Goal: Task Accomplishment & Management: Complete application form

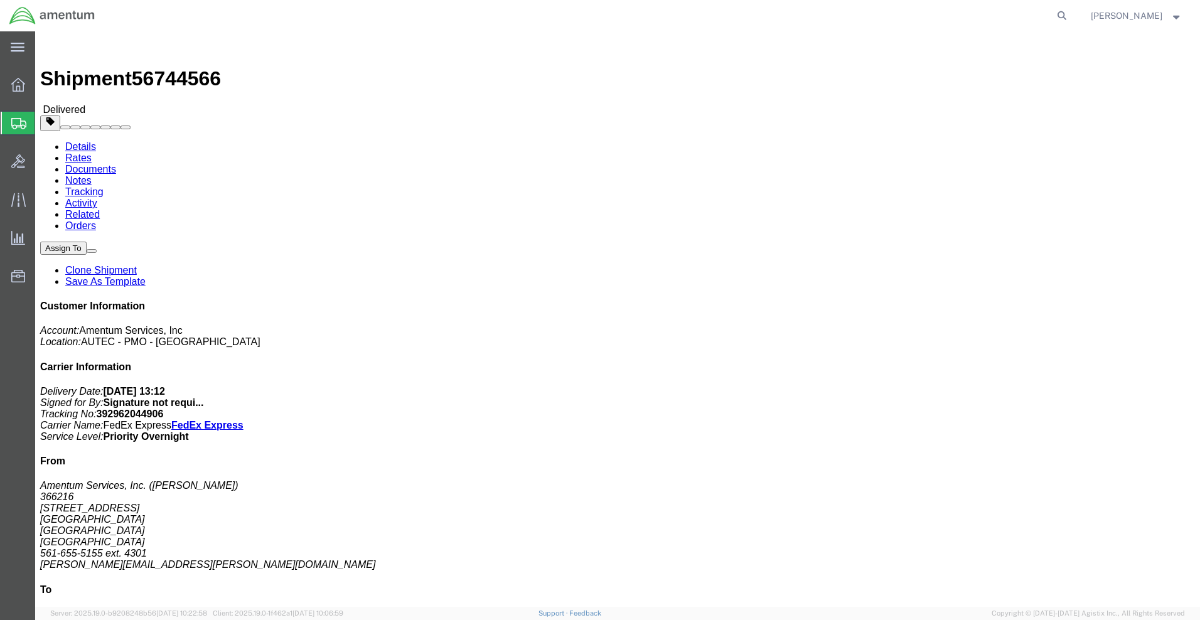
click at [0, 0] on span "Create Shipment" at bounding box center [0, 0] width 0 height 0
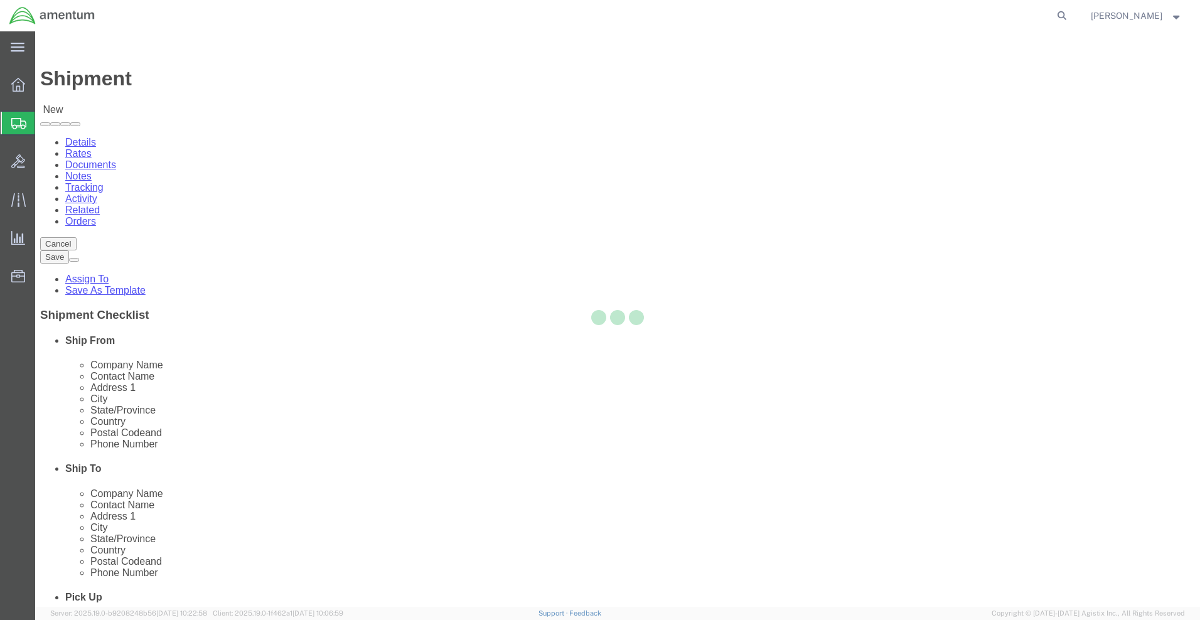
select select
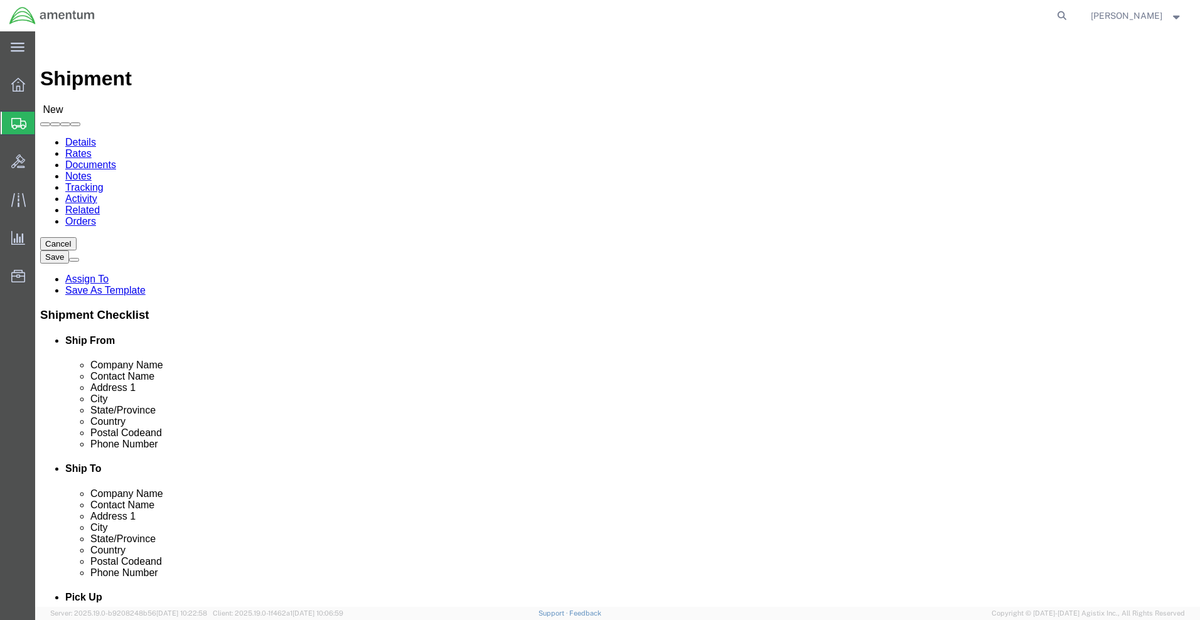
click input "text"
type input "RAS"
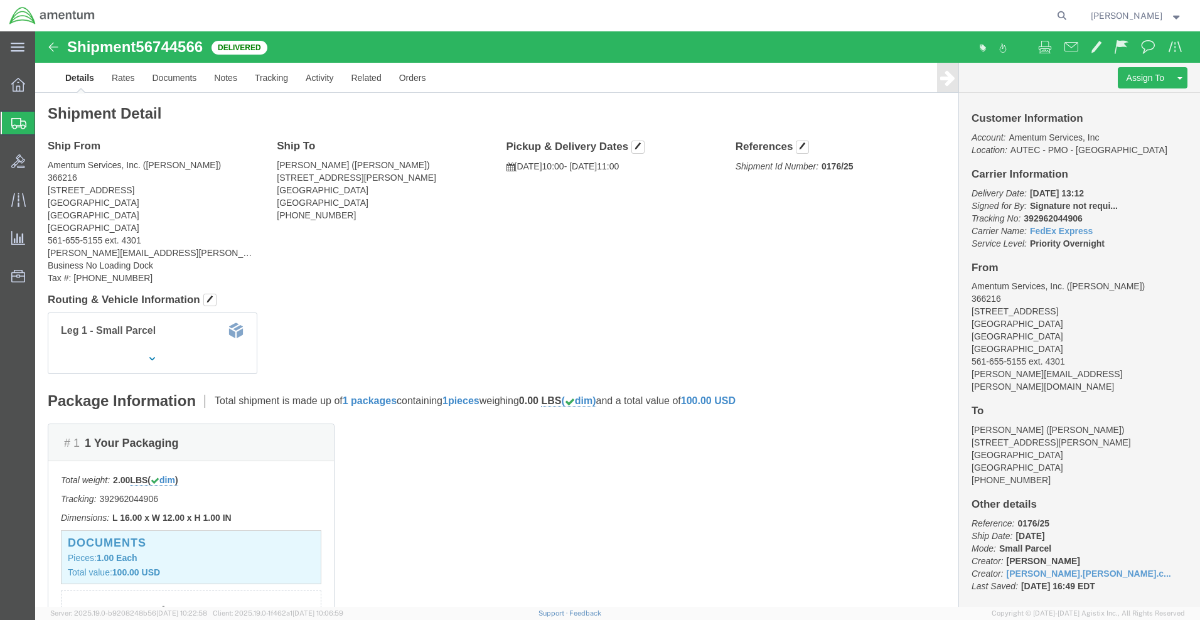
click at [0, 0] on span "Create Shipment" at bounding box center [0, 0] width 0 height 0
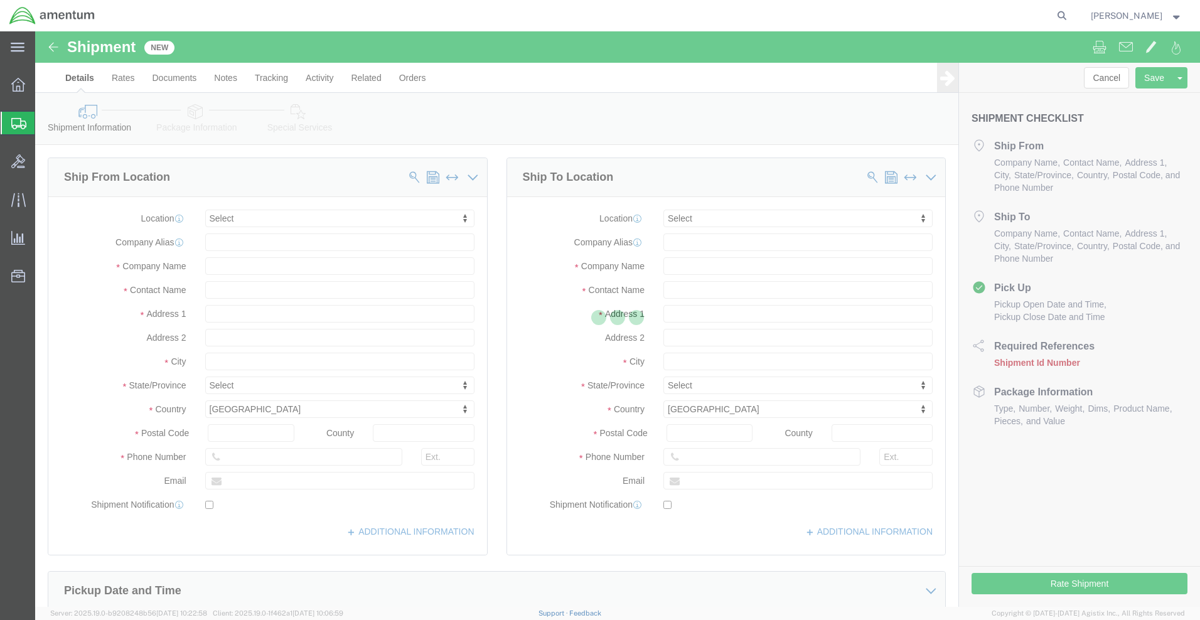
select select
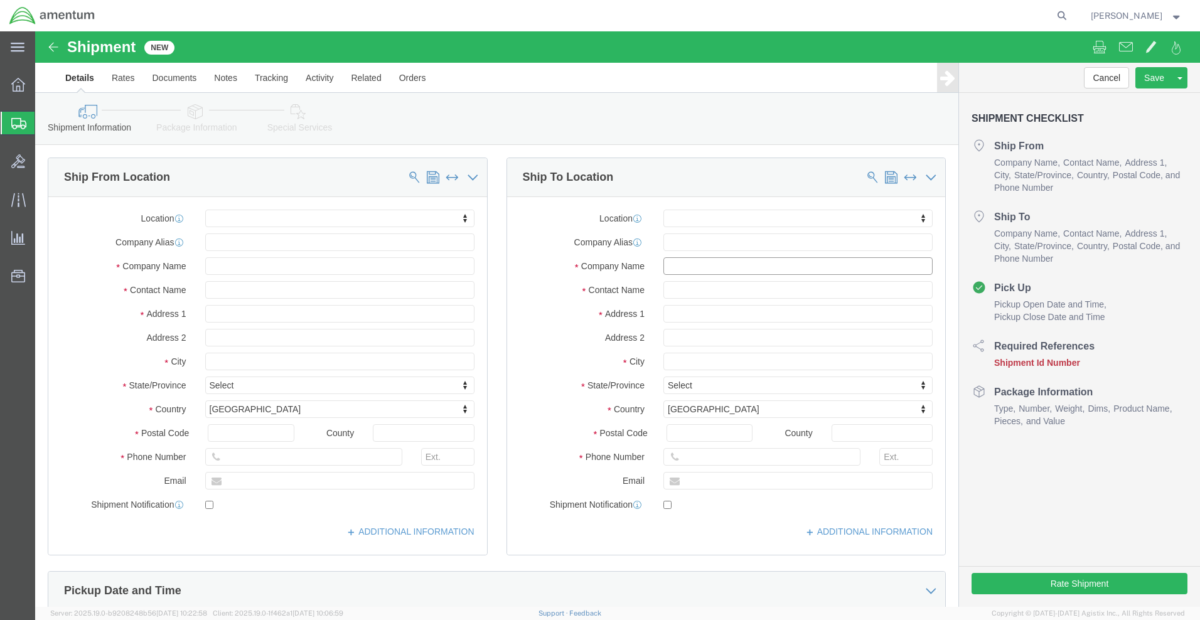
click input "text"
type input "NAVAL SURFACE WARFARE CENTER"
type input "CARDEROCK DIVISION"
type input "[STREET_ADDRESS]"
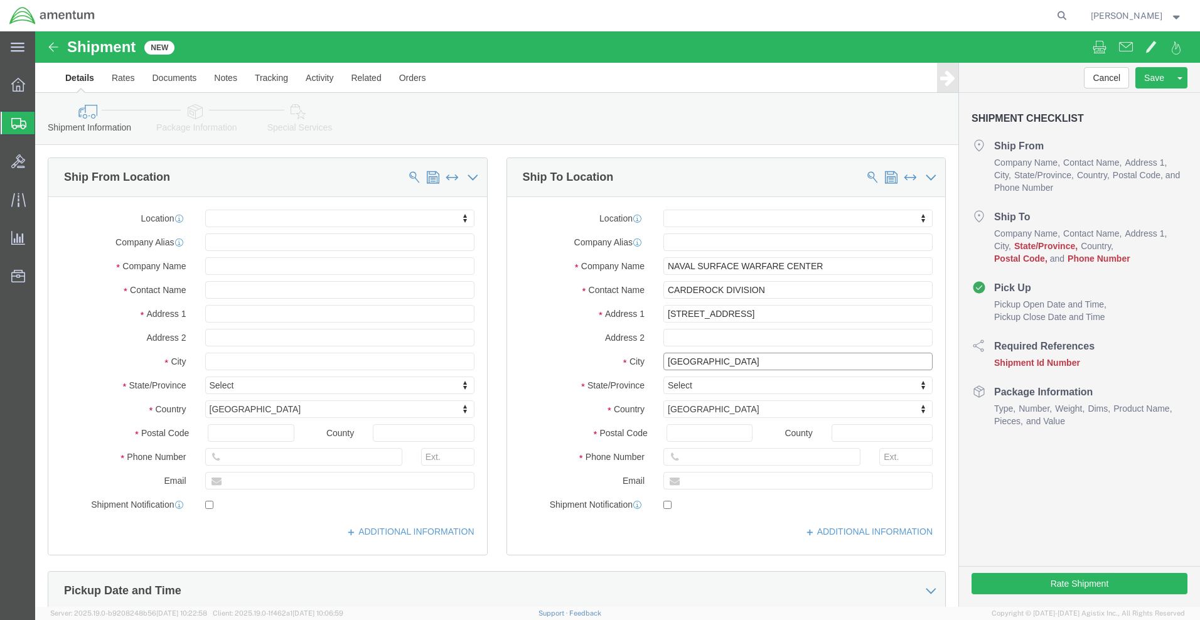
type input "WEST BETHESDA"
type input "M"
click input "Postal Code"
type input "20817"
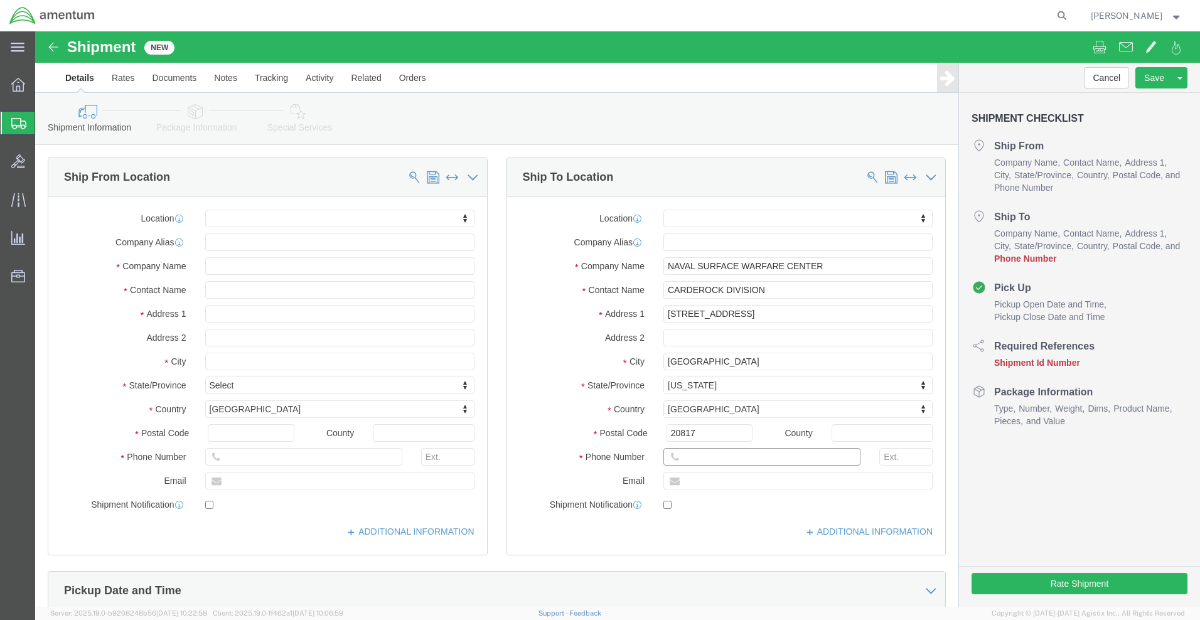
click input "text"
type input "301-227-1516"
click input "text"
type input "RAS"
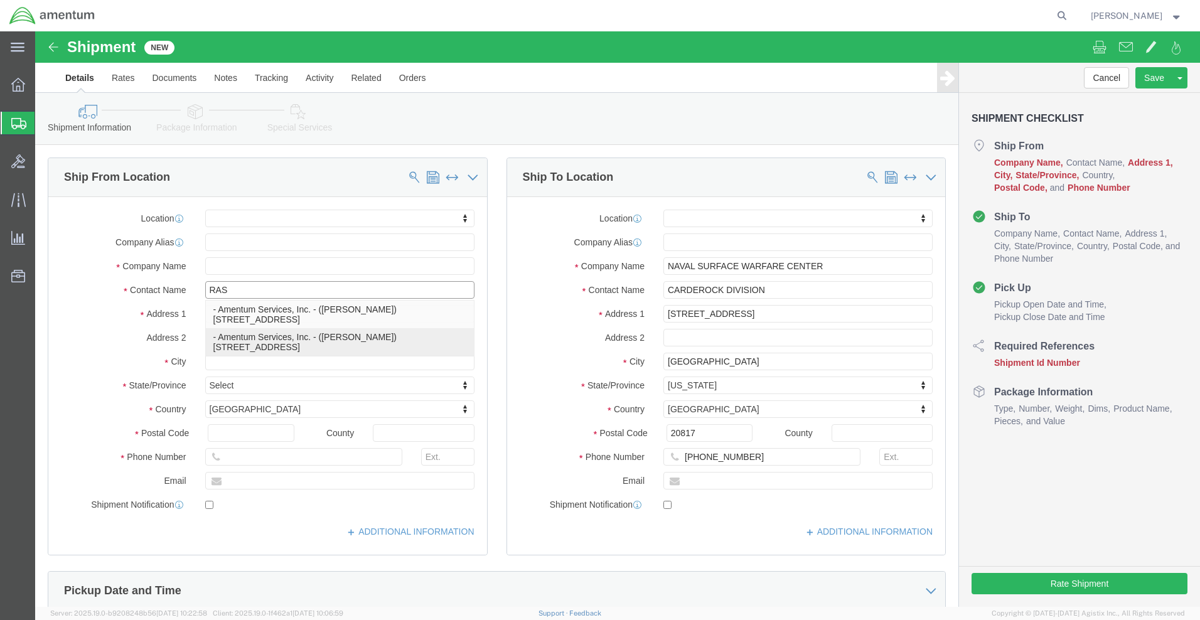
click p "- Amentum Services, Inc. - ([PERSON_NAME]) [STREET_ADDRESS]"
select select "FL"
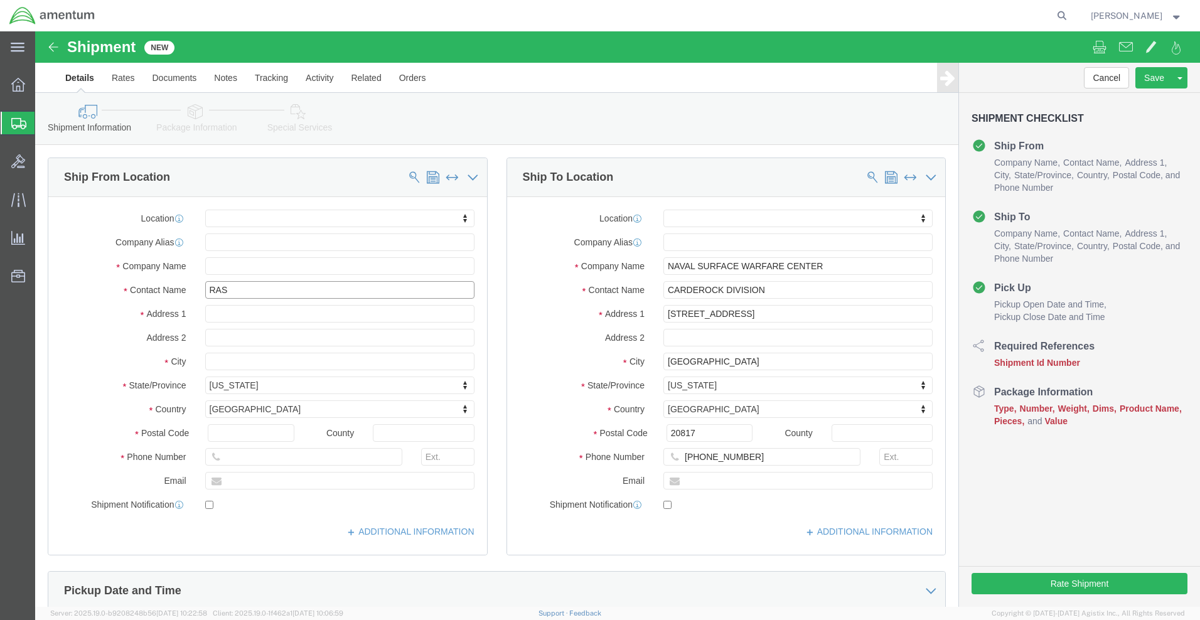
type input "[PERSON_NAME]"
click div "Location My Profile Location 1002-4122-6 1006-5256-0 1026-8910-0 1281-0560-3 13…"
click div "[DATE] 9:00 AM"
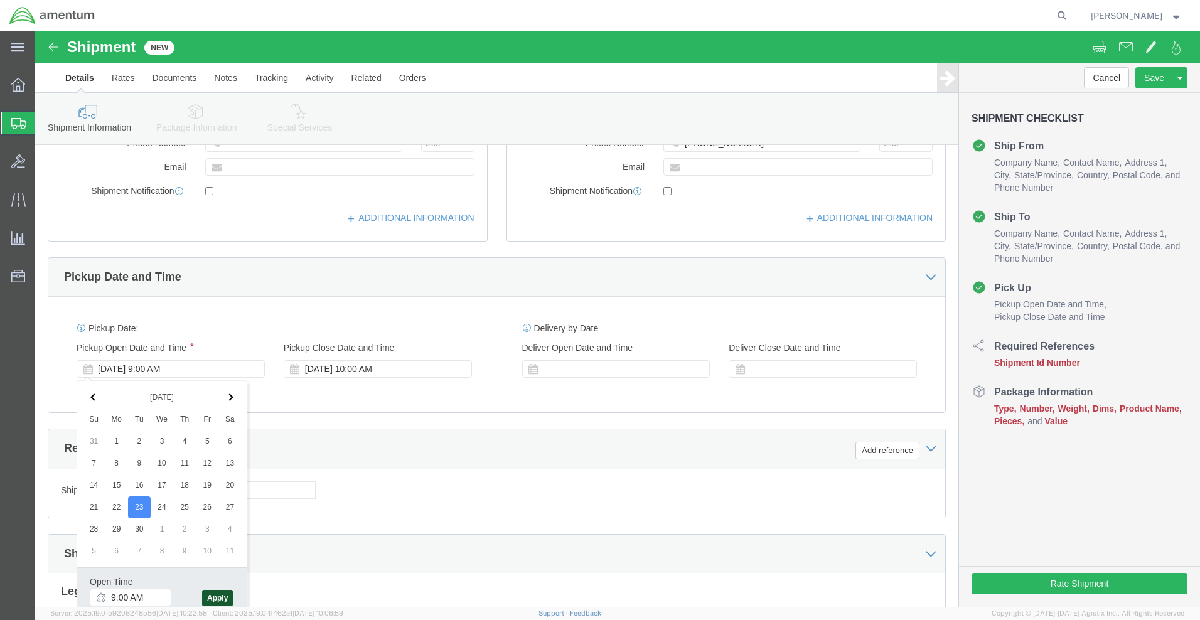
click button "Apply"
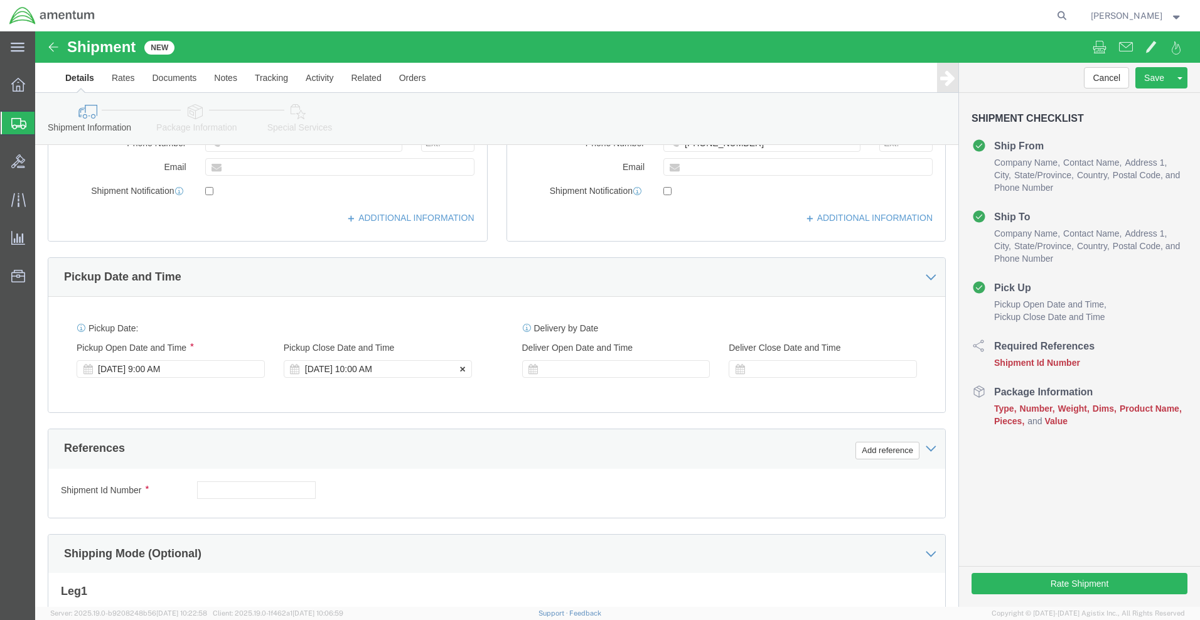
click div "Sep 23 2025 10:00 AM"
click button "Apply"
click input "text"
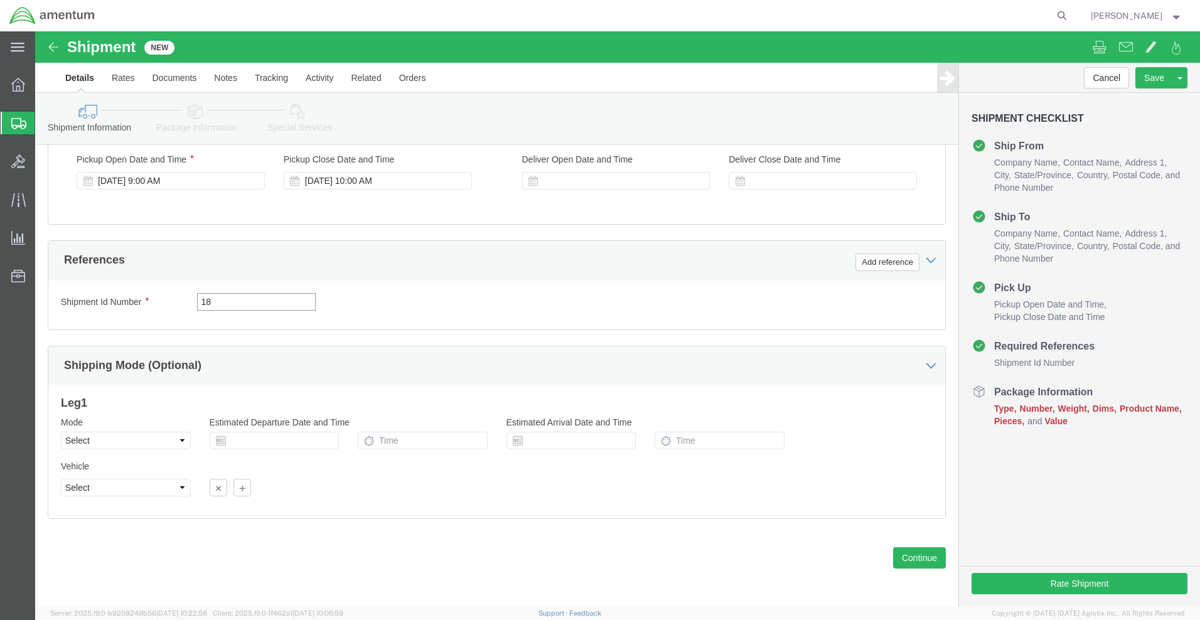
type input "1"
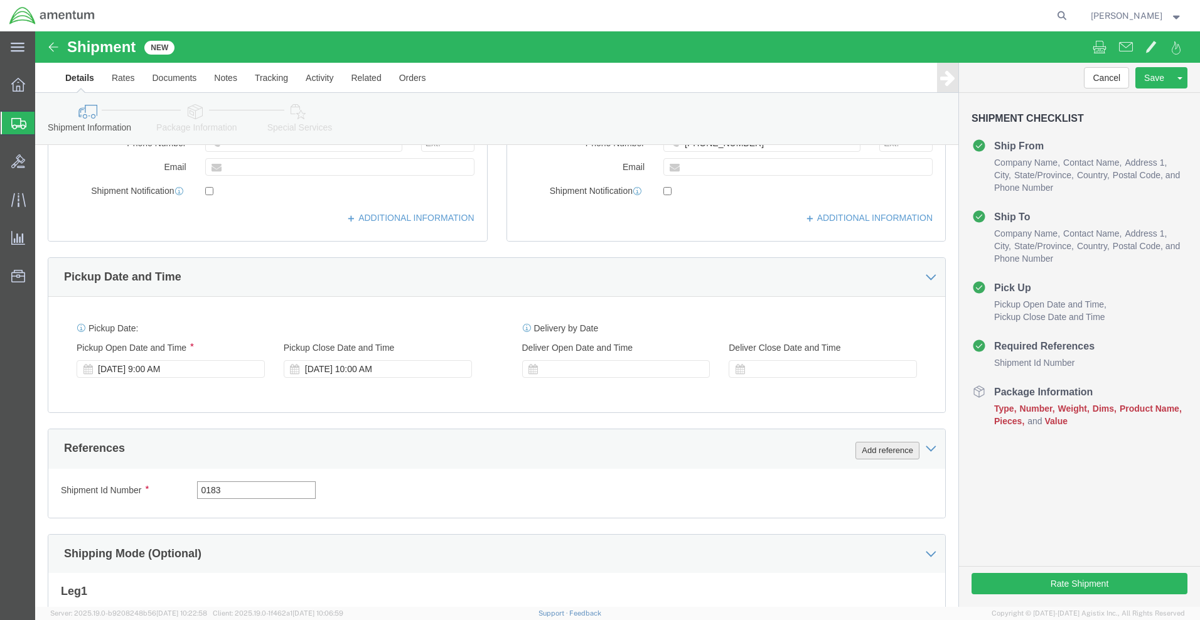
type input "0183"
click button "Add reference"
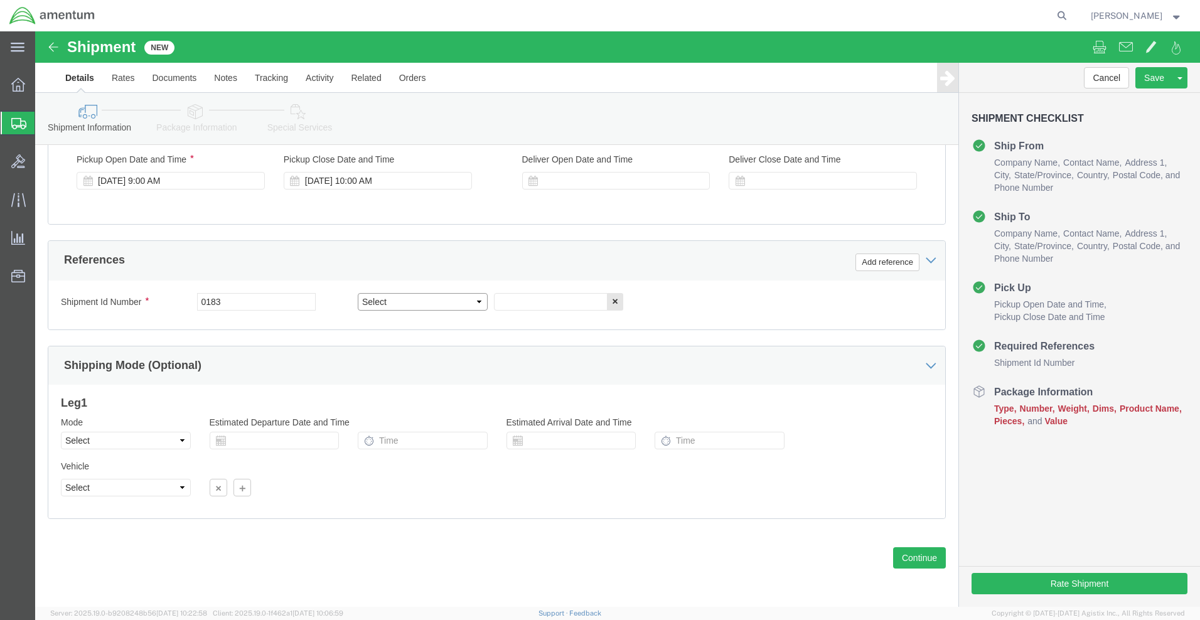
select select "PROJ"
click input "text"
paste input "4732.C0.03SK.14111500.835E0070"
type input "4732.C0.03SK.14111500.835E0070"
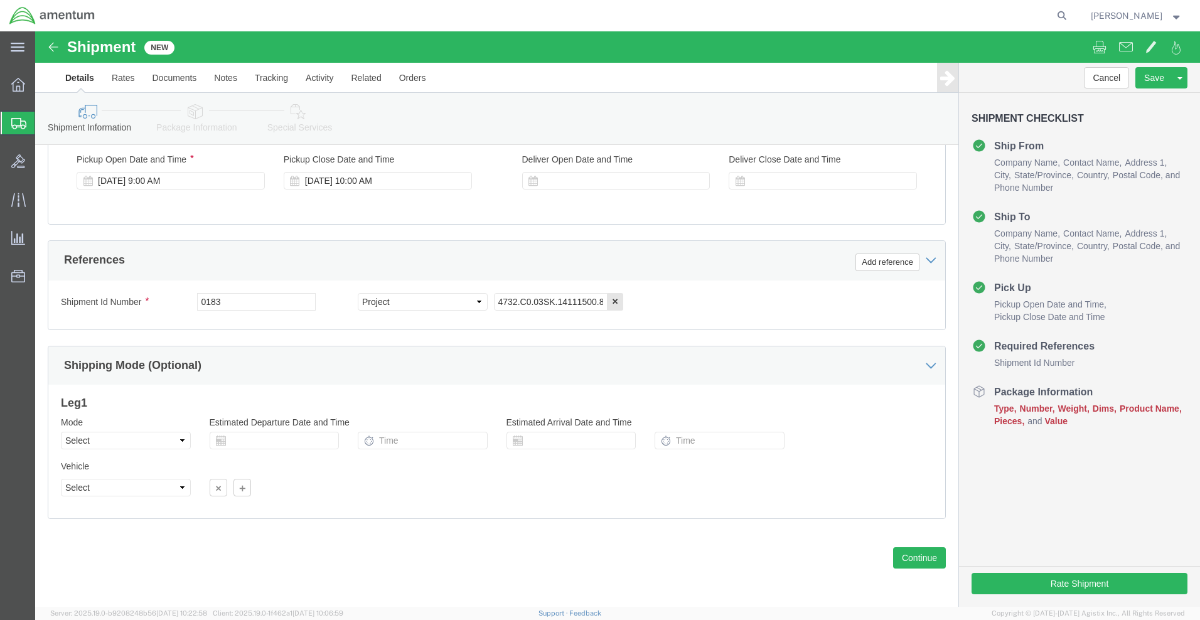
click div "Pickup Date: Pickup Start Date Pickup Start Time Pickup Open Date and Time Sep …"
click input "text"
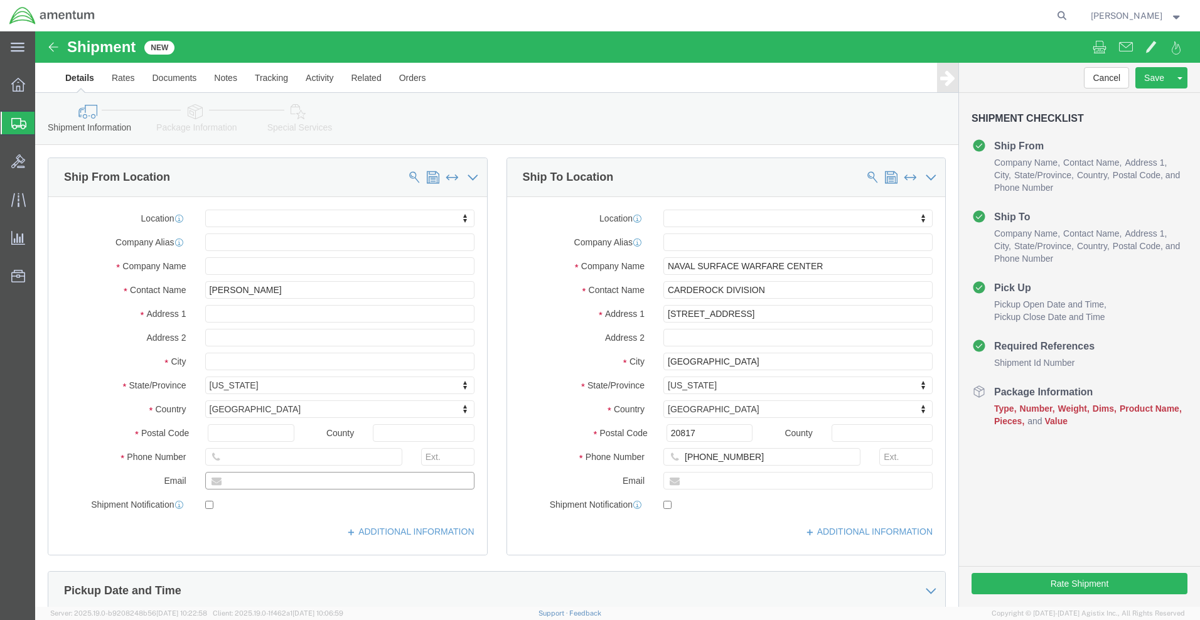
scroll to position [0, 0]
type input "patrick.a.ostrander.ctr@us.navy.mil"
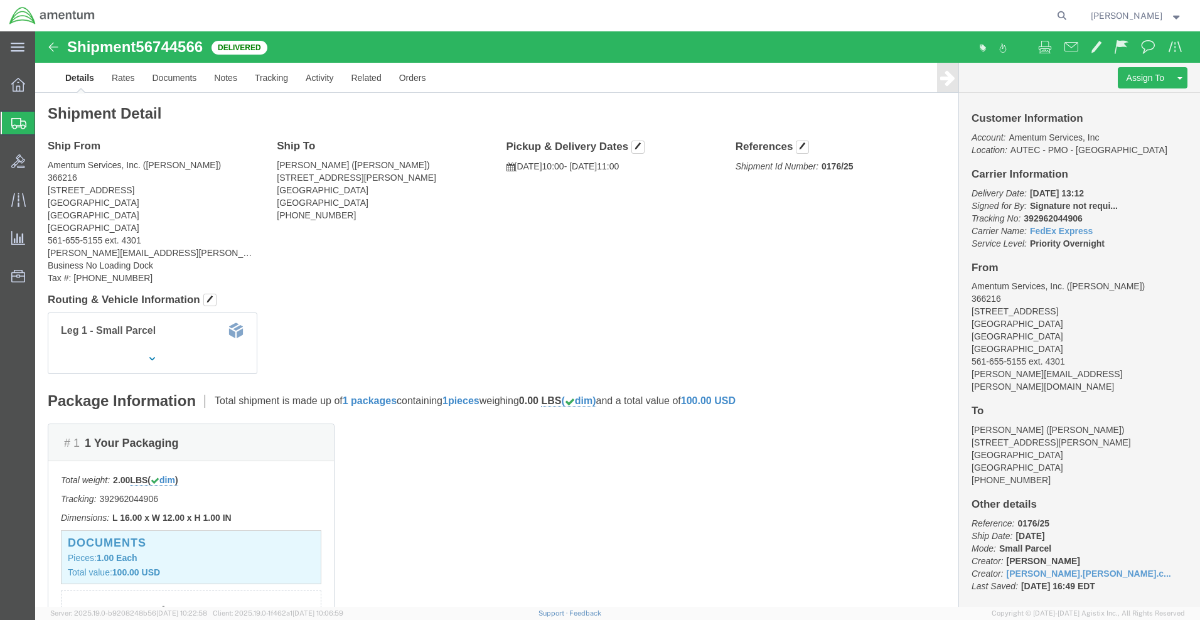
click at [0, 0] on span "Create Shipment" at bounding box center [0, 0] width 0 height 0
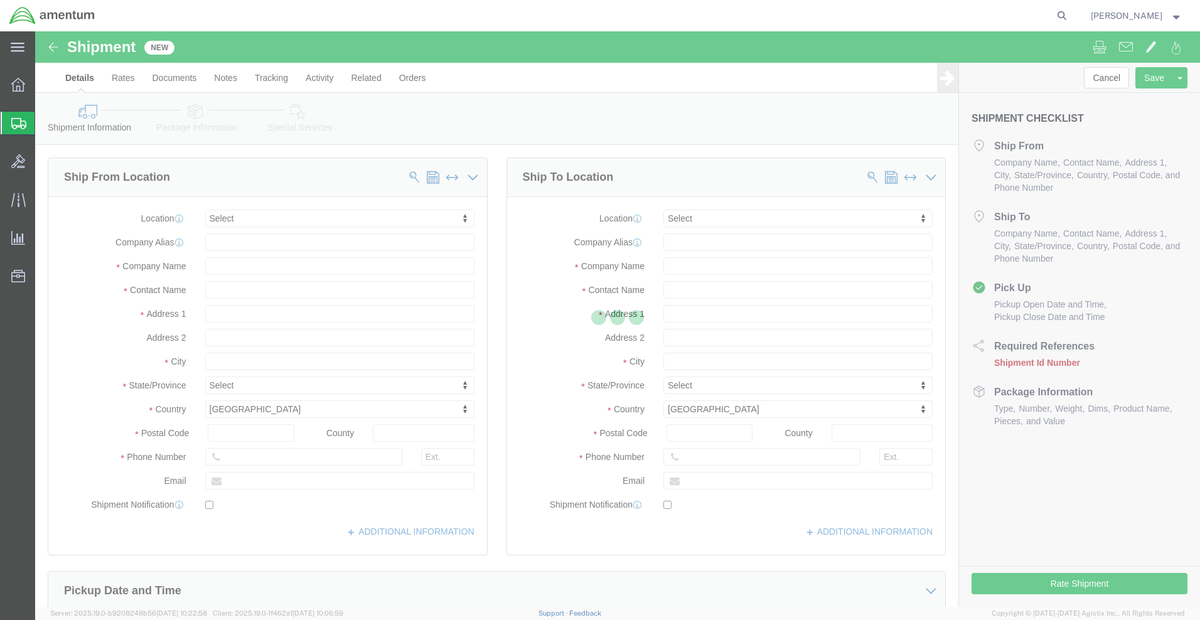
select select
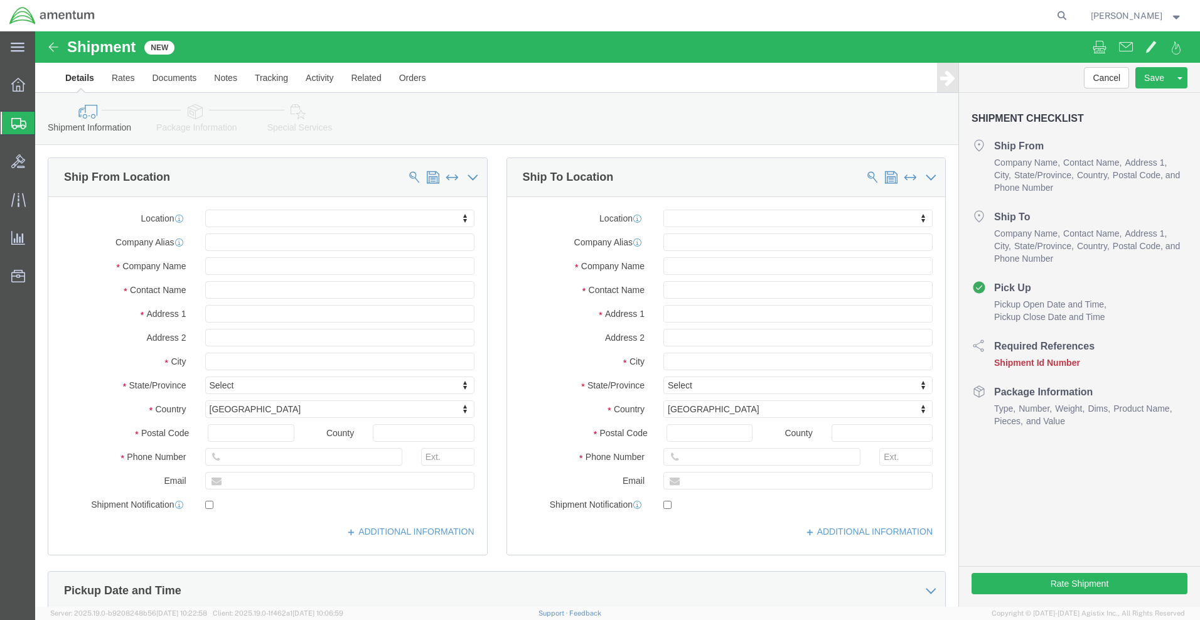
scroll to position [251, 0]
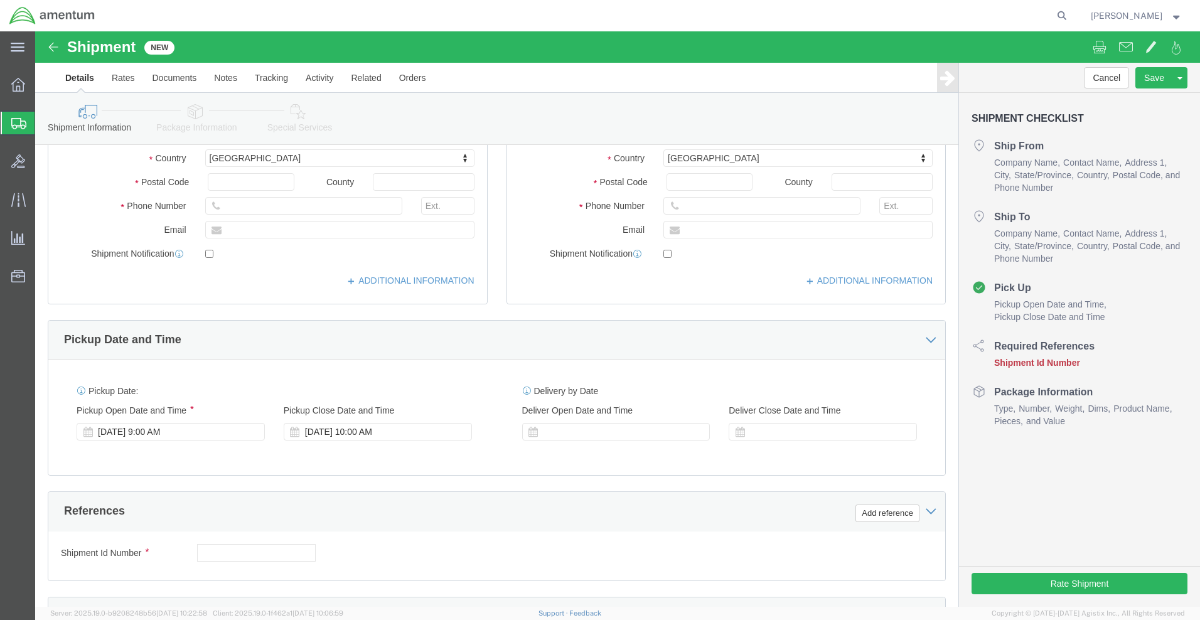
click input "text"
type input "n"
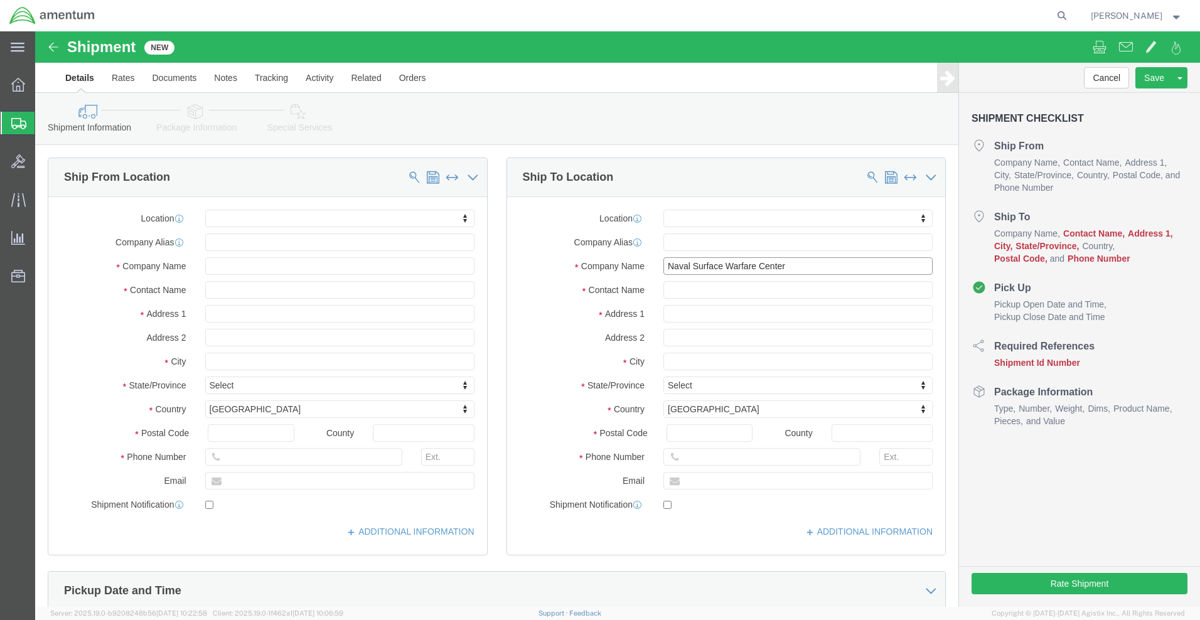
type input "Naval Surface Warfare Center"
type input "Carderock Division"
type input "9500 Macarthur Blvd"
type input "West Bethesda"
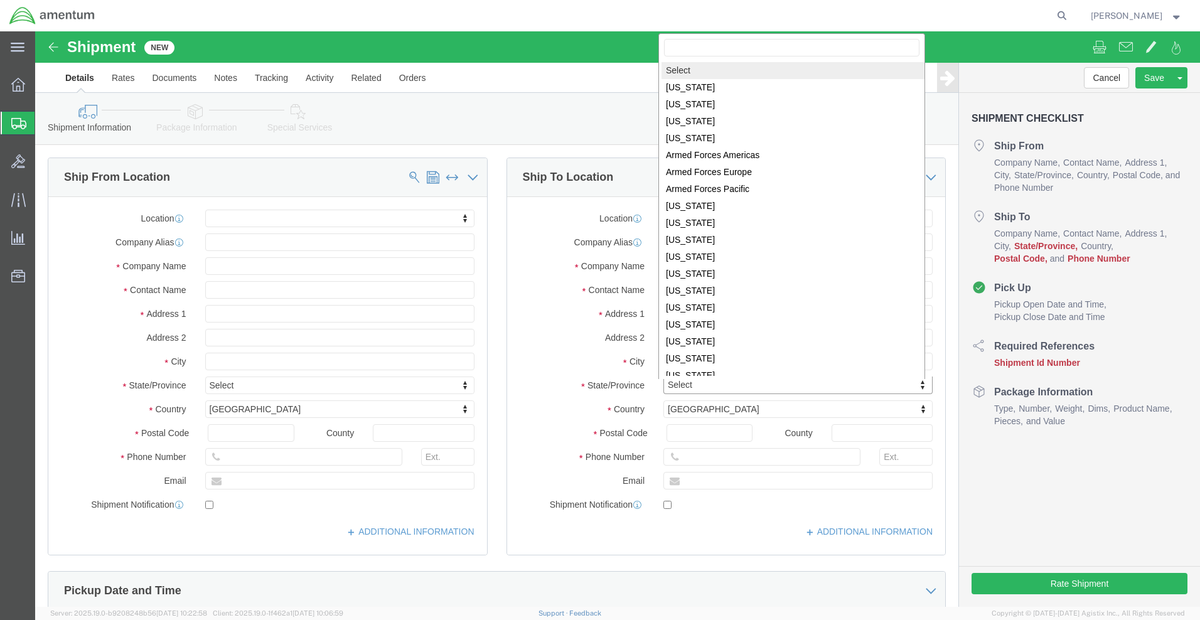
click body "Shipment New Details Rates Documents Notes Tracking Activity Related Orders Can…"
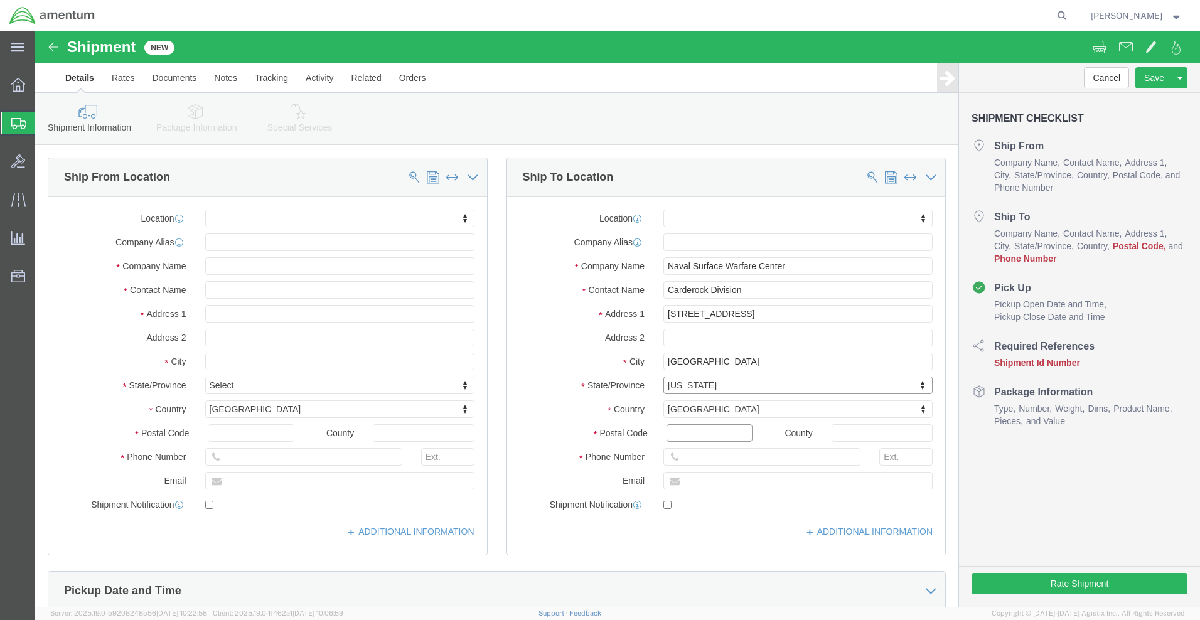
click input "Postal Code"
type input "20817"
type input "301-227-1516"
click input "text"
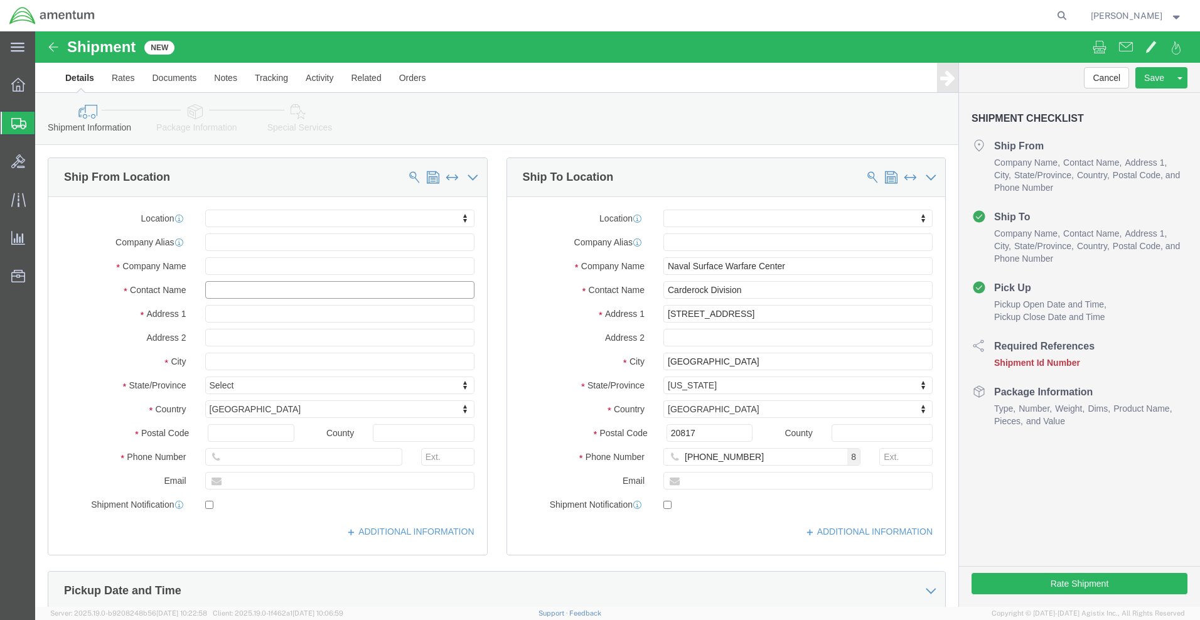
click input "text"
type input "ras"
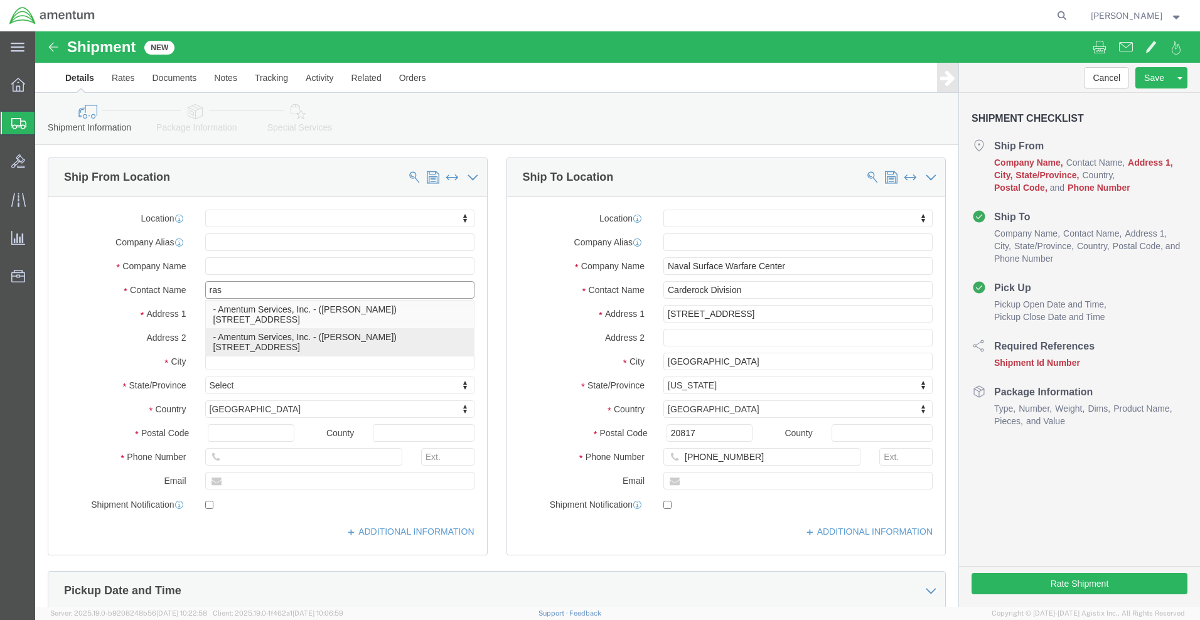
click p "- Amentum Services, Inc. - ([PERSON_NAME]) [STREET_ADDRESS]"
select select "FL"
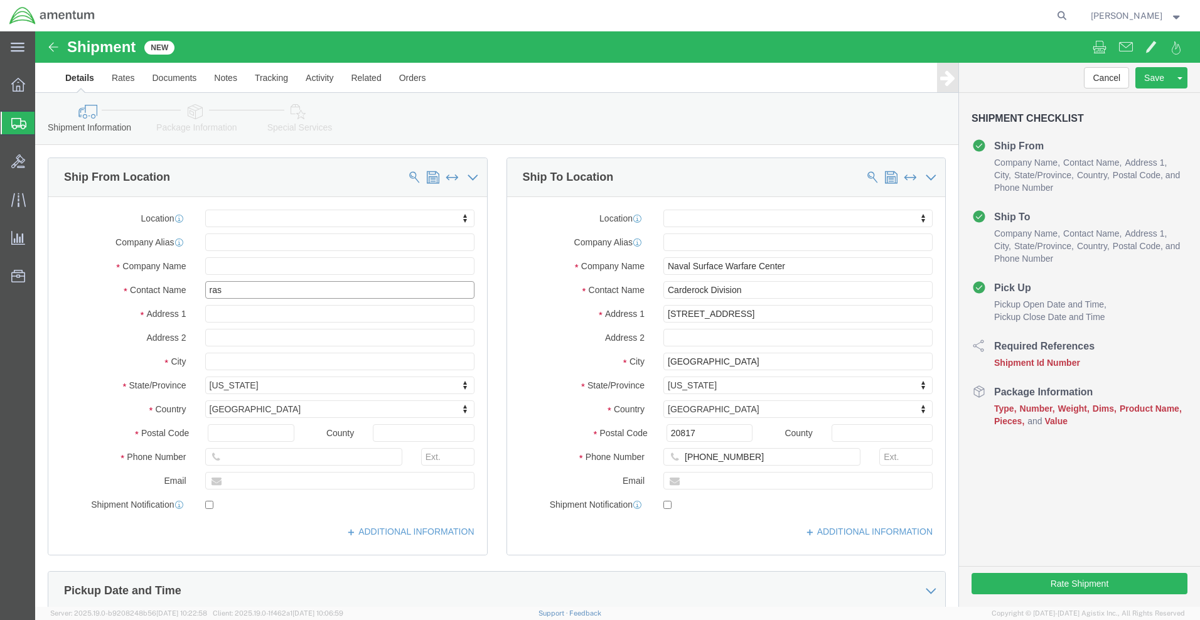
scroll to position [314, 0]
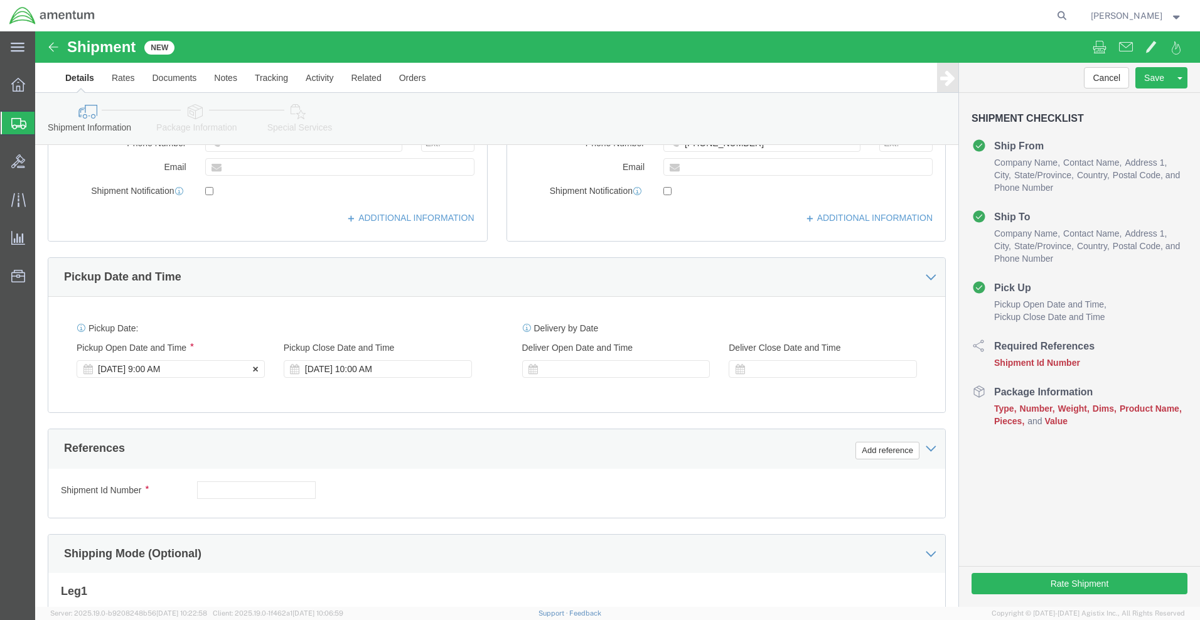
type input "[PERSON_NAME]"
click div "[DATE] 9:00 AM"
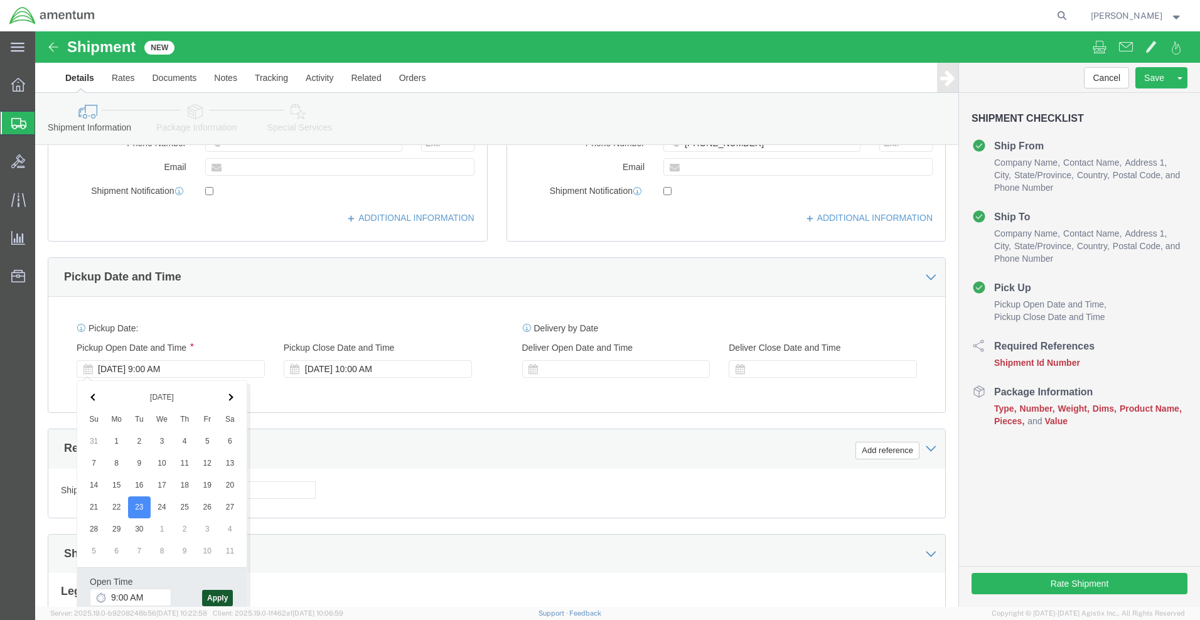
click button "Apply"
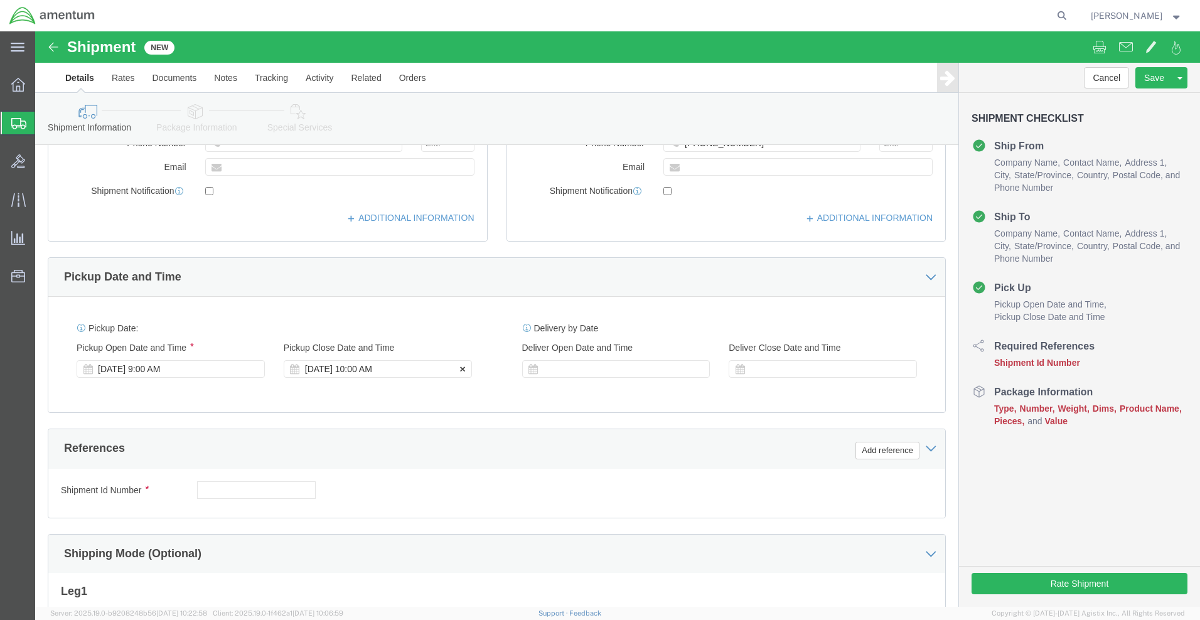
click div "Sep 23 2025 10:00 AM"
click button "Apply"
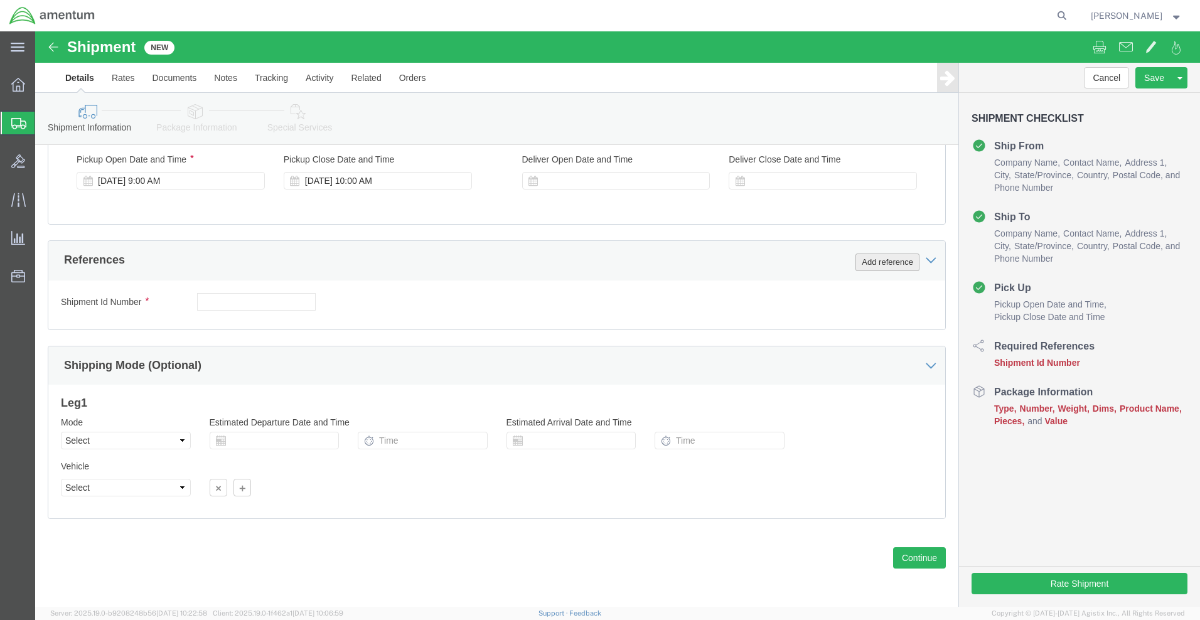
click button "Add reference"
click input "text"
type input "0183"
select select "PROJ"
click input "text"
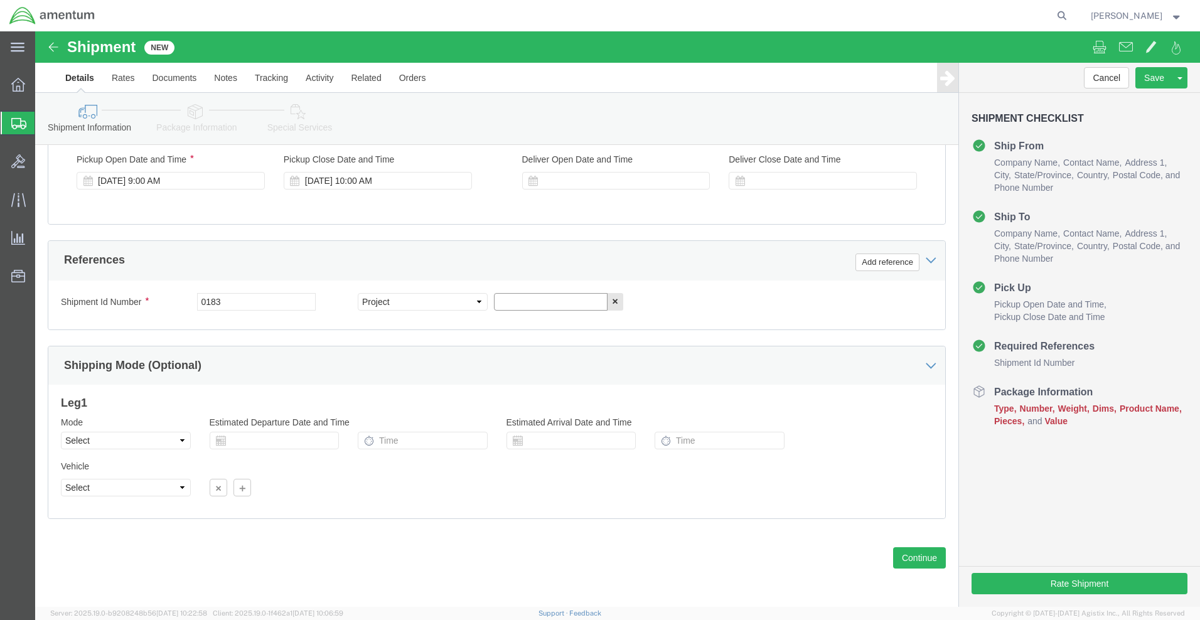
click input "text"
paste input "4732.C0.03SK.14111500.835E0070"
type input "4732.C0.03SK.14111500.835E0070"
click button "Continue"
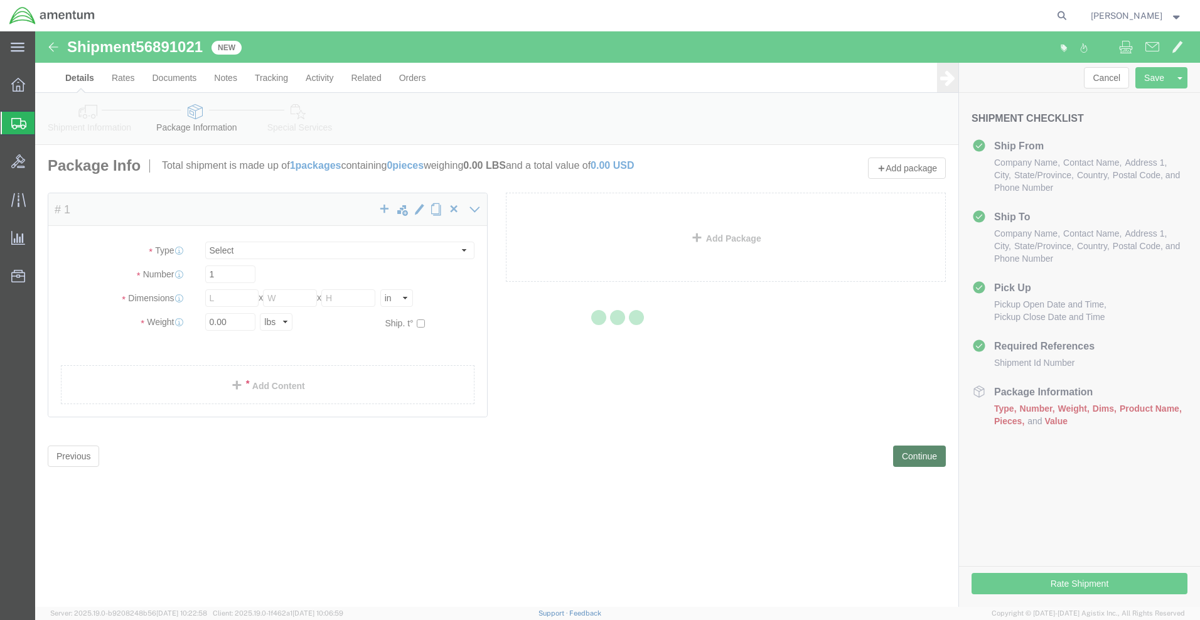
select select "CBOX"
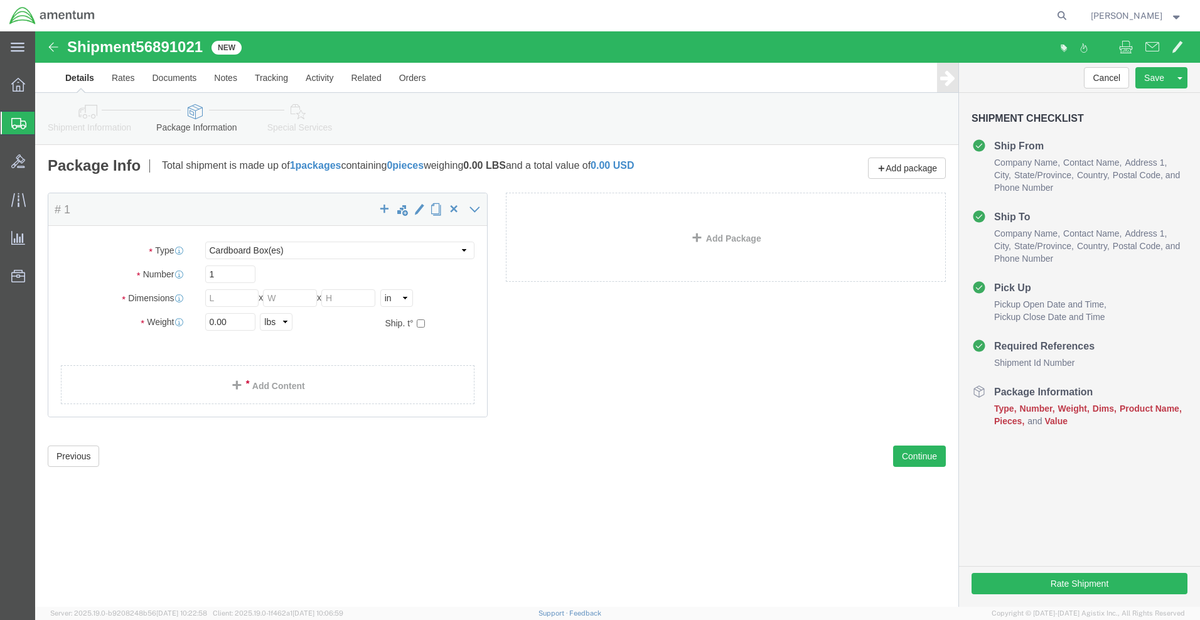
click div "Package Type Select BCK Boxes Bale(s) Basket(s) Bolt(s) Bottle(s) Buckets Bulk …"
click input "1"
type input "4"
click input "4"
type input "1"
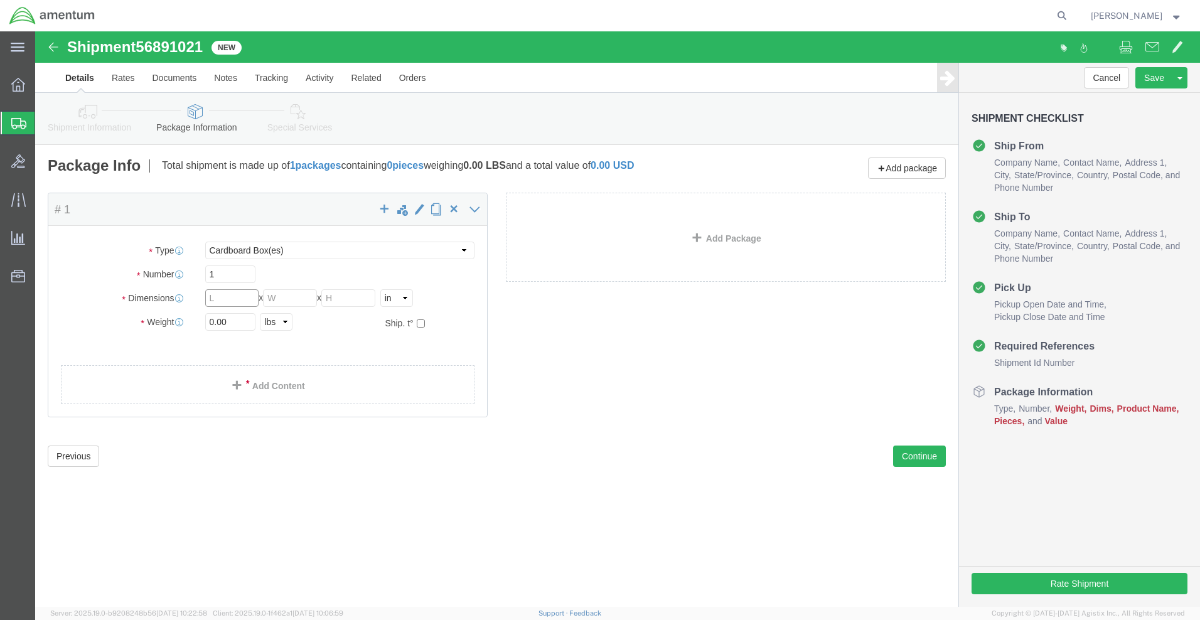
click input "text"
type input "10"
type input "5"
click div "Package Type Select BCK Boxes Bale(s) Basket(s) Bolt(s) Bottle(s) Buckets Bulk …"
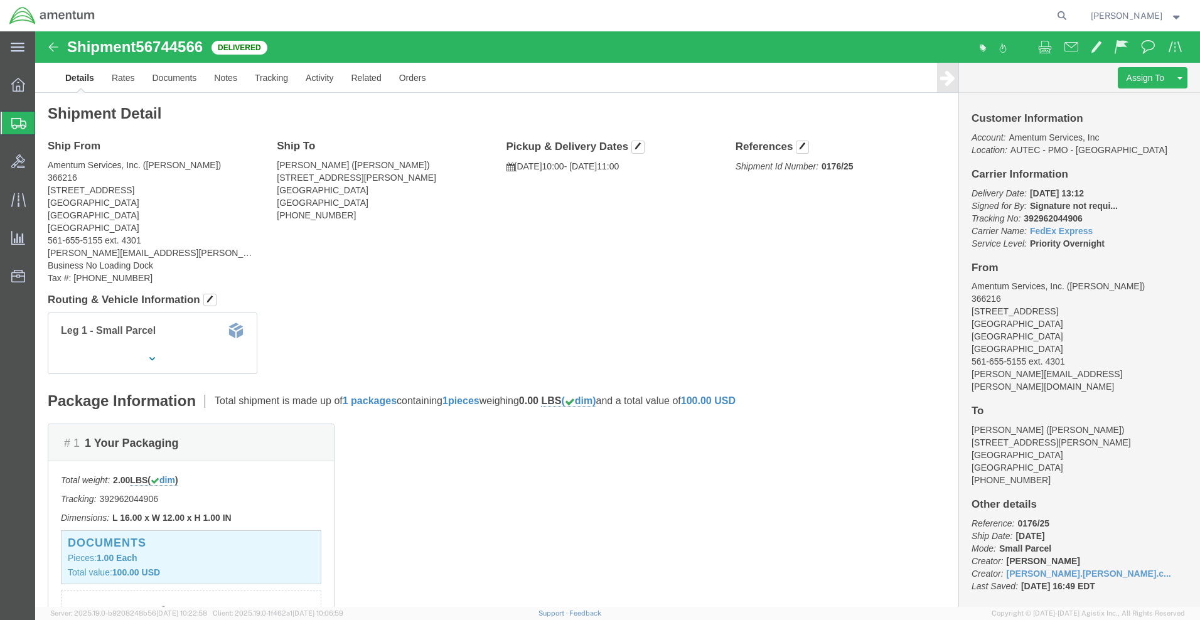
click at [0, 0] on span "Create Shipment" at bounding box center [0, 0] width 0 height 0
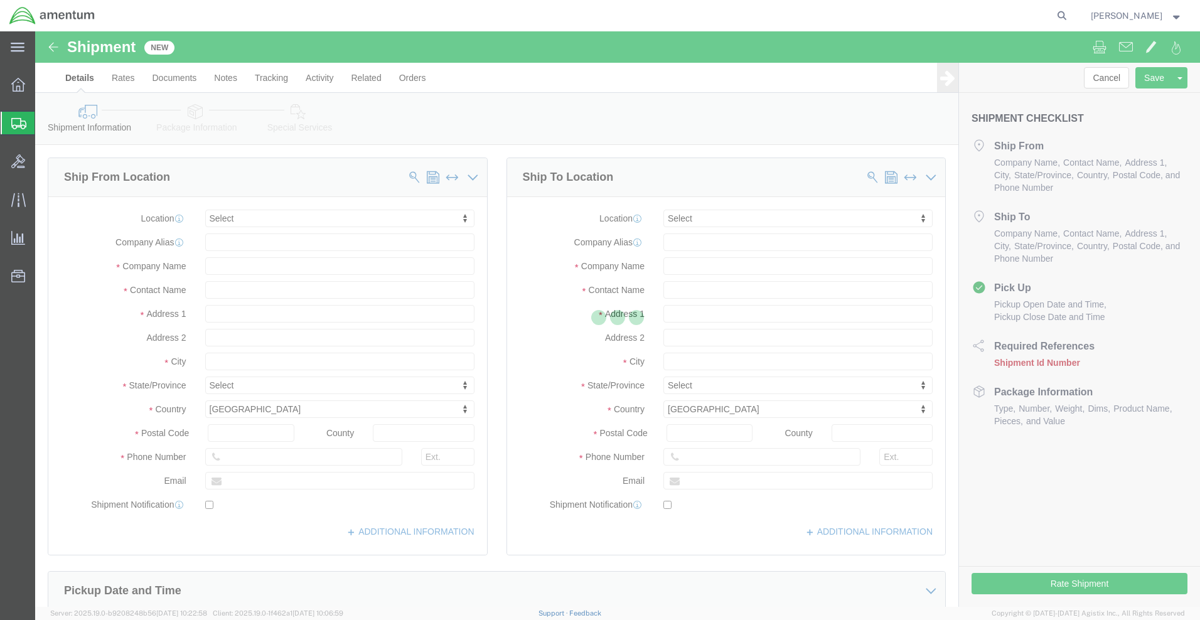
select select
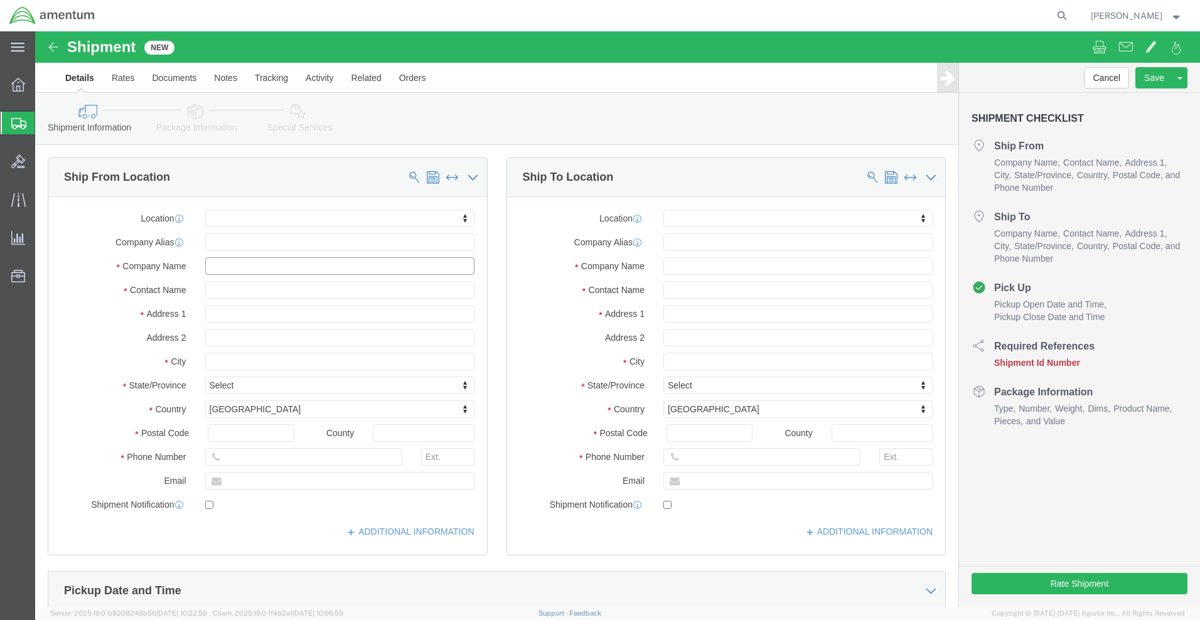
click input "text"
type input "ras"
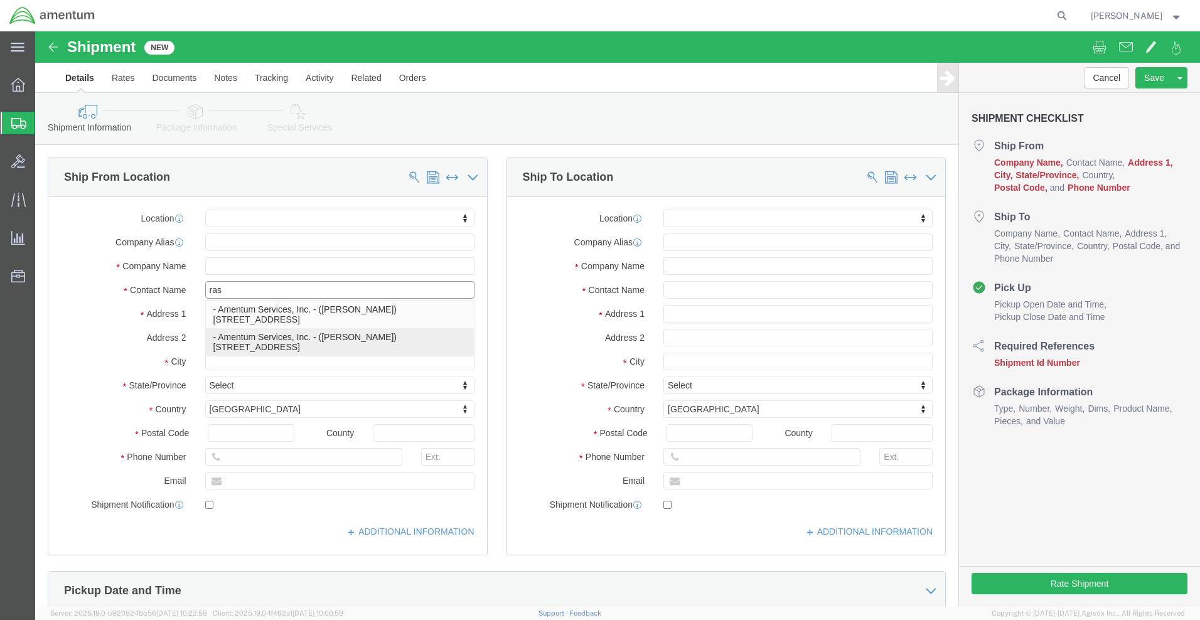
click p "- Amentum Services, Inc. - (Rashonda Smith) 1624 Perimeter Rd, AUTEC Air Termin…"
select select "FL"
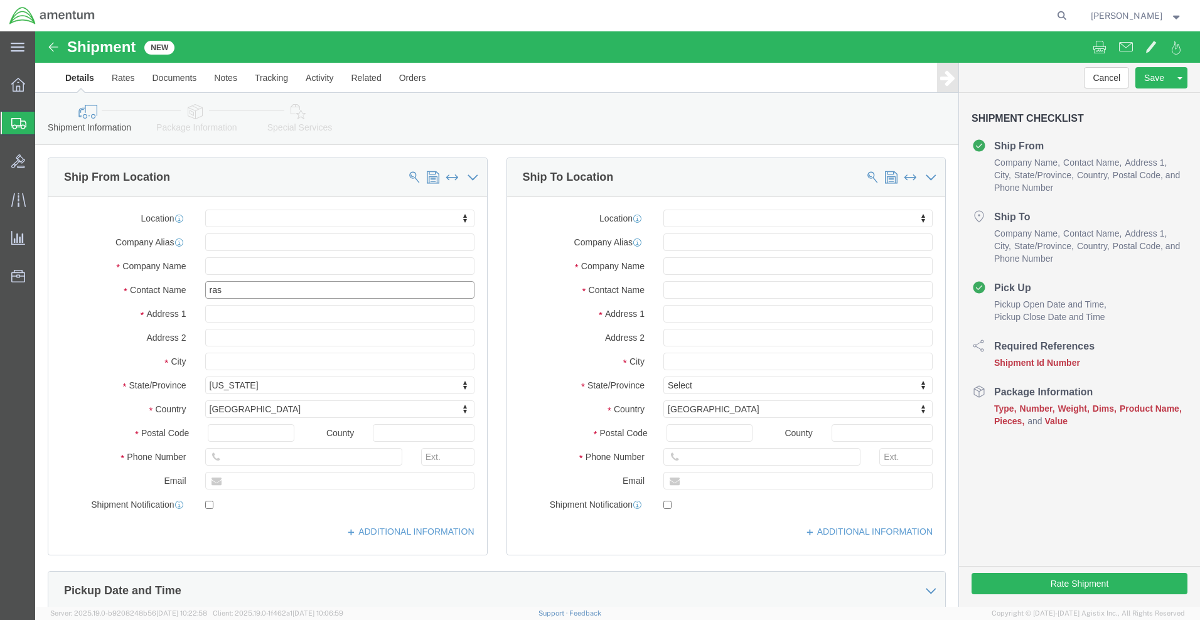
type input "[PERSON_NAME]"
click input "text"
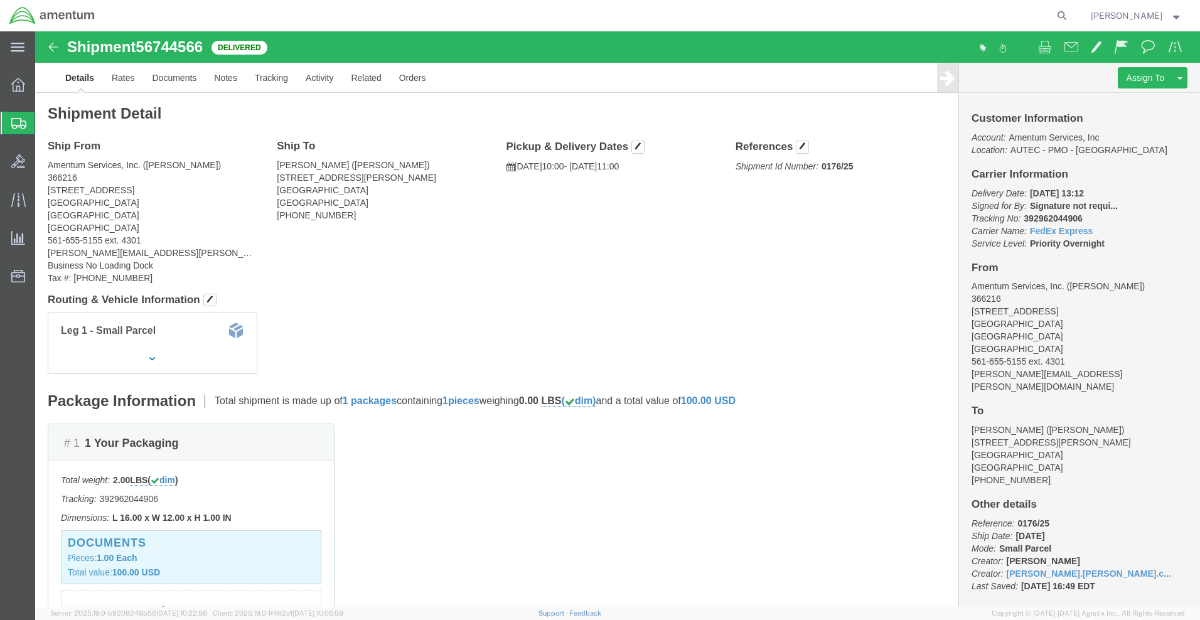
click at [0, 0] on span "Create Shipment" at bounding box center [0, 0] width 0 height 0
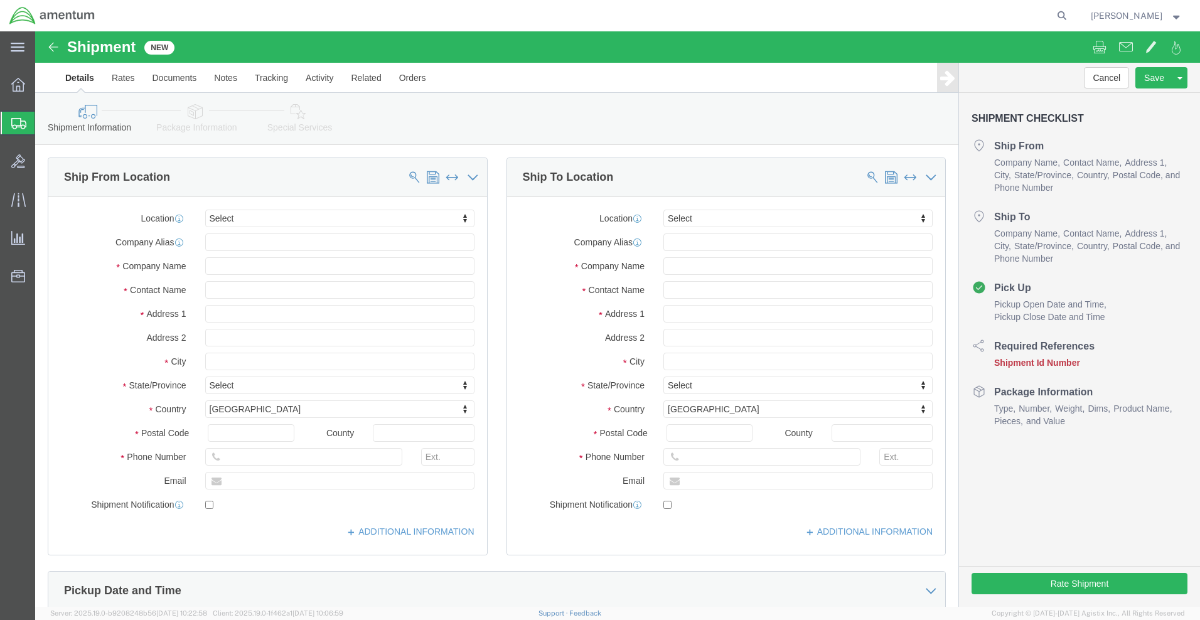
select select
click input "text"
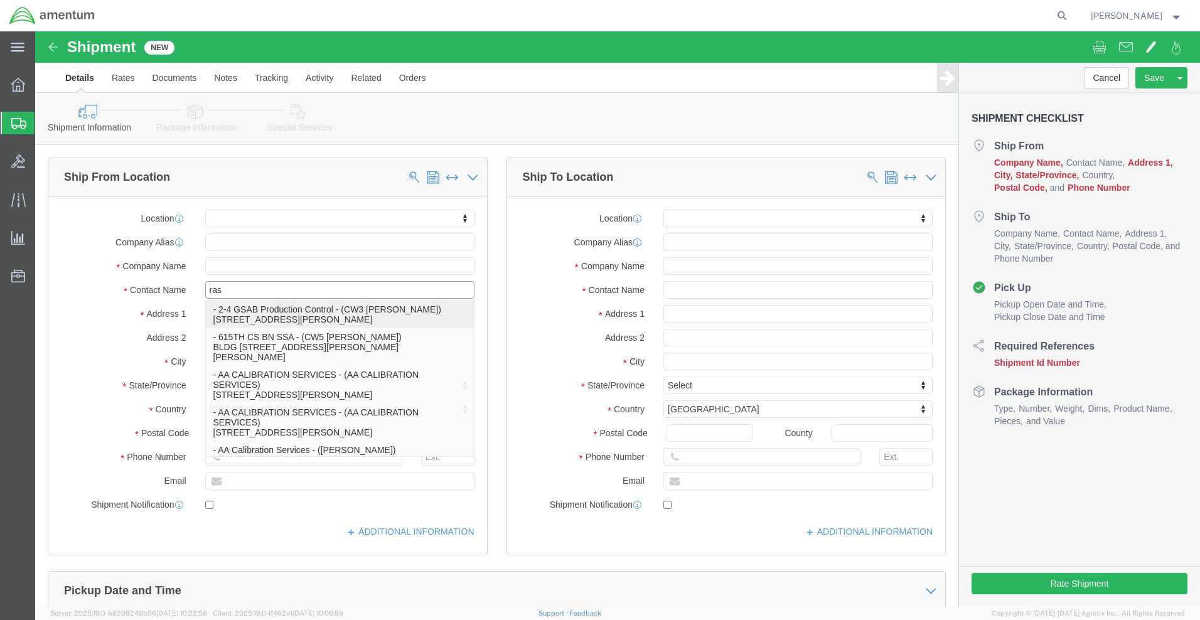
type input "rash"
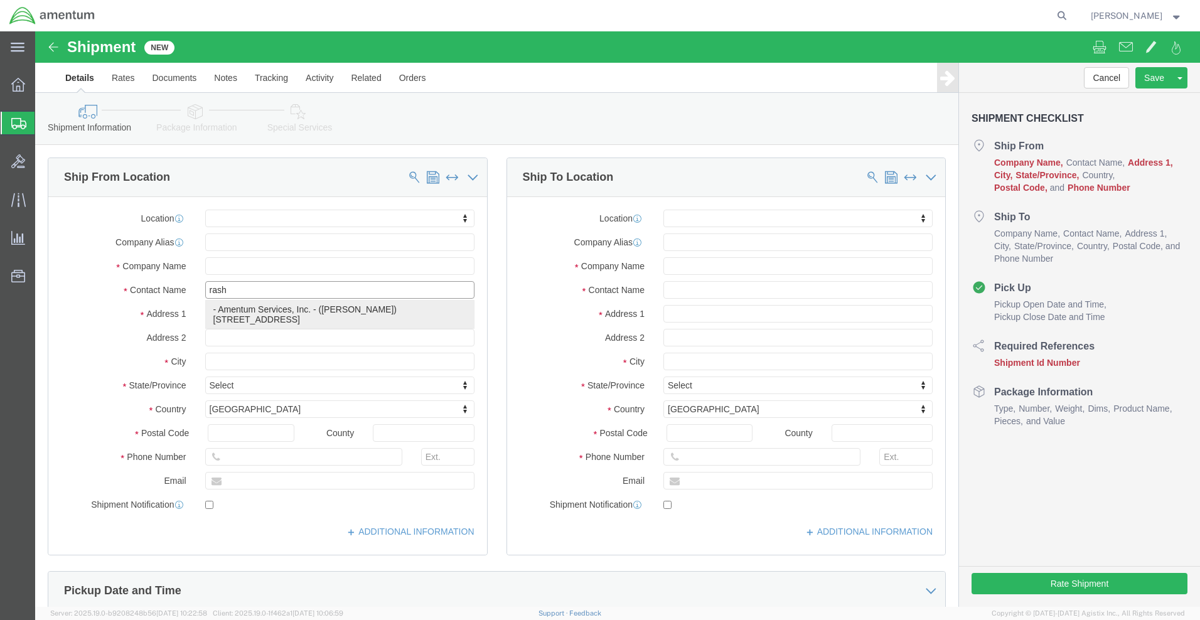
click p "- Amentum Services, Inc. - ([PERSON_NAME]) [STREET_ADDRESS]"
select select "FL"
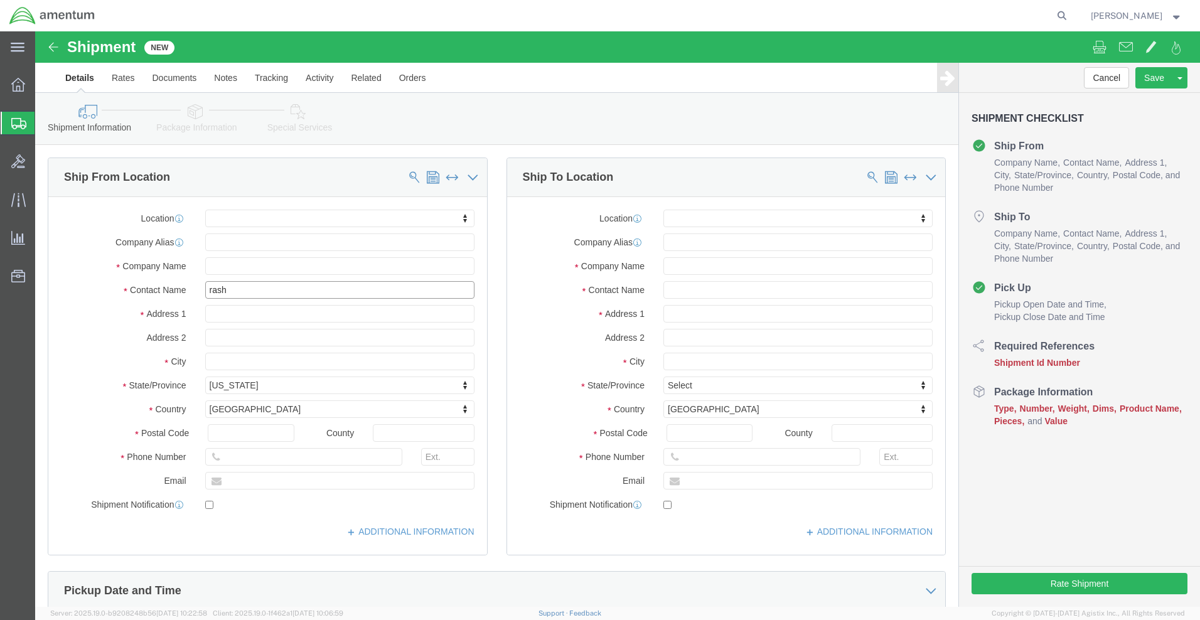
type input "[PERSON_NAME]"
click input "text"
type input "Naval Surface Warfare Center"
type input "Carderock Division"
type input "[STREET_ADDRESS]"
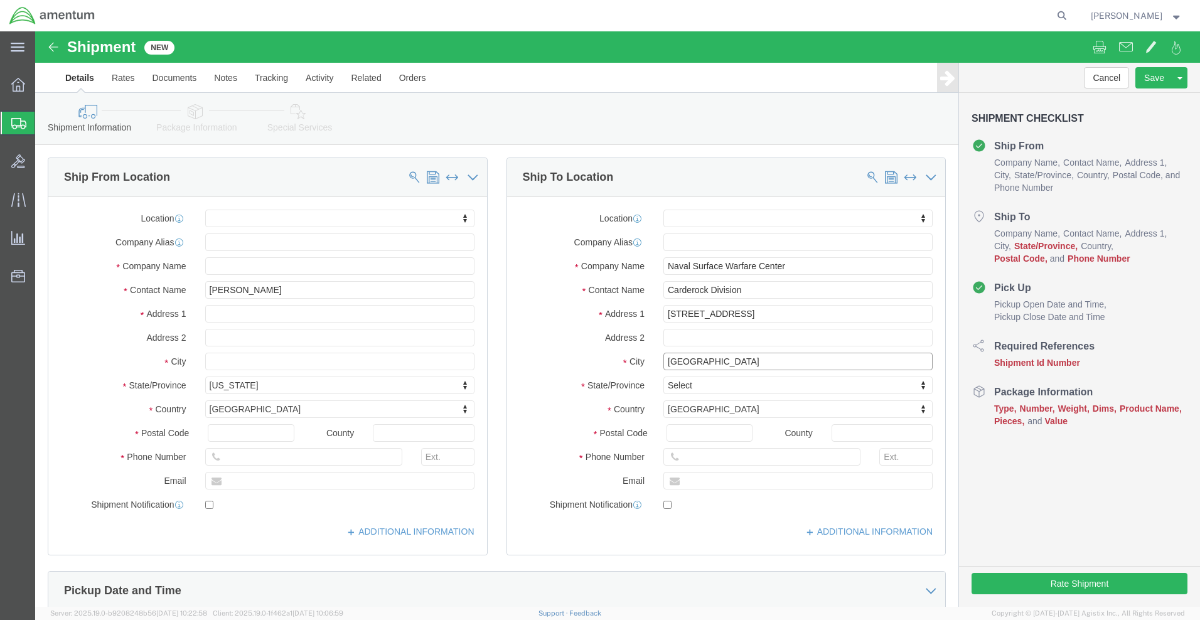
type input "[GEOGRAPHIC_DATA]"
type input "m"
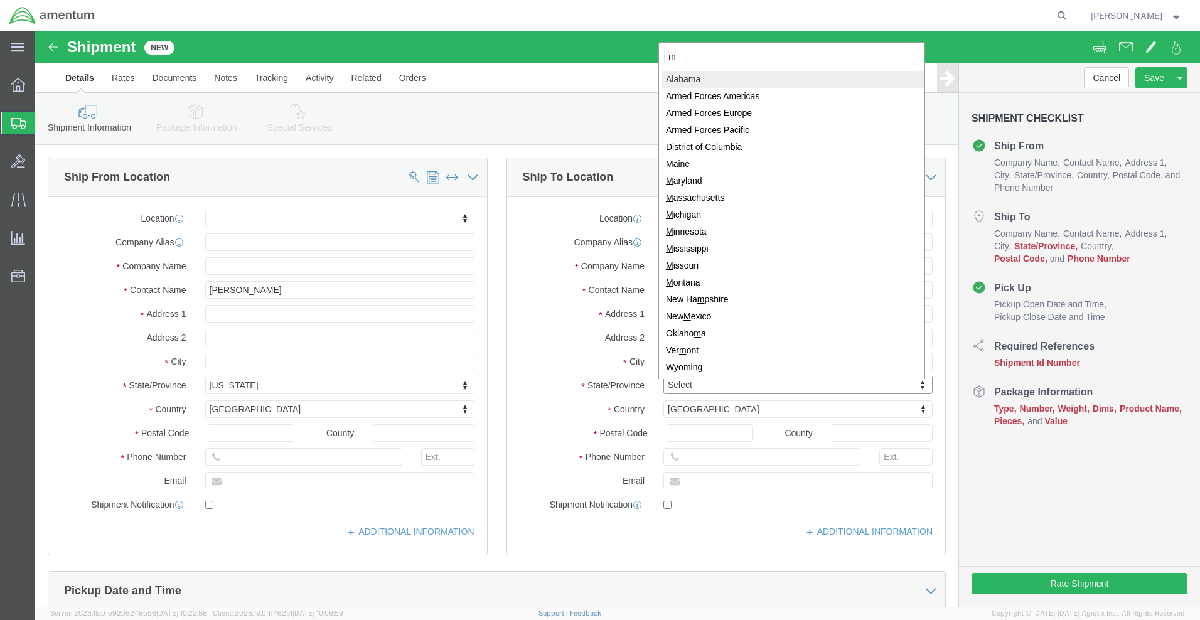
type input "ma"
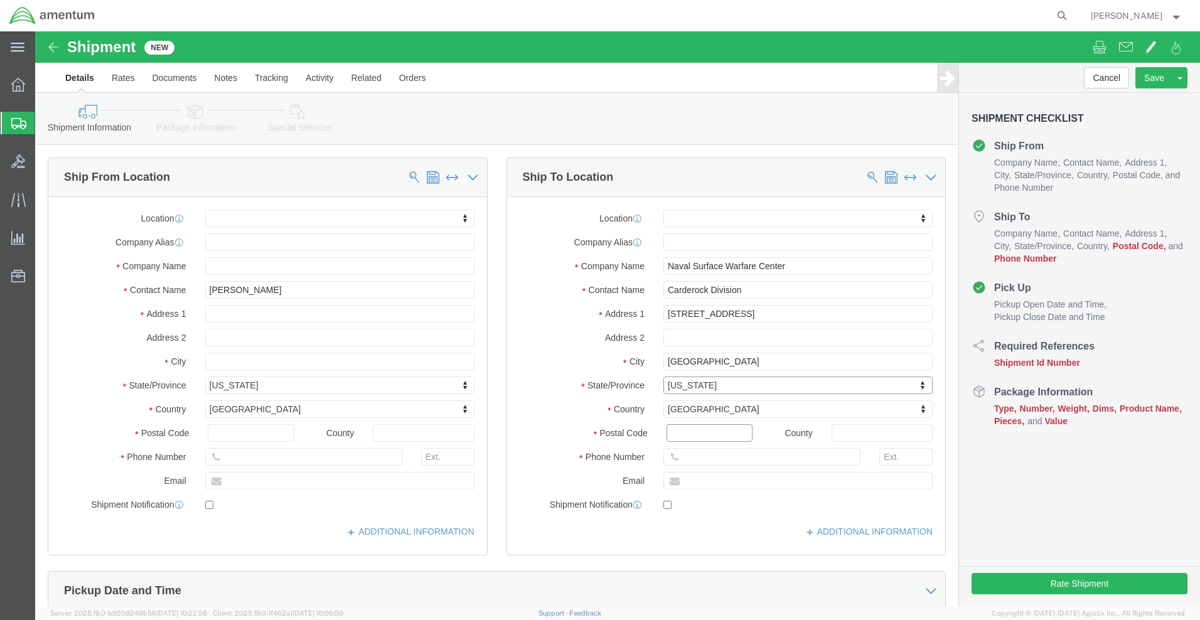
click input "Postal Code"
type input "20817"
click input "text"
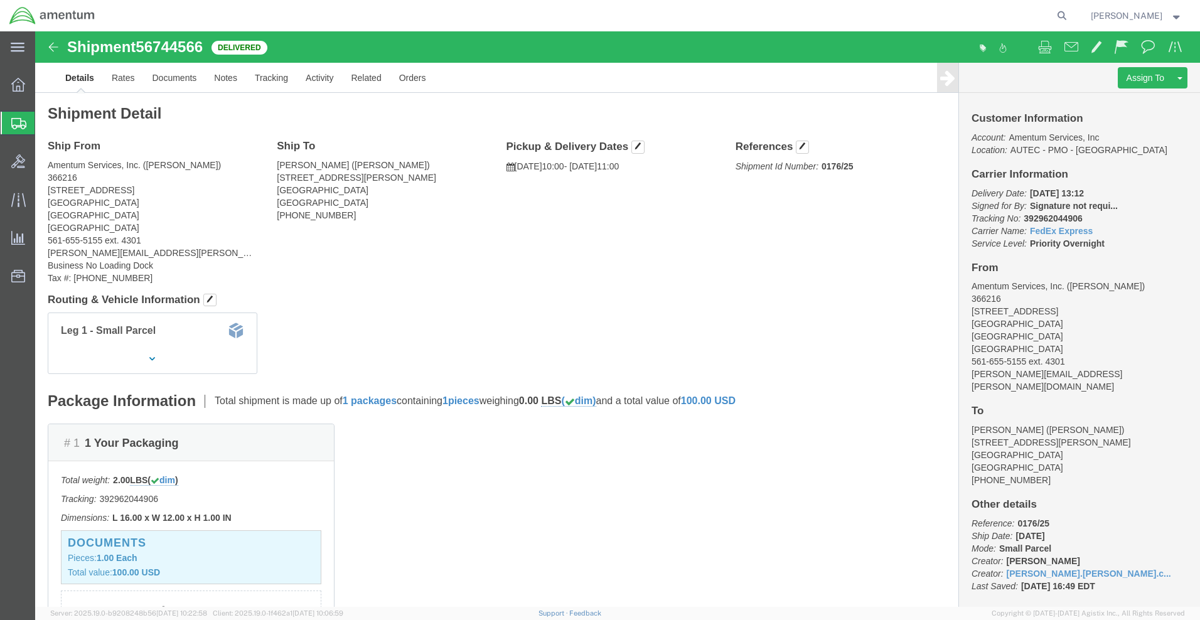
click at [0, 0] on span "Create Shipment" at bounding box center [0, 0] width 0 height 0
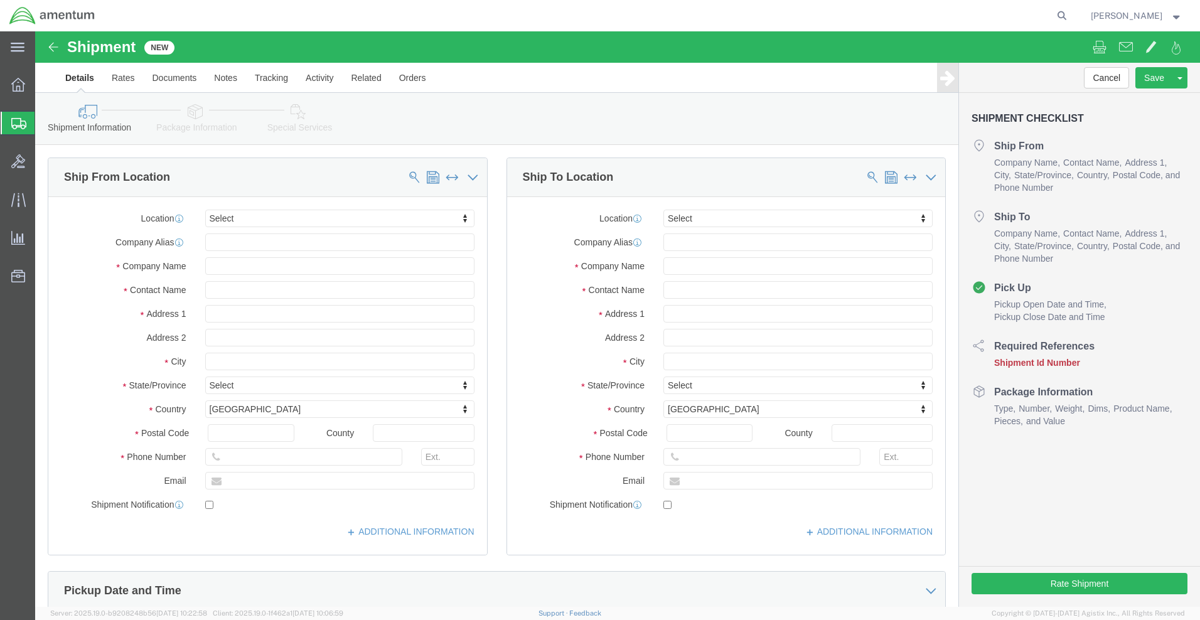
select select
click button "Continue"
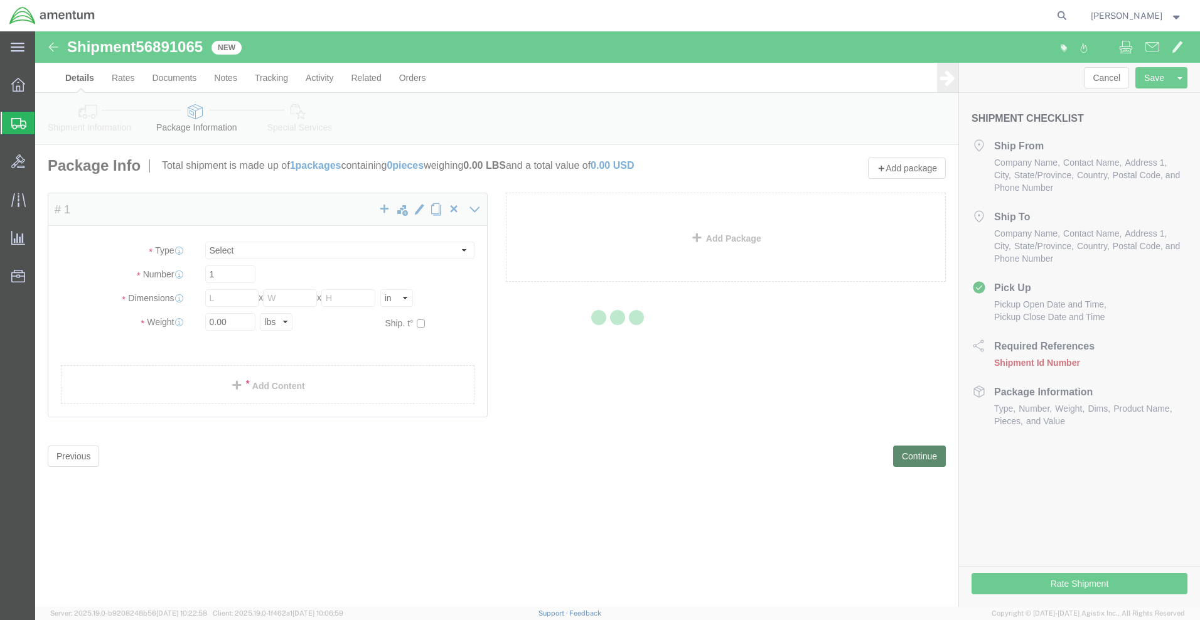
select select "CBOX"
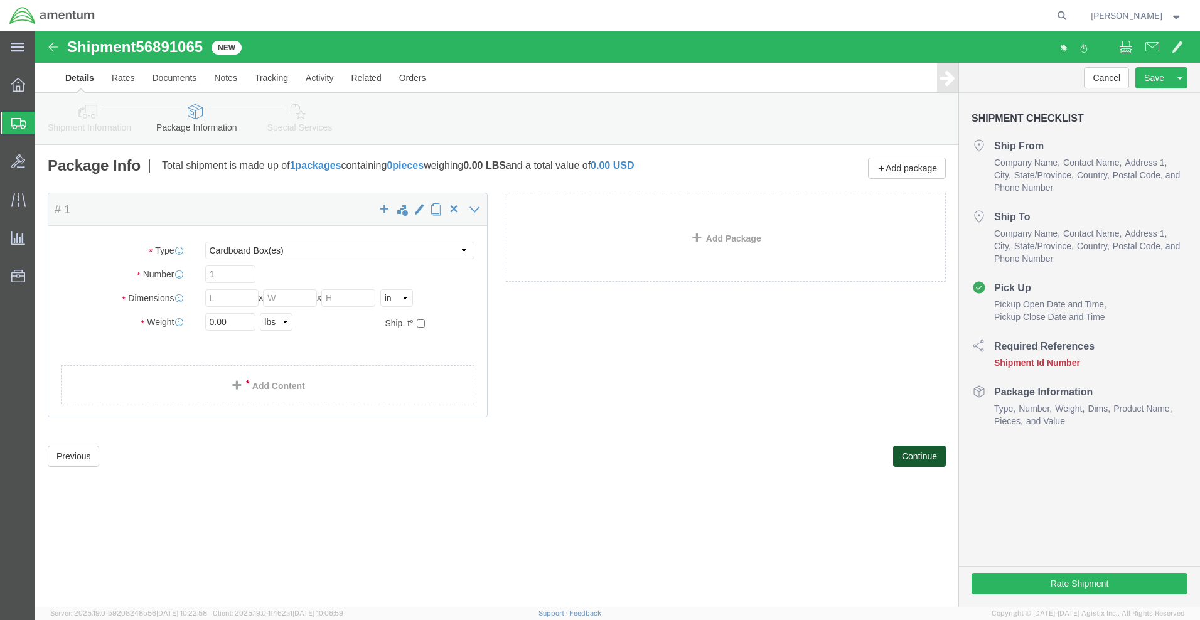
click button "Continue"
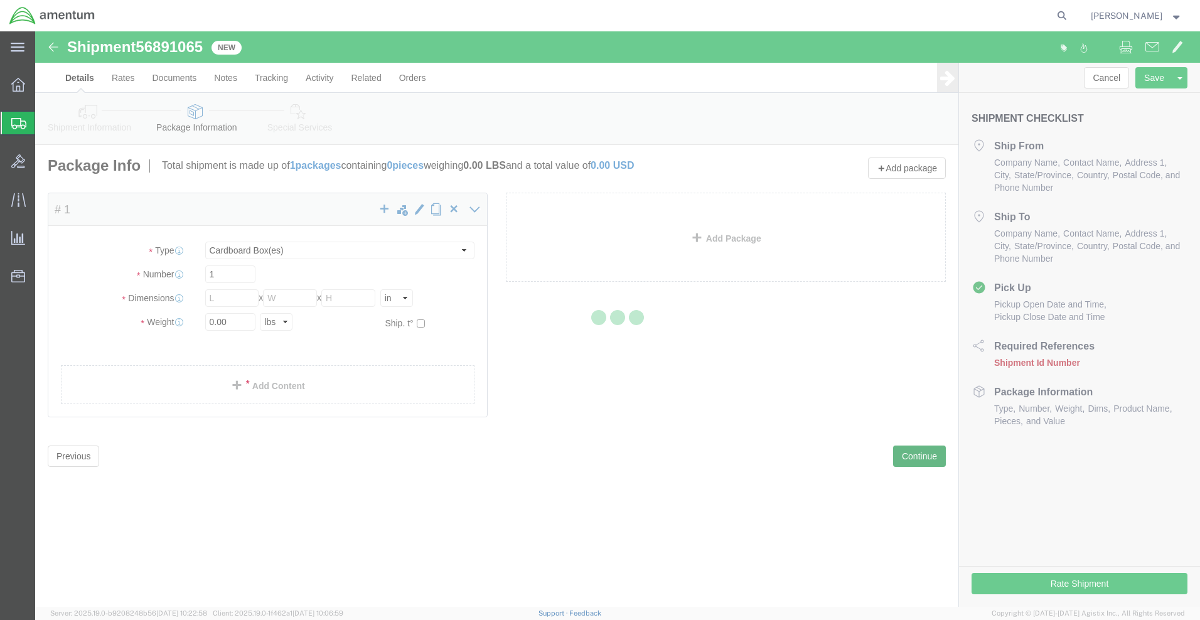
select select
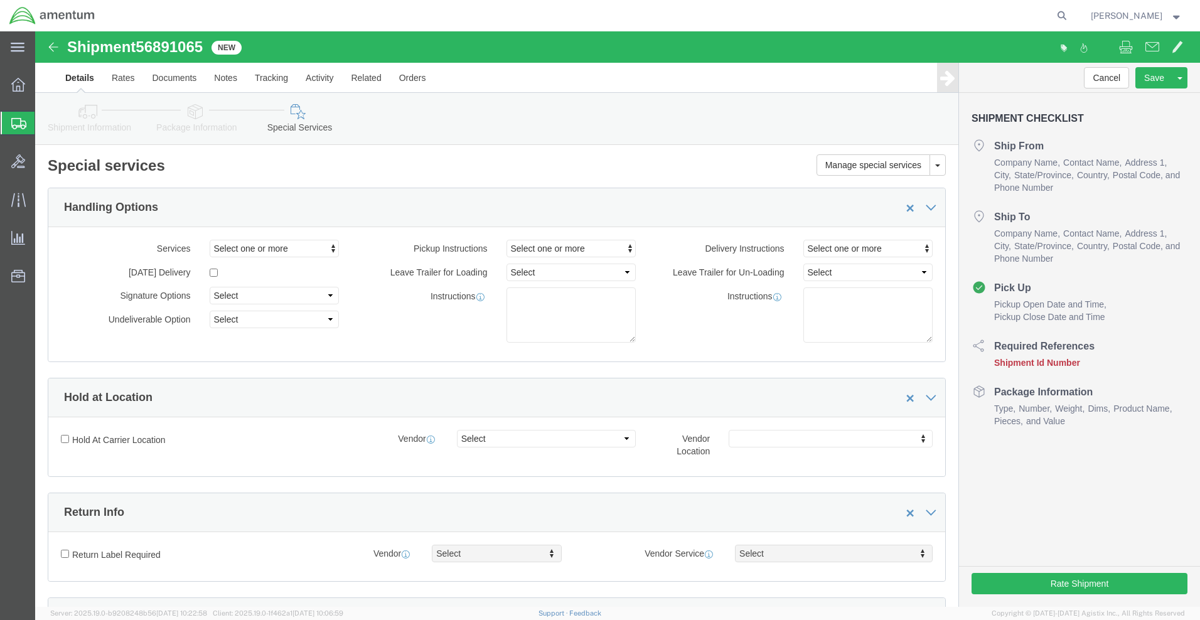
click at [0, 0] on span "Create Shipment" at bounding box center [0, 0] width 0 height 0
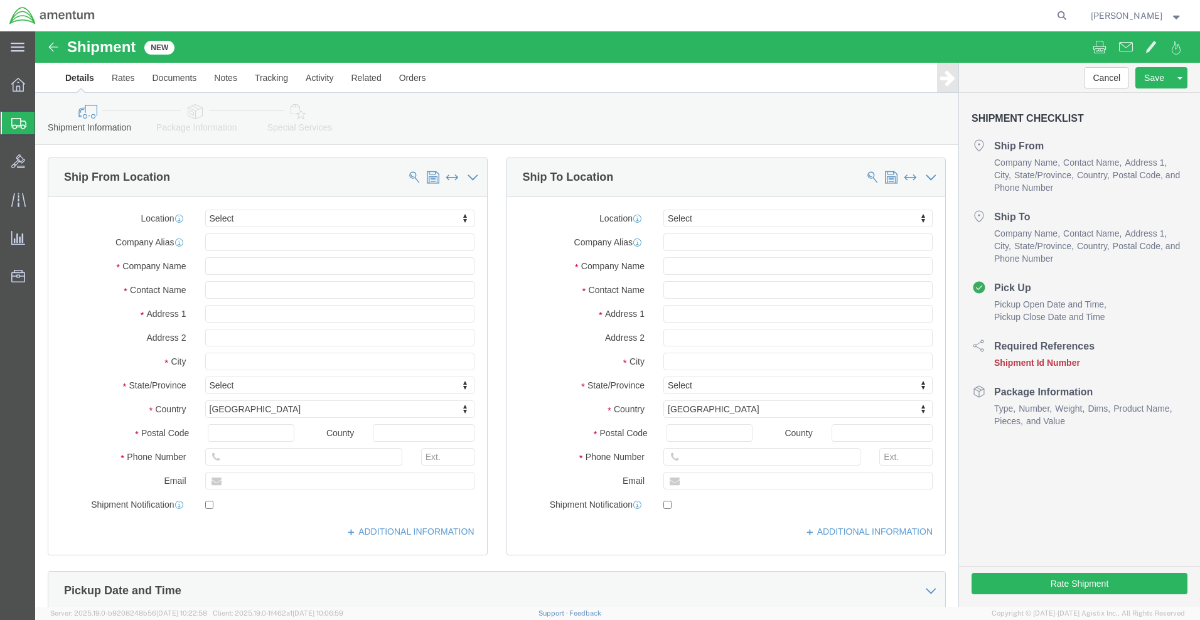
scroll to position [394, 0]
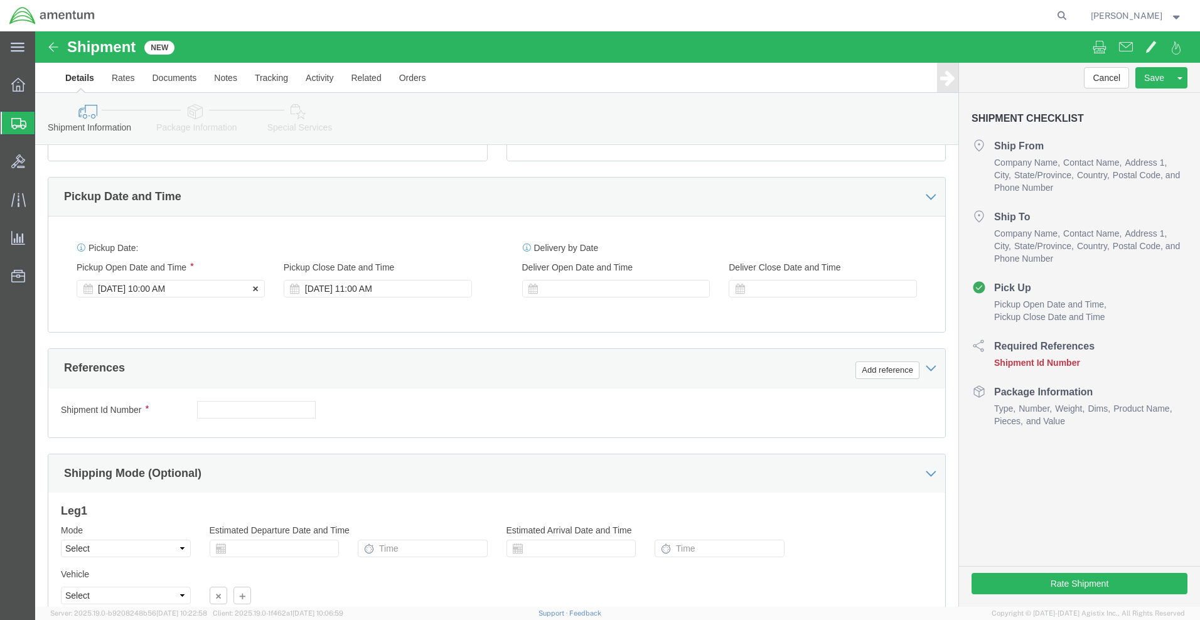
click div "[DATE] 10:00 AM"
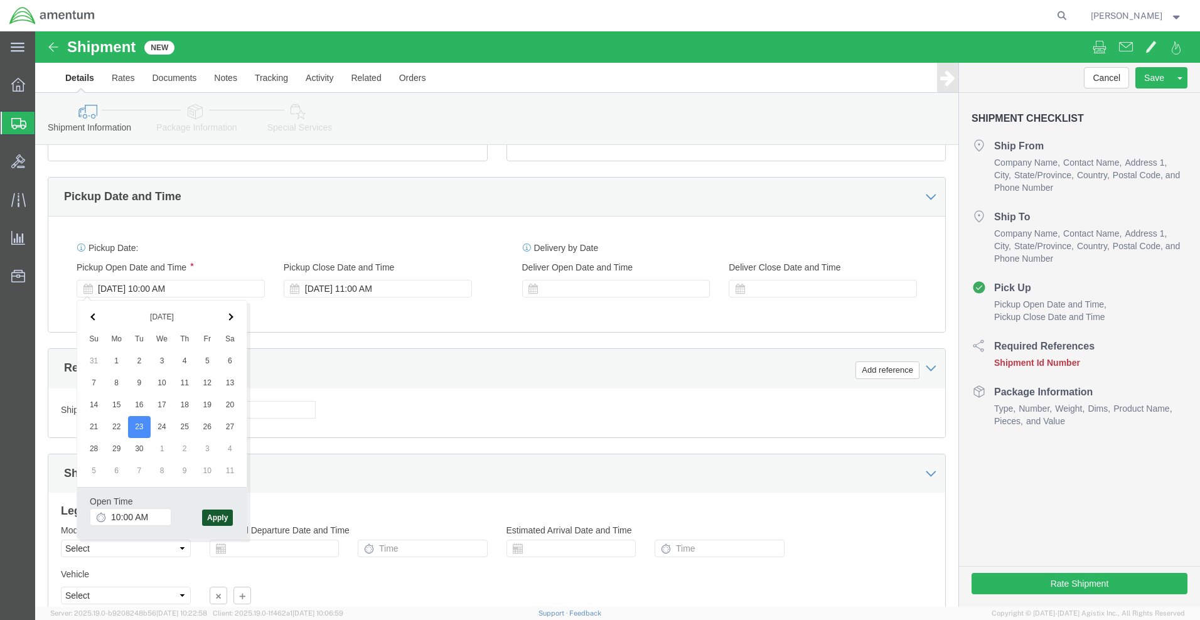
click button "Apply"
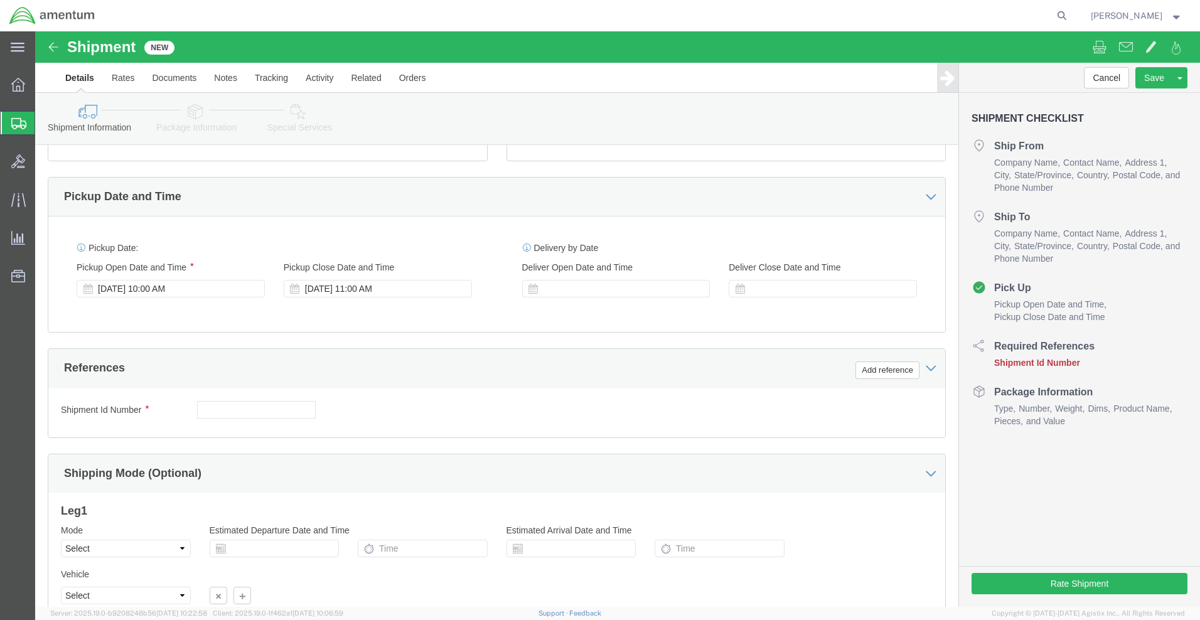
scroll to position [80, 0]
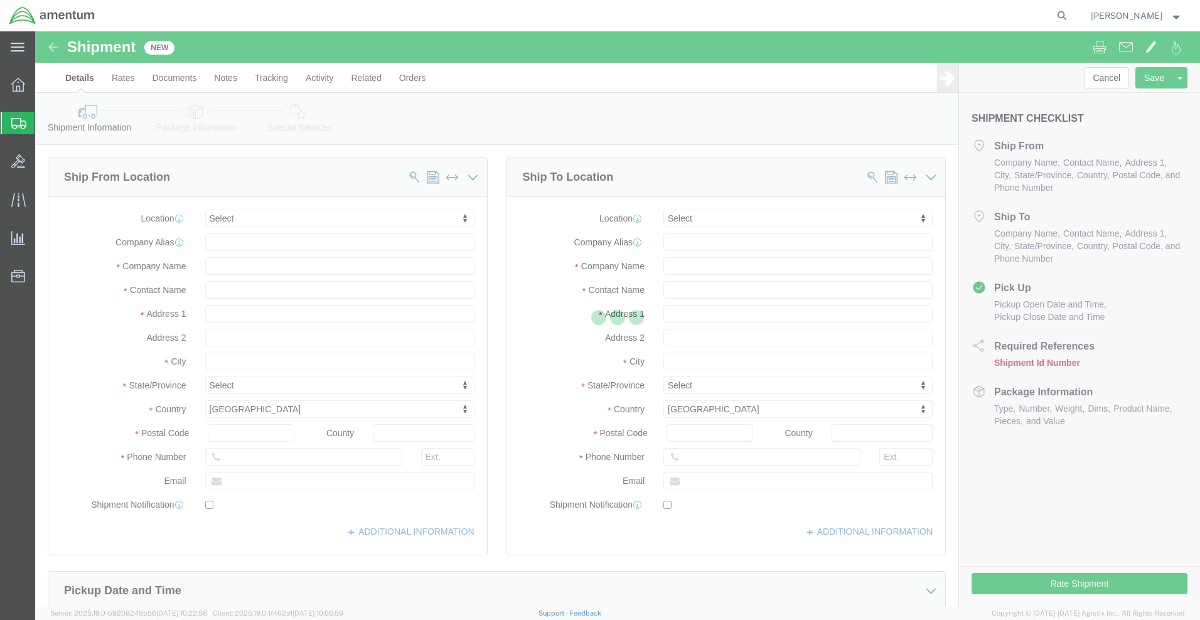
select select
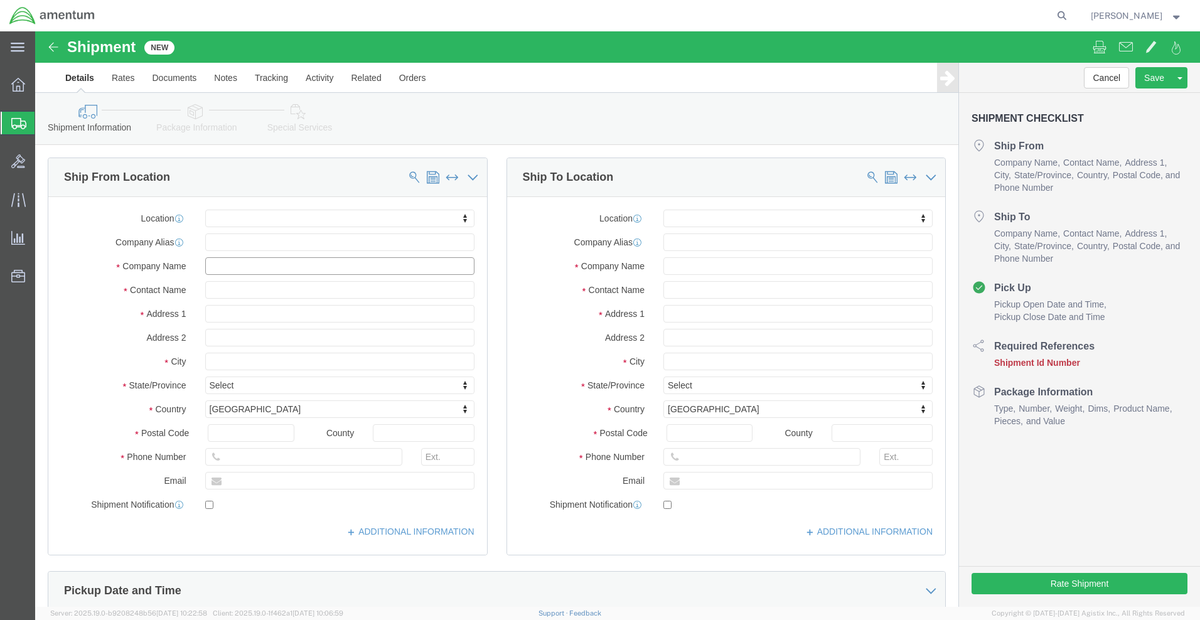
click input "text"
type input "ras"
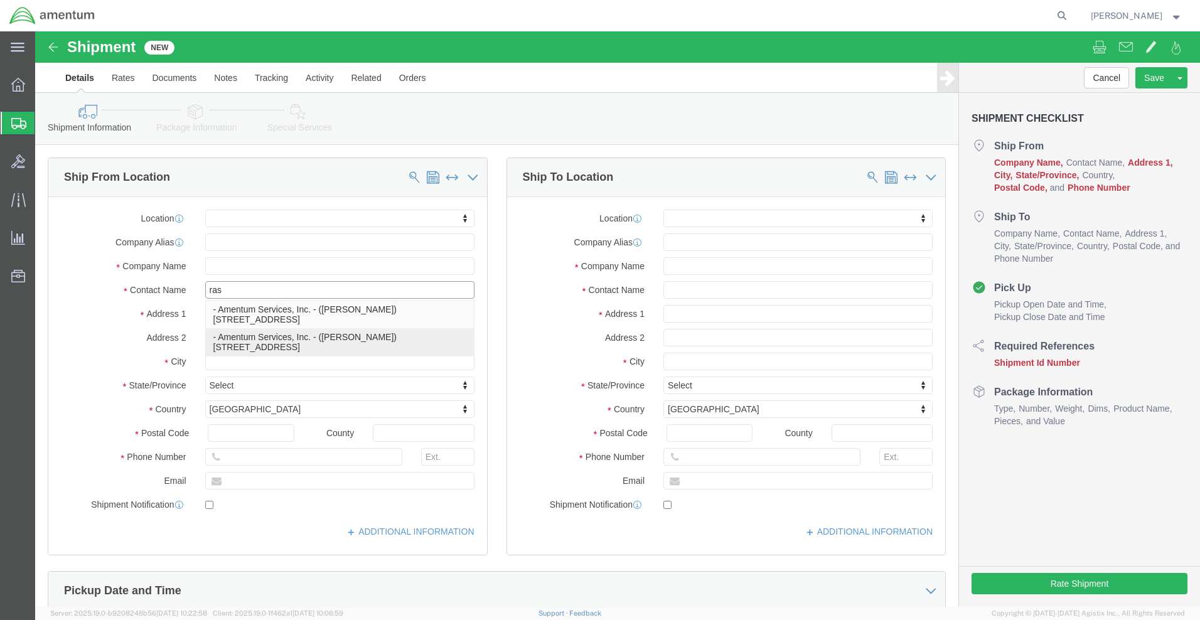
click p "- Amentum Services, Inc. - (Rashonda Smith) 1624 Perimeter Rd, AUTEC Air Termin…"
select select "FL"
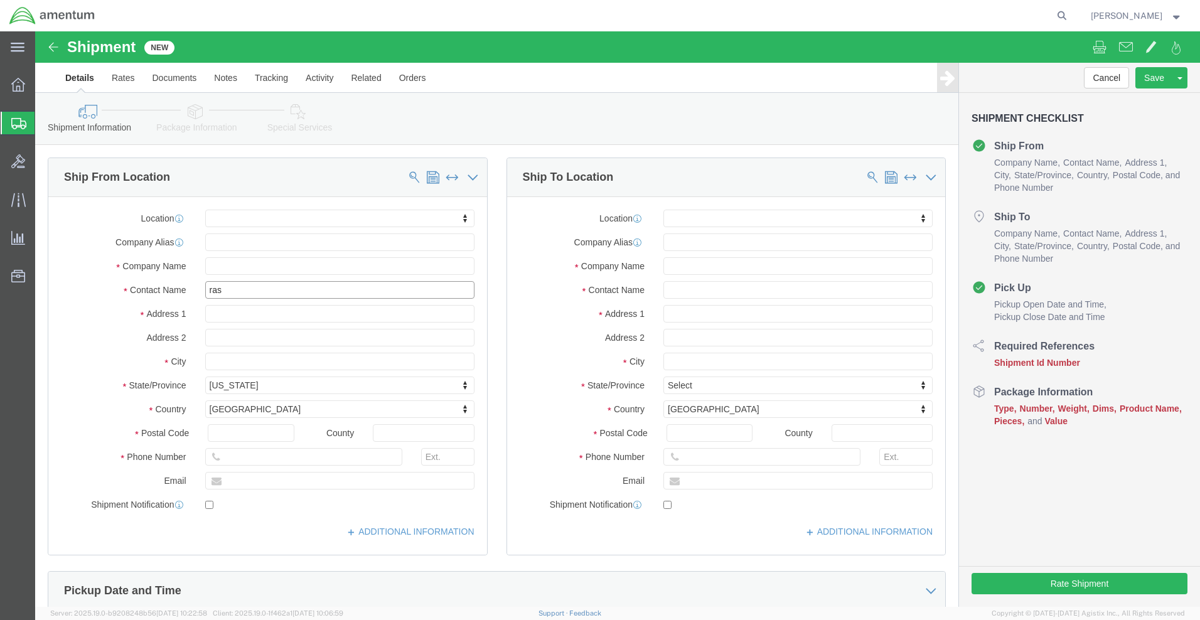
type input "Rashonda Smith"
drag, startPoint x: 262, startPoint y: 450, endPoint x: 130, endPoint y: 440, distance: 132.2
click div "Location My Profile Location 1002-4122-6 1006-5256-0 1026-8910-0 1281-0560-3 13…"
click input "ondarashonda.ctr@us.navy.mil"
type input "ondarashonda.ctr@us.navy.mil"
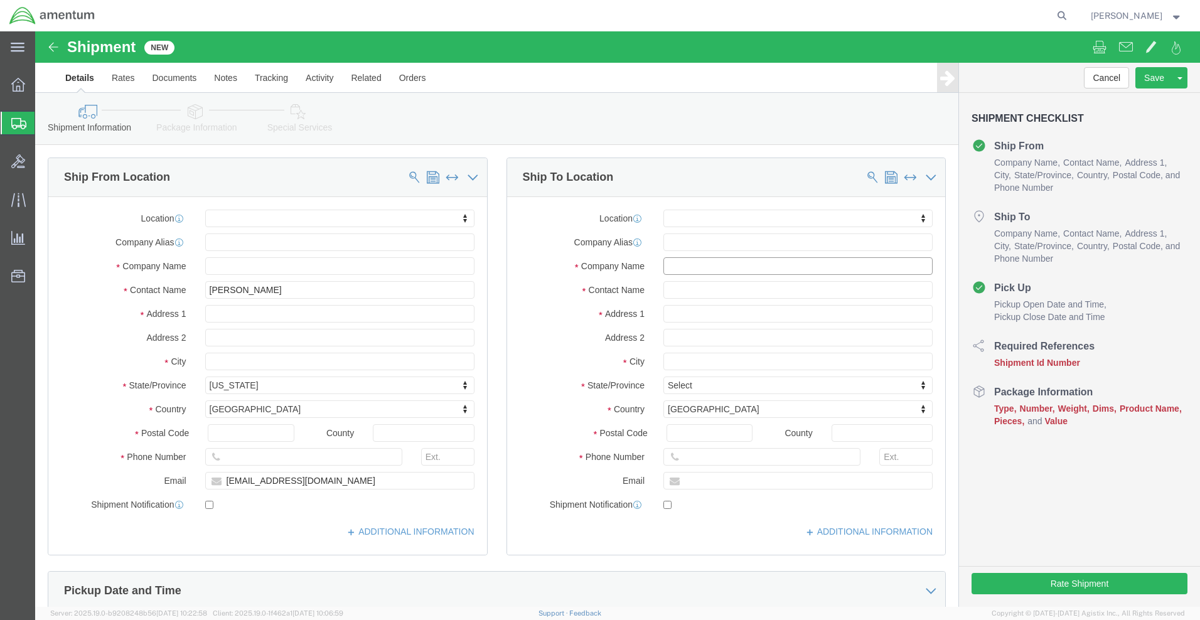
click input "text"
type input "Naval Surface Warfare Center"
type input "Carderock Division"
type input "9500 Macarthur Blv"
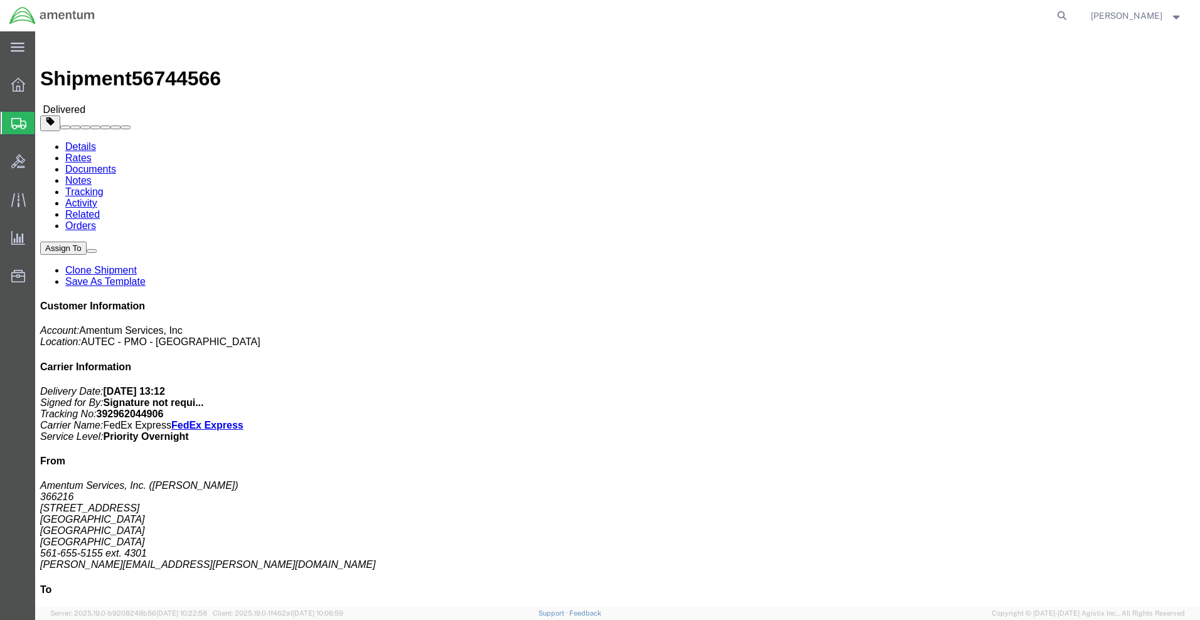
click at [0, 0] on span "Create Shipment" at bounding box center [0, 0] width 0 height 0
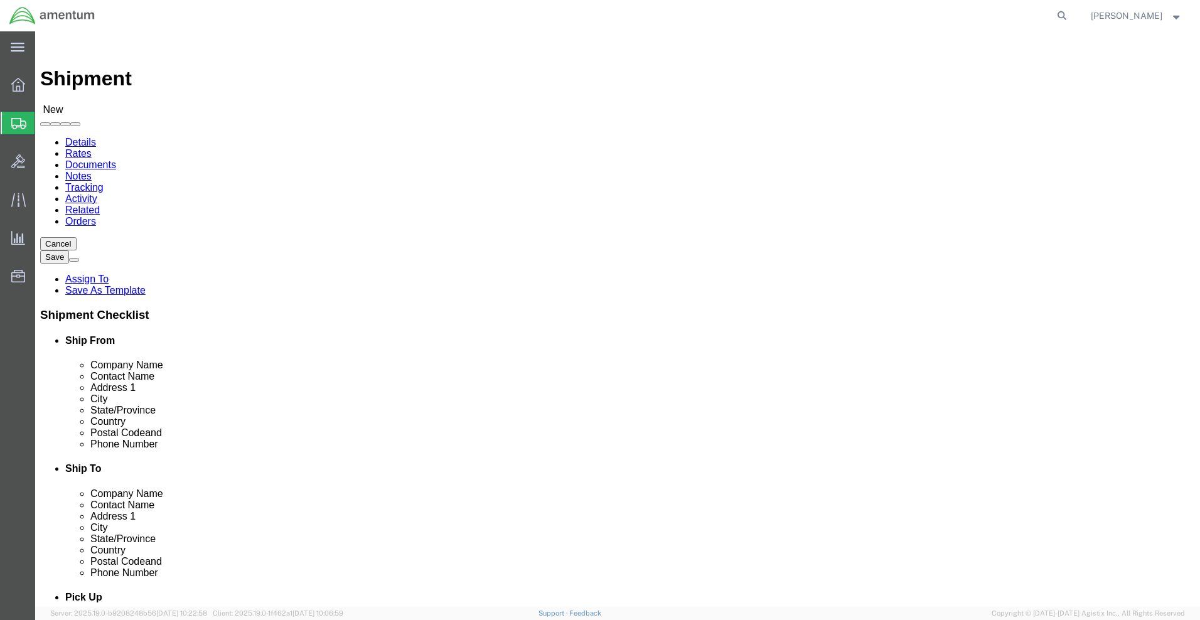
select select
click input "text"
type input "raho"
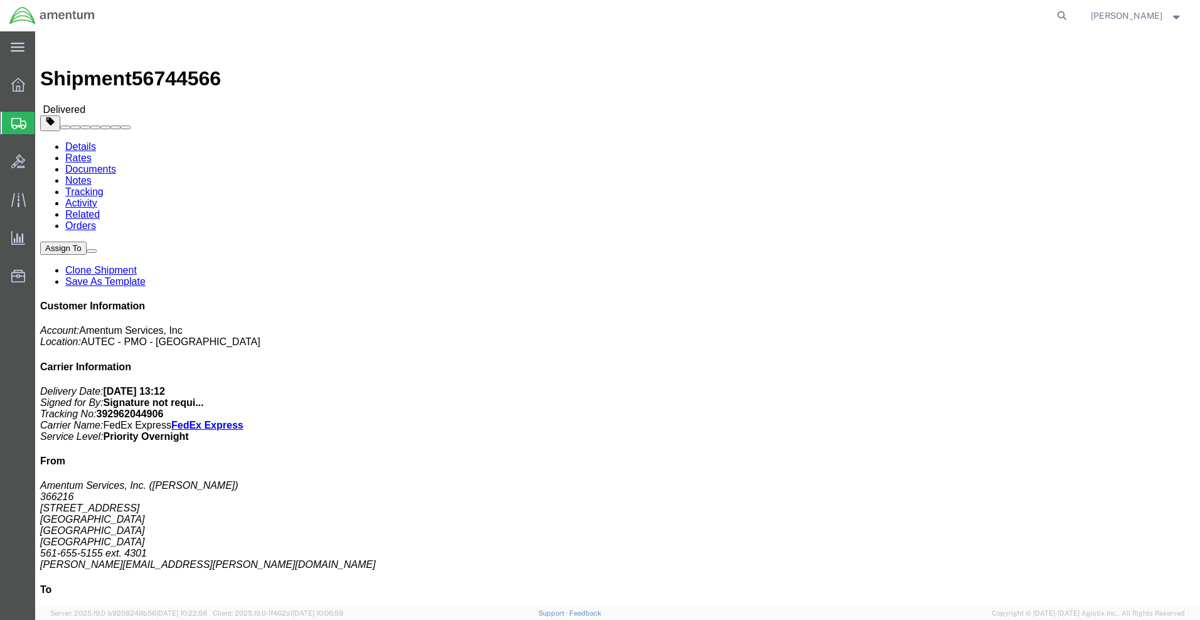
click at [0, 0] on span "Create Shipment" at bounding box center [0, 0] width 0 height 0
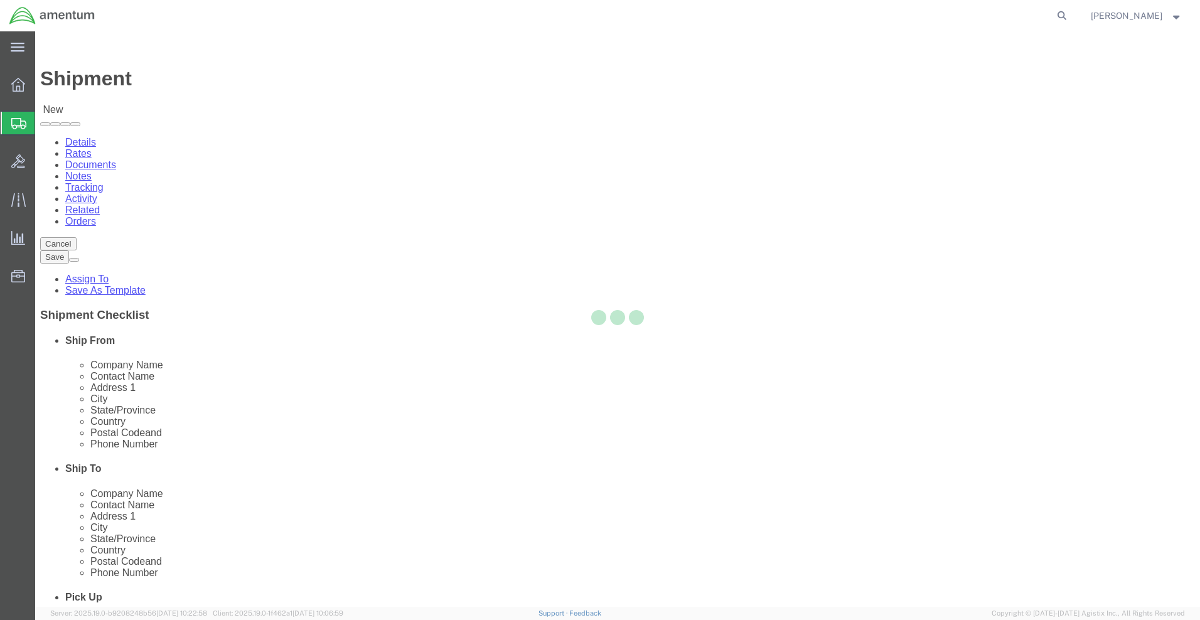
select select
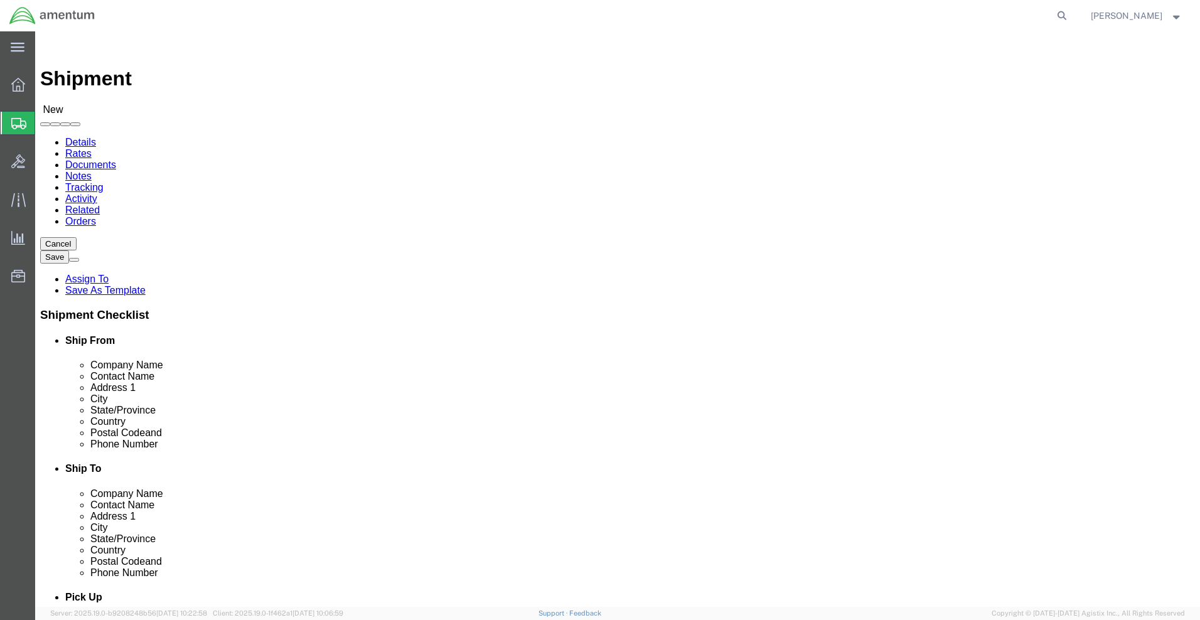
click button "Continue"
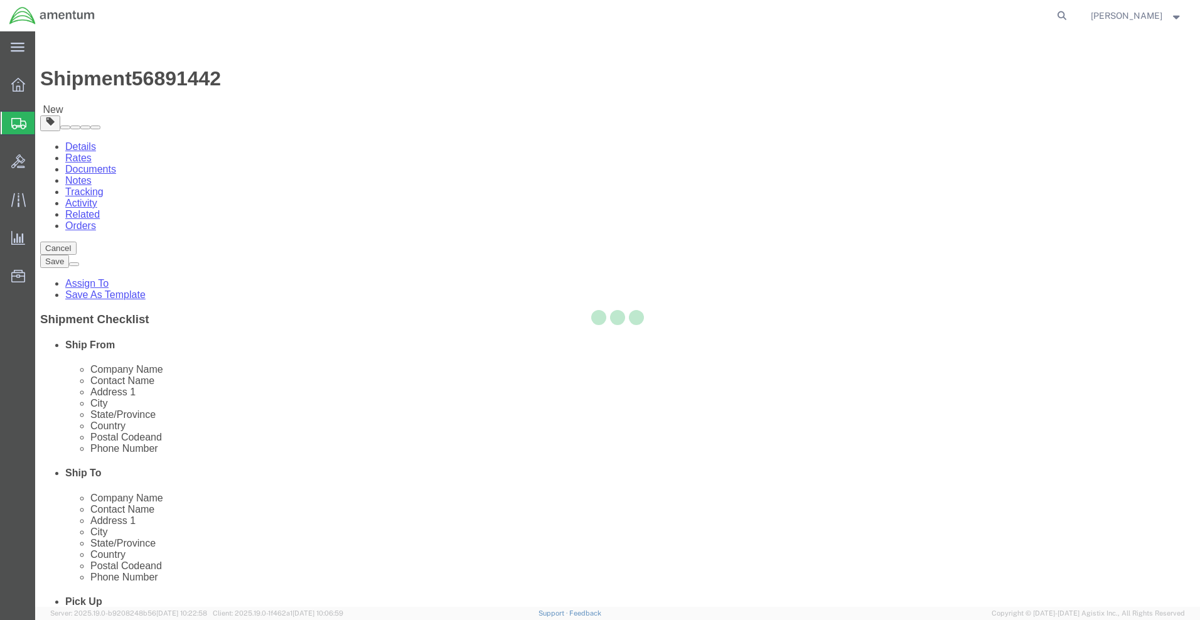
select select "CBOX"
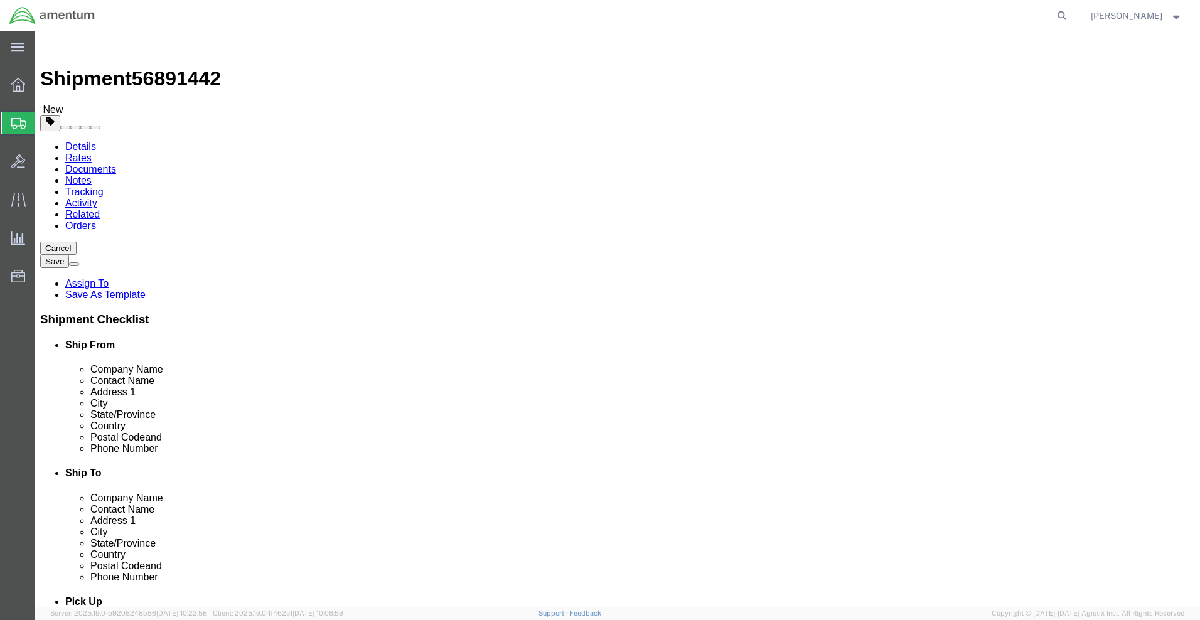
click button "Continue"
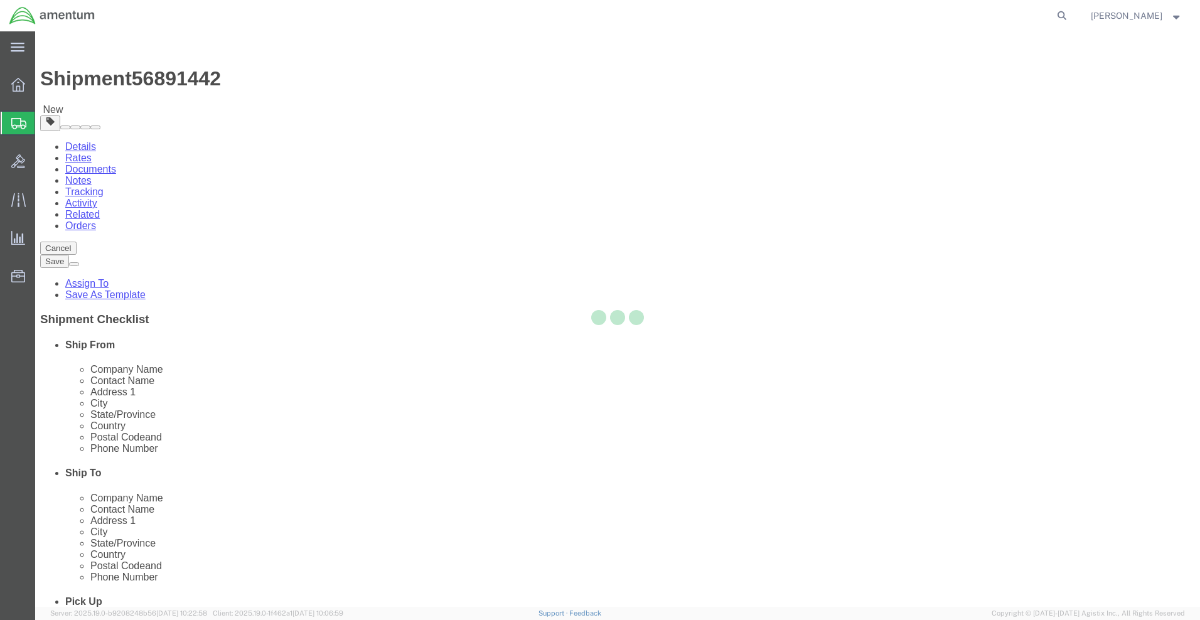
select select
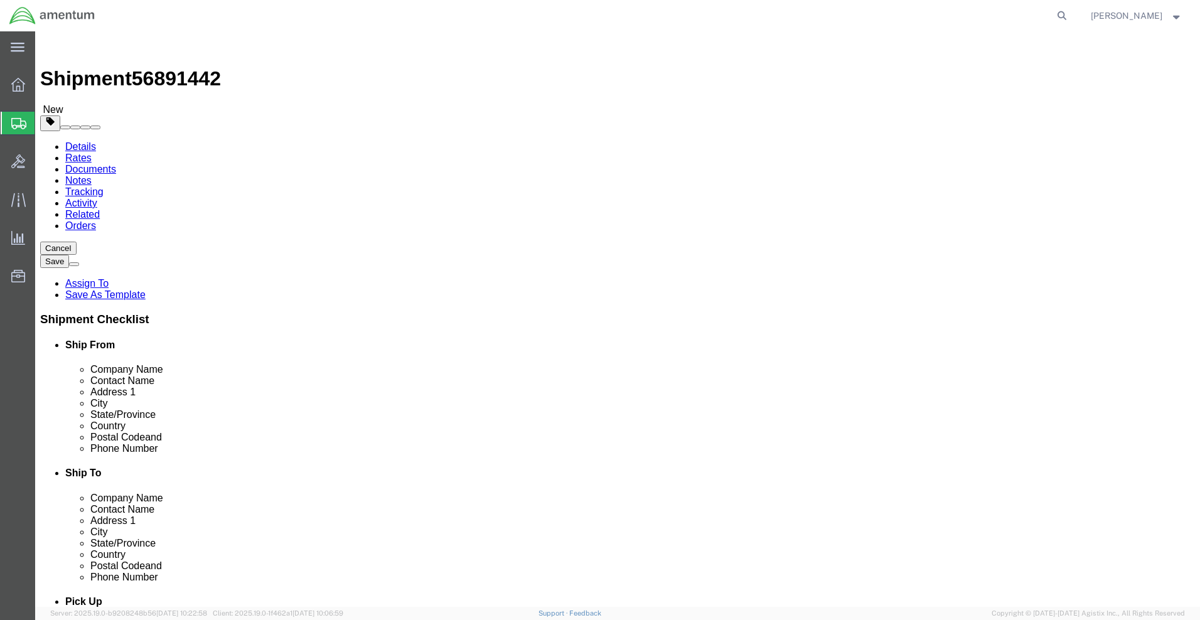
scroll to position [1130, 0]
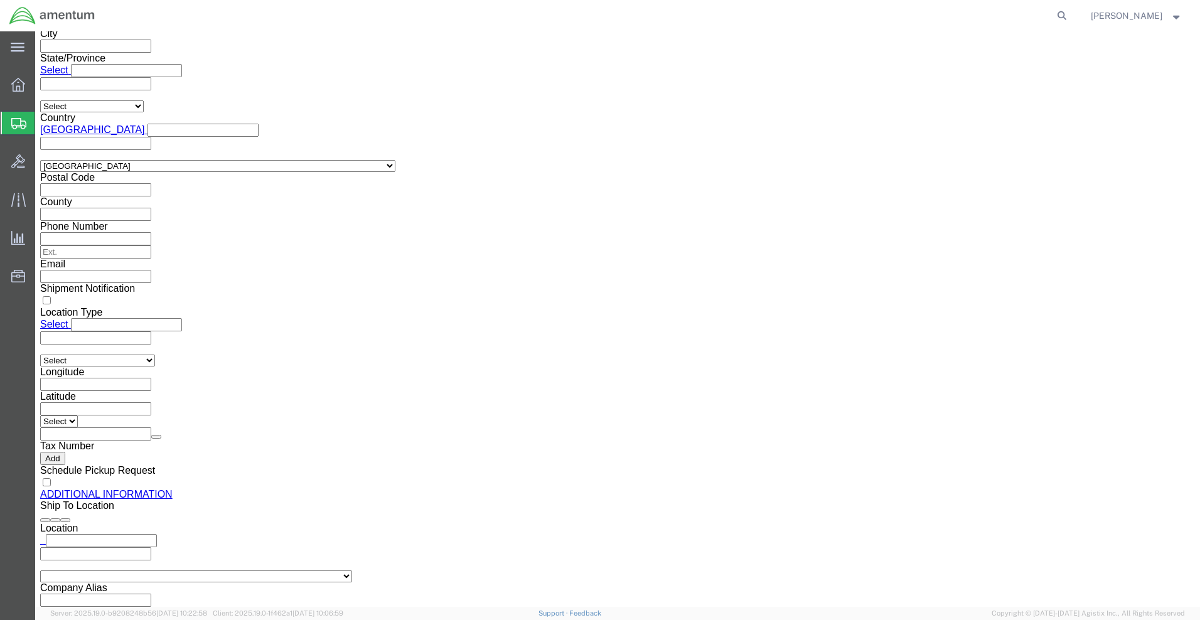
click icon
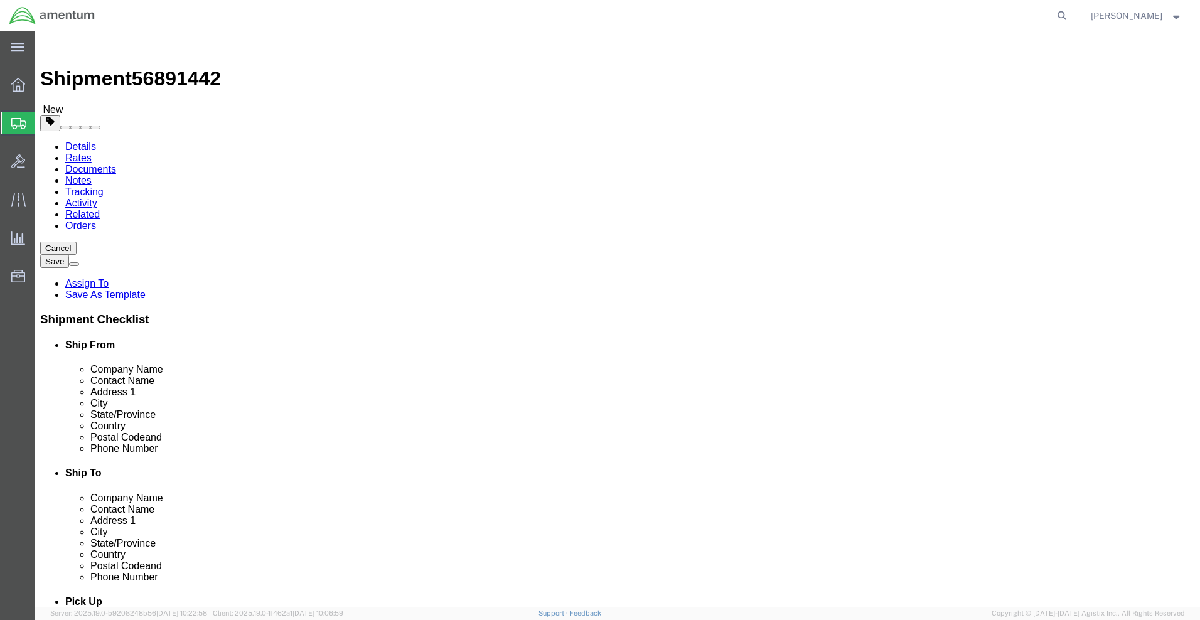
click input "text"
type input "10"
type input "5"
click input "0.00"
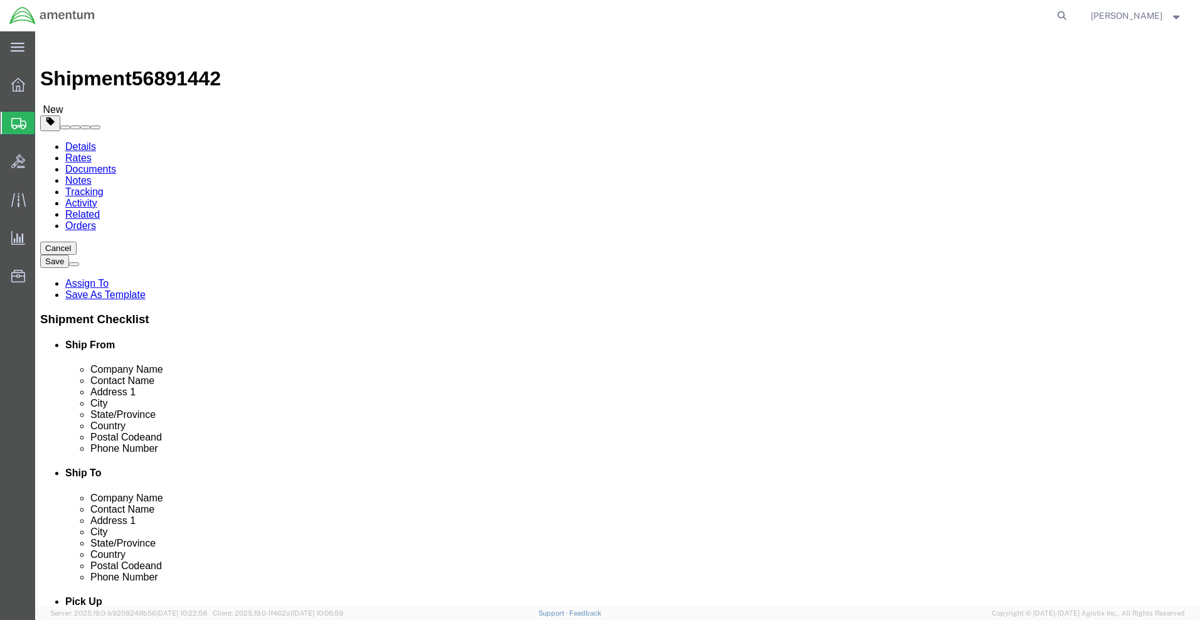
type input "70.00"
click link "Add Content"
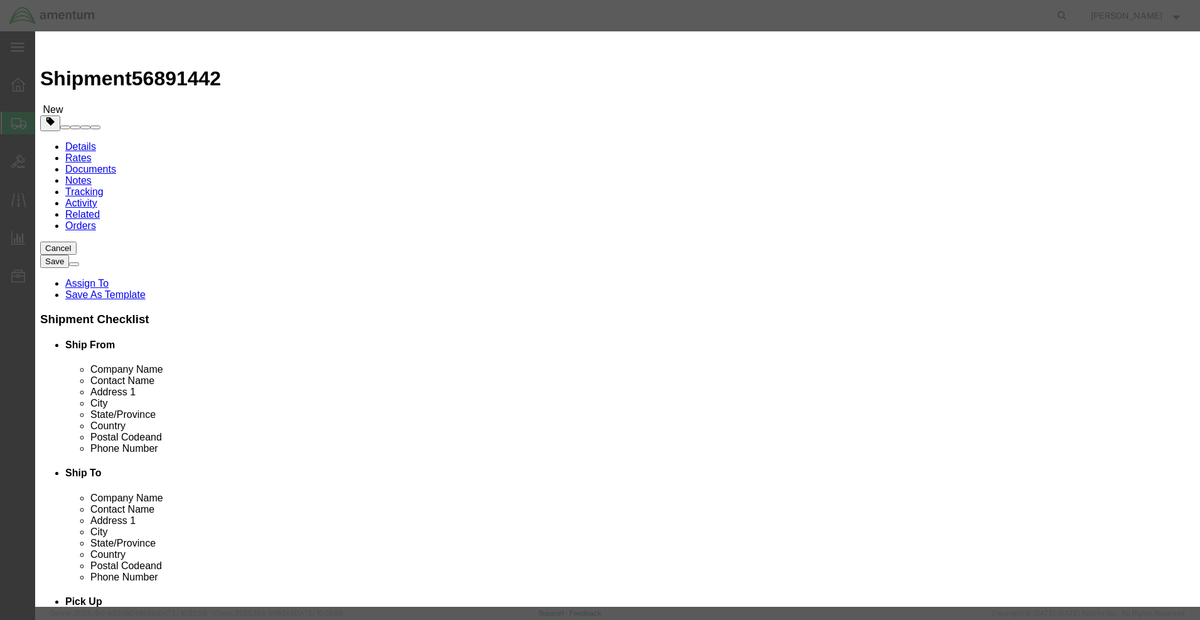
click input "text"
type input "1"
type input "Box 1"
click label "Pieces"
click input "0"
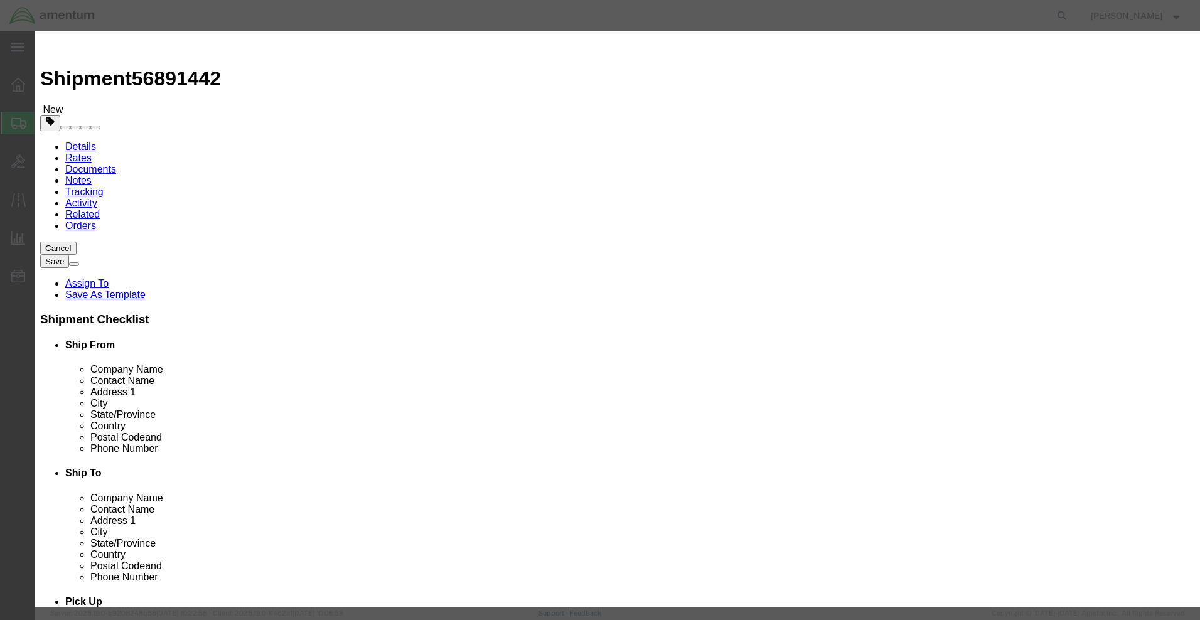
type input "01"
click input "text"
click input "50"
type input "100"
click button "Save & Add Another"
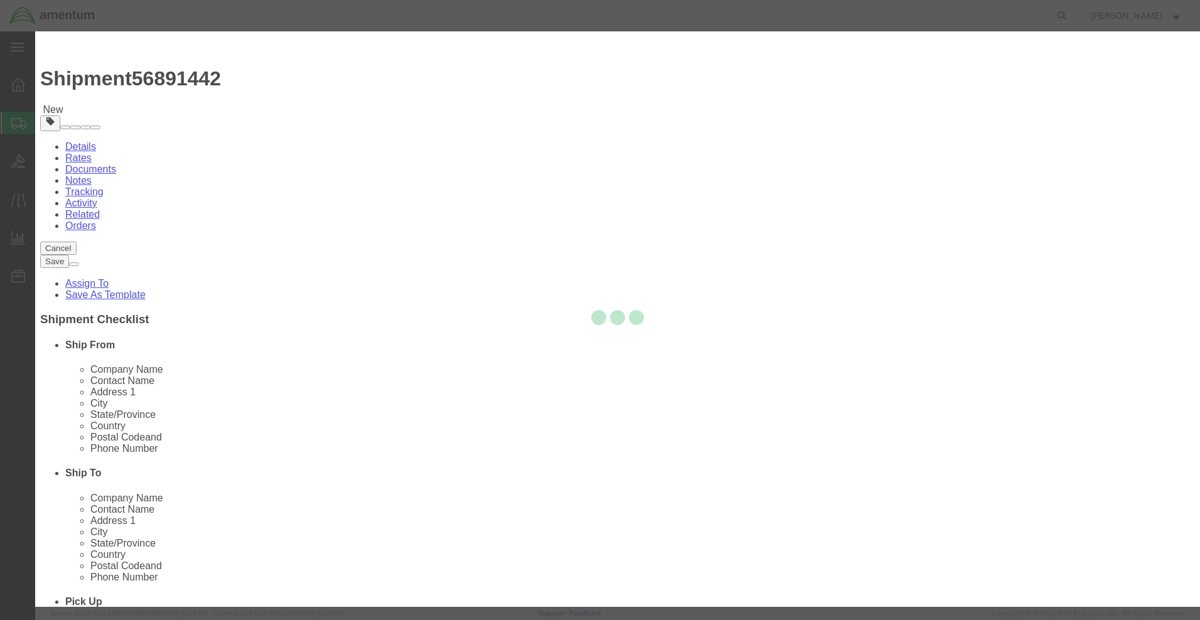
select select "EA"
select select "USD"
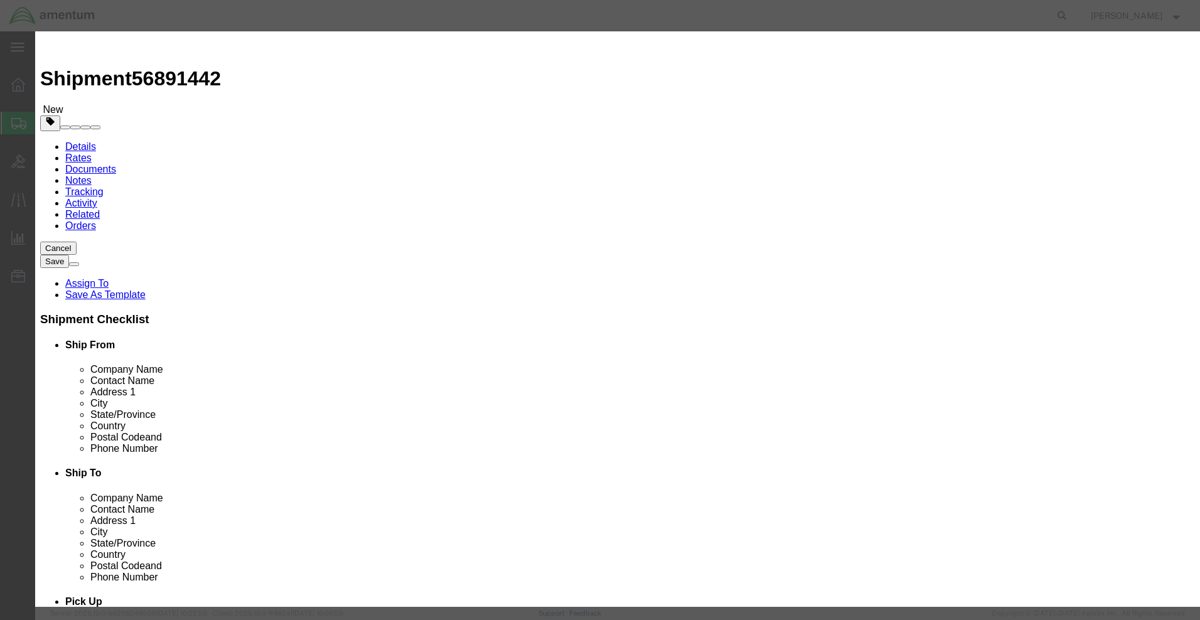
click input "text"
type input "Box 2"
click label "Pieces"
click input "text"
type input "1"
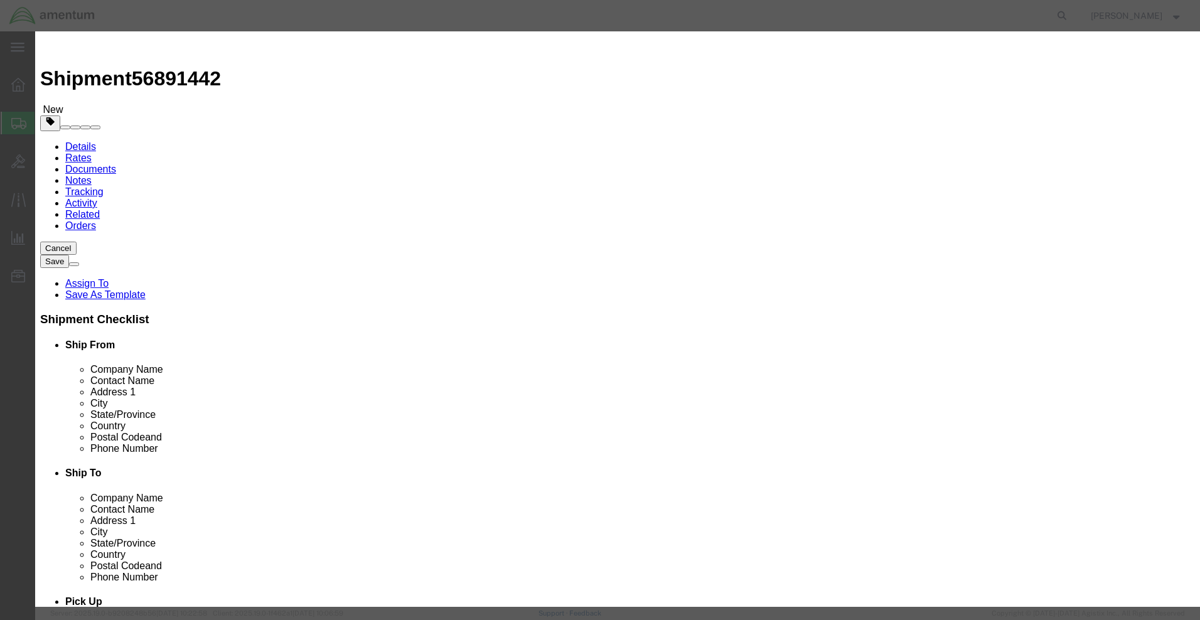
click input "text"
type input "100"
click button "Save & Add Another"
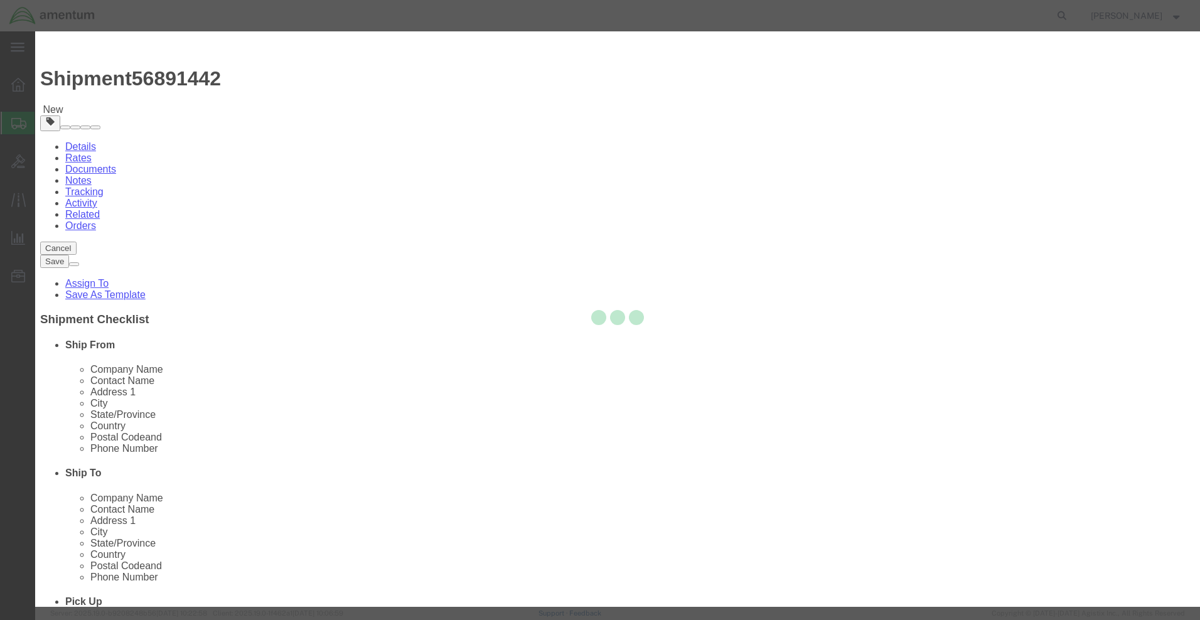
select select "EA"
select select "USD"
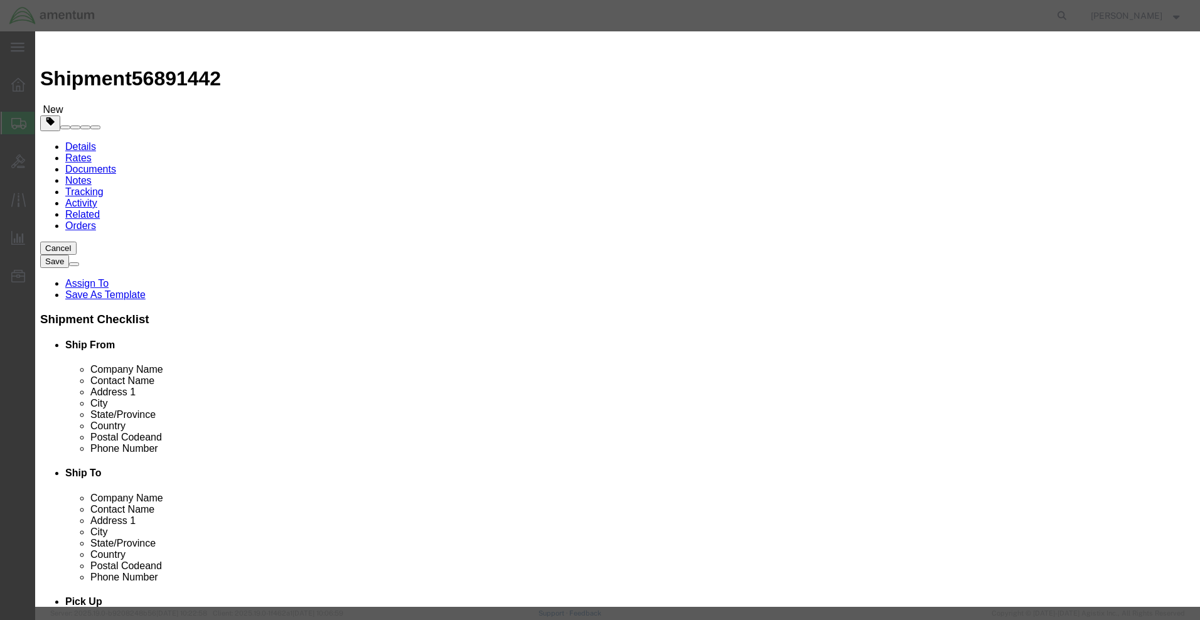
click input "text"
type input "Box 3"
click label "Pieces"
click input "text"
type input "1"
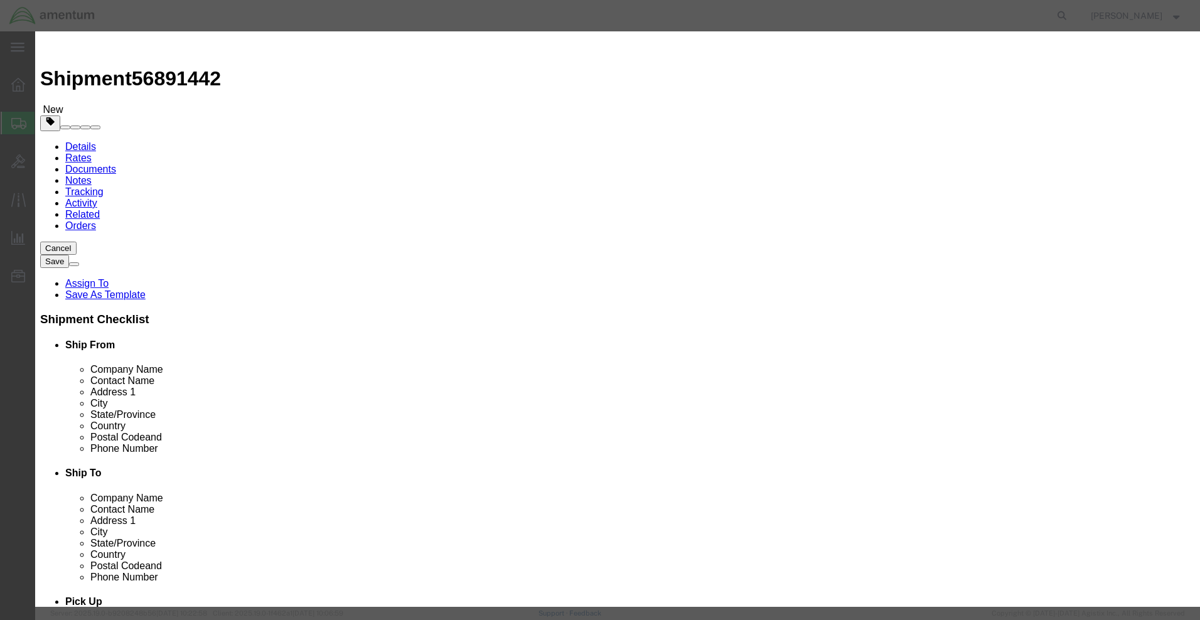
click input "text"
type input "100"
click button "Save & Add Another"
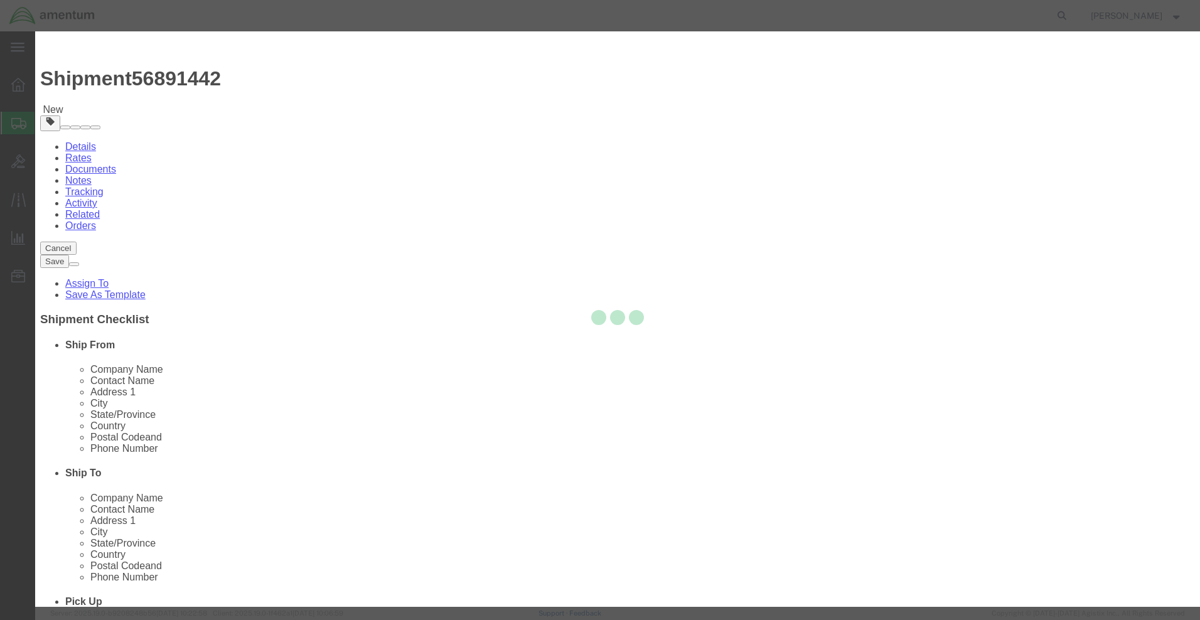
select select "EA"
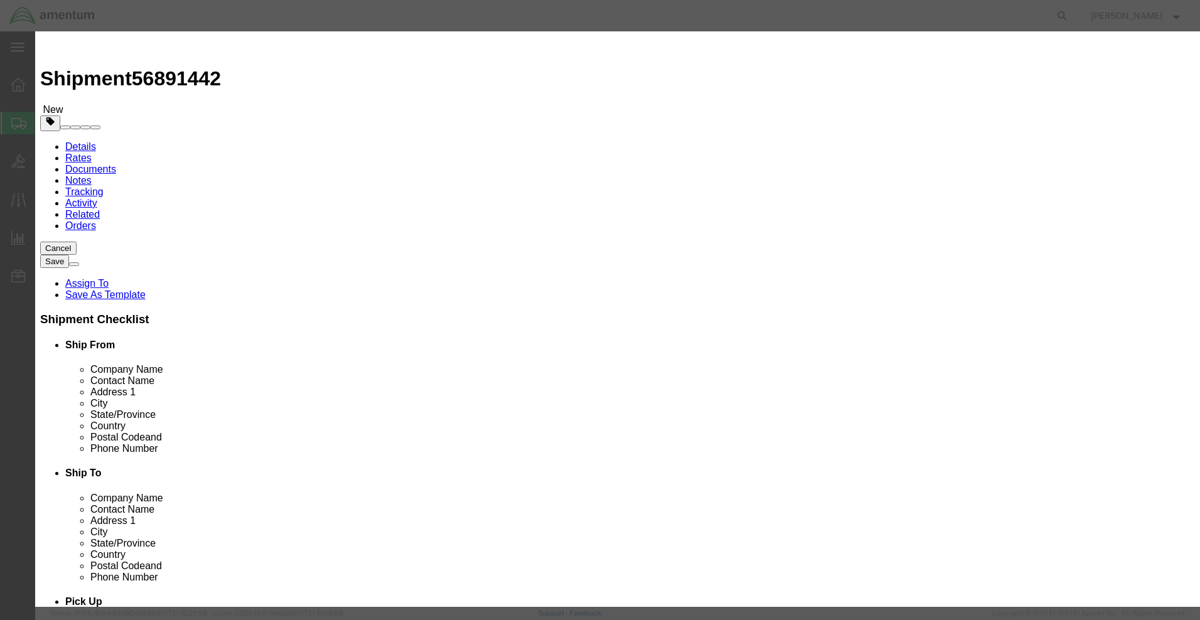
click input "text"
type input "Box 4"
click div "Commodity library Product Name Box 4 Box Pieces Select Bag Barrels 100Board Fee…"
click input "text"
type input "1"
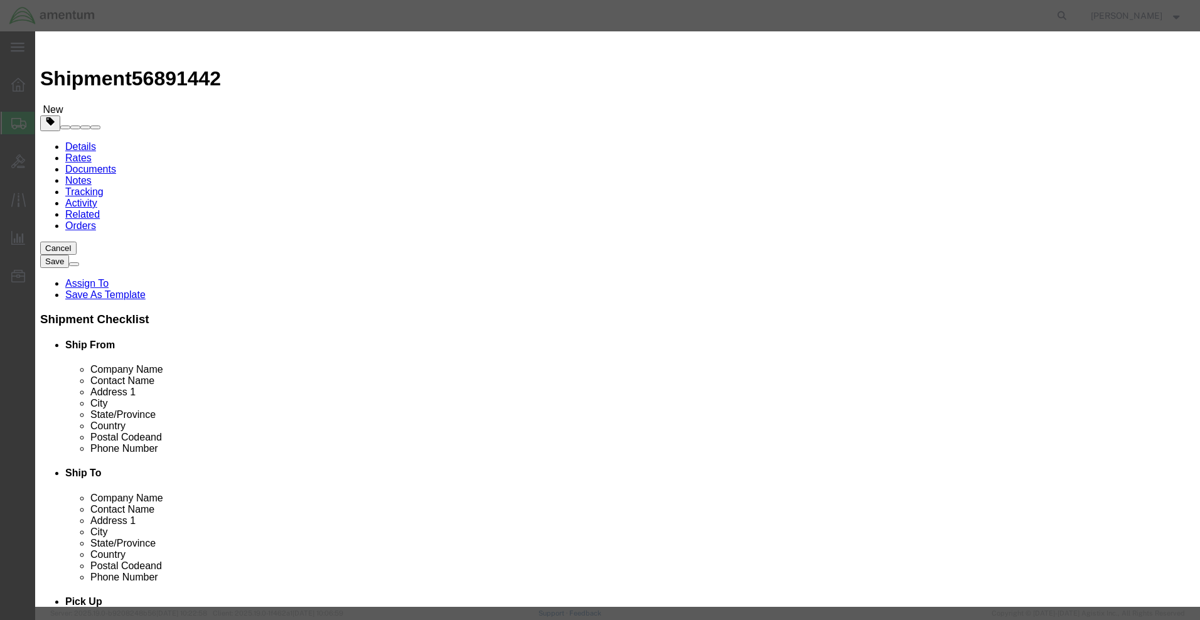
click input "text"
type input "100"
click button "Save & Close"
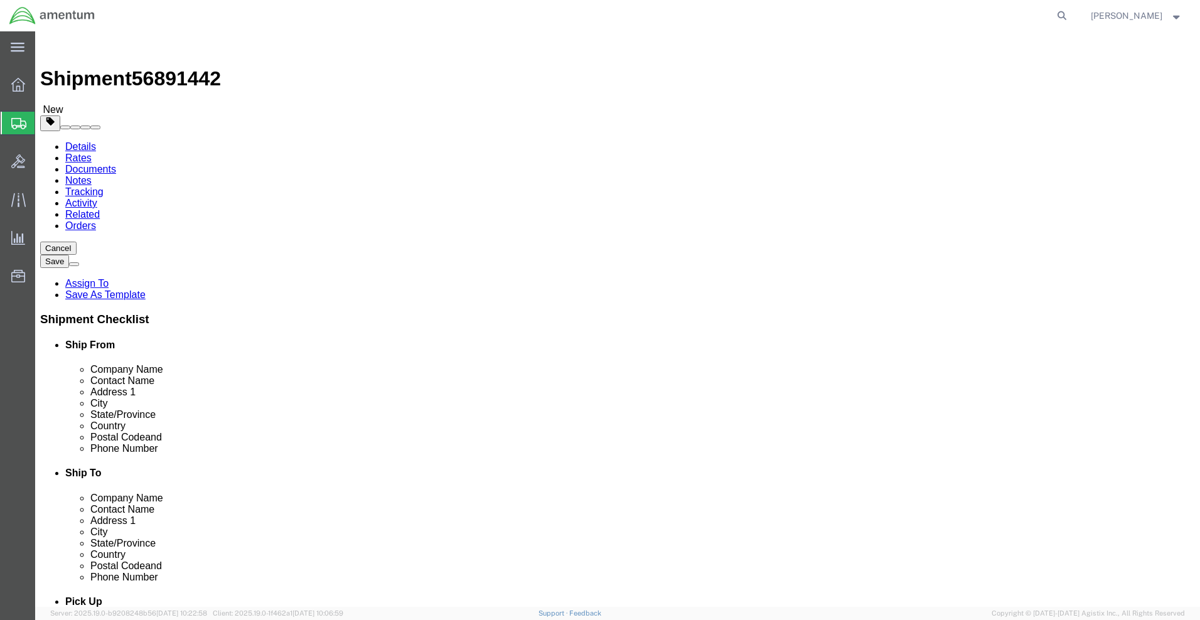
scroll to position [235, 0]
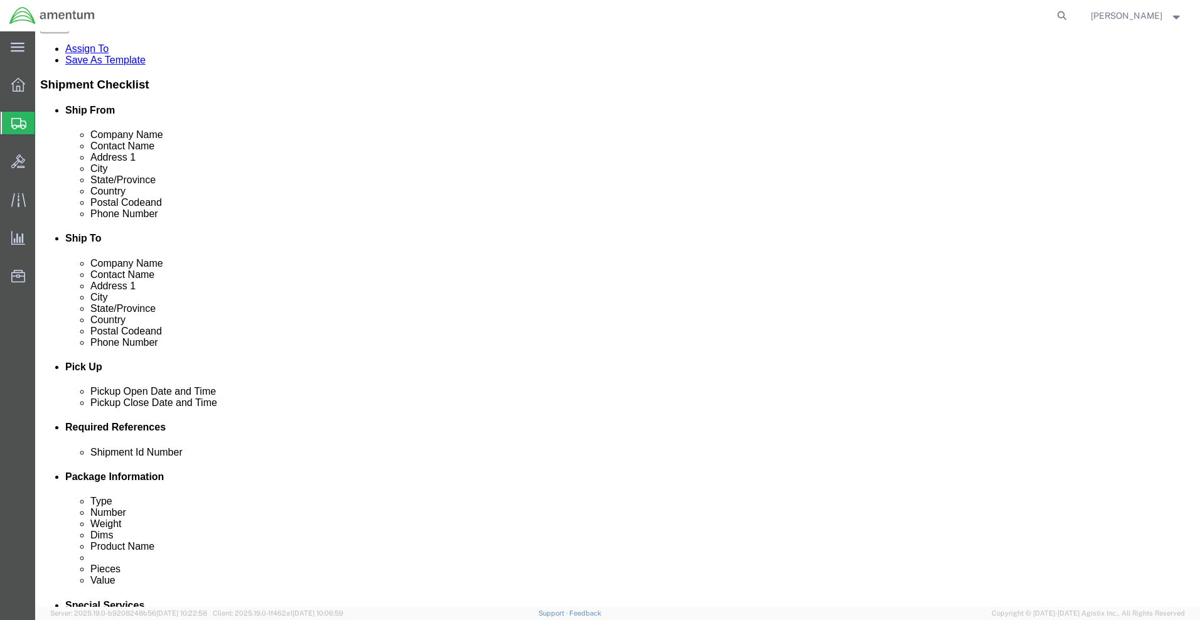
click link "Delete this content"
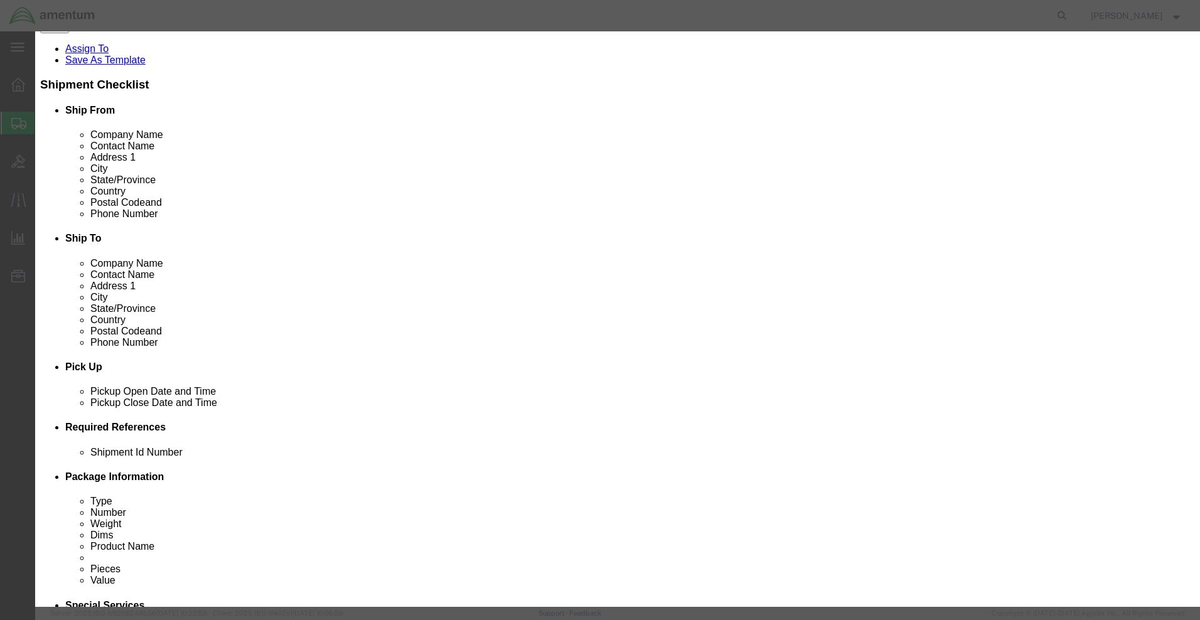
click button "Yes"
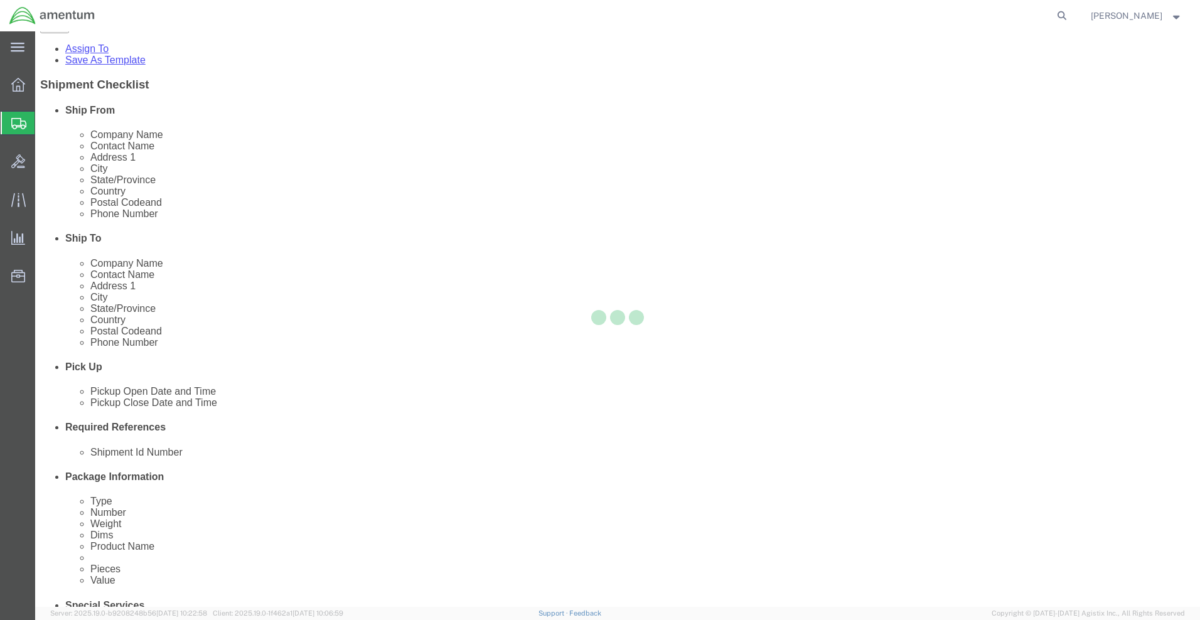
select select "CBOX"
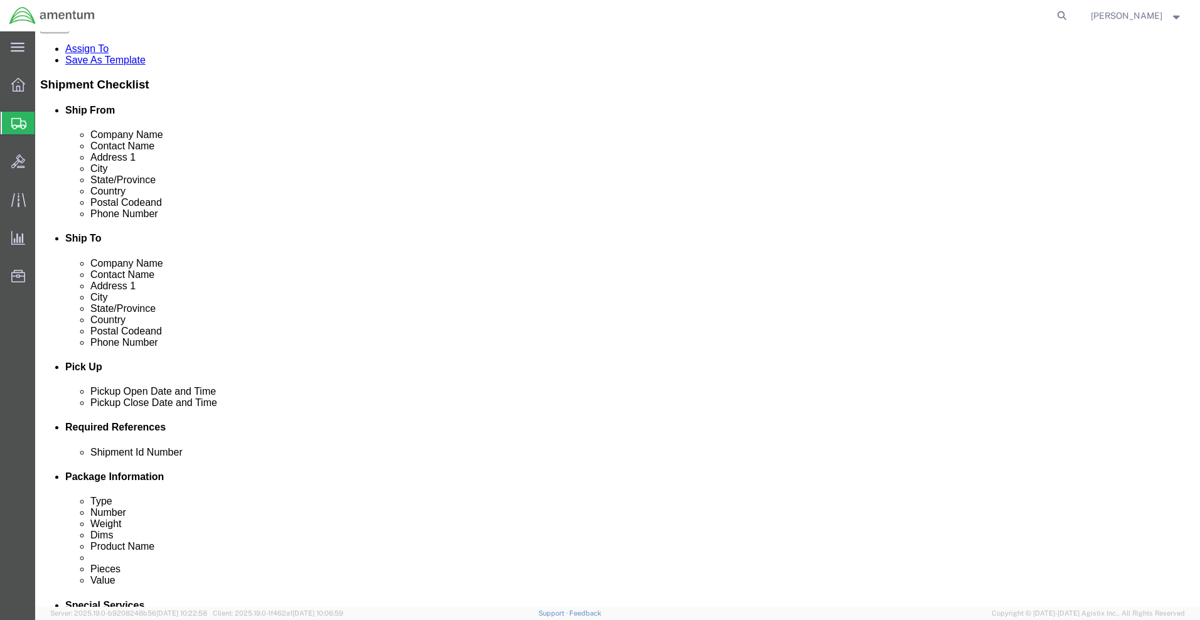
click icon
click link "Delete this content"
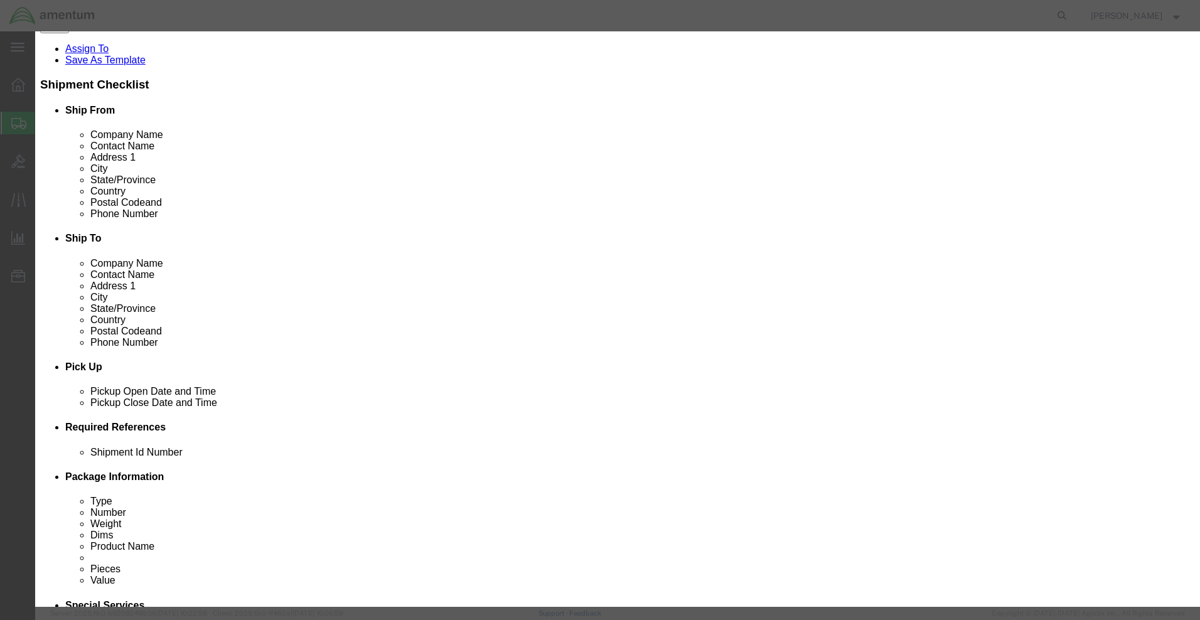
click button "Yes"
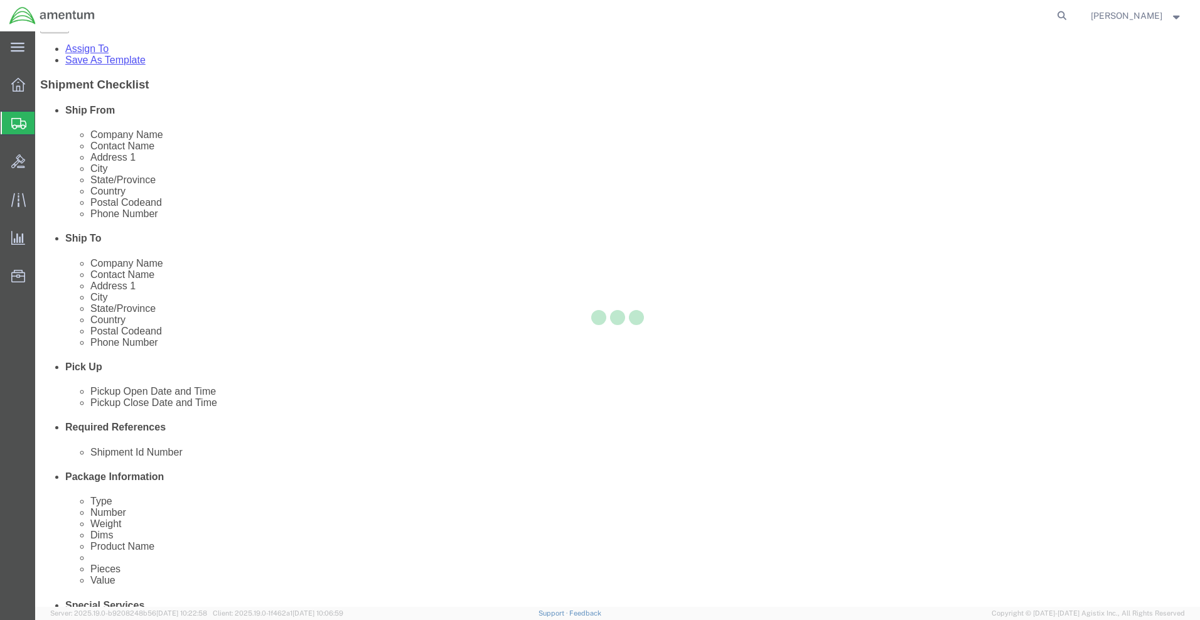
select select "CBOX"
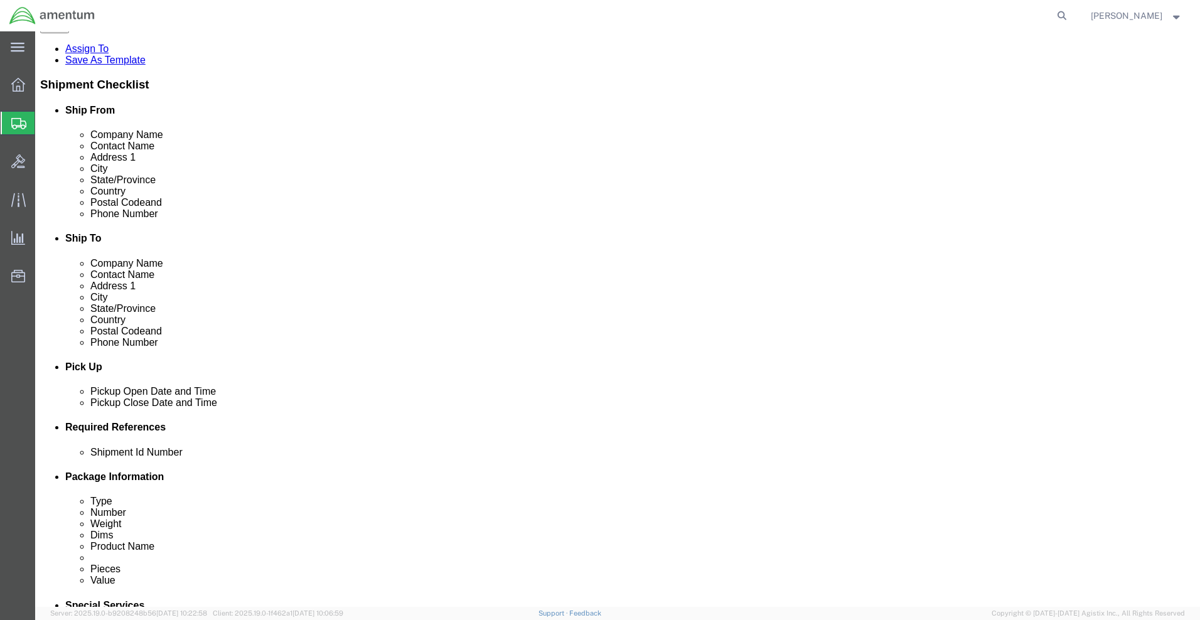
scroll to position [54, 0]
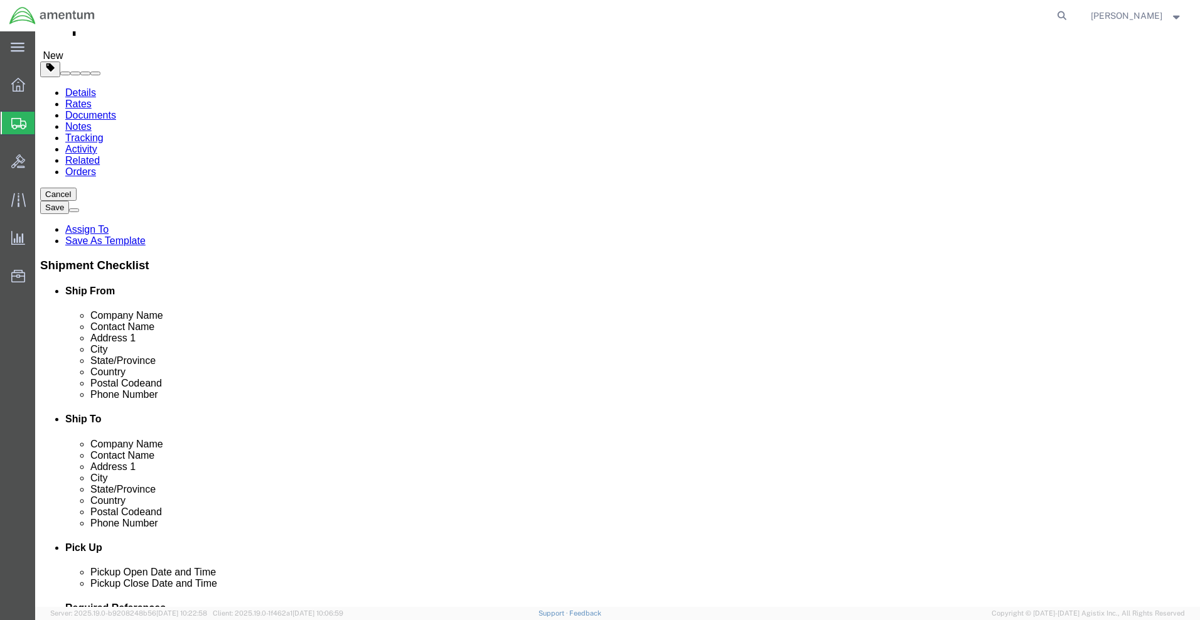
click link "Delete this content"
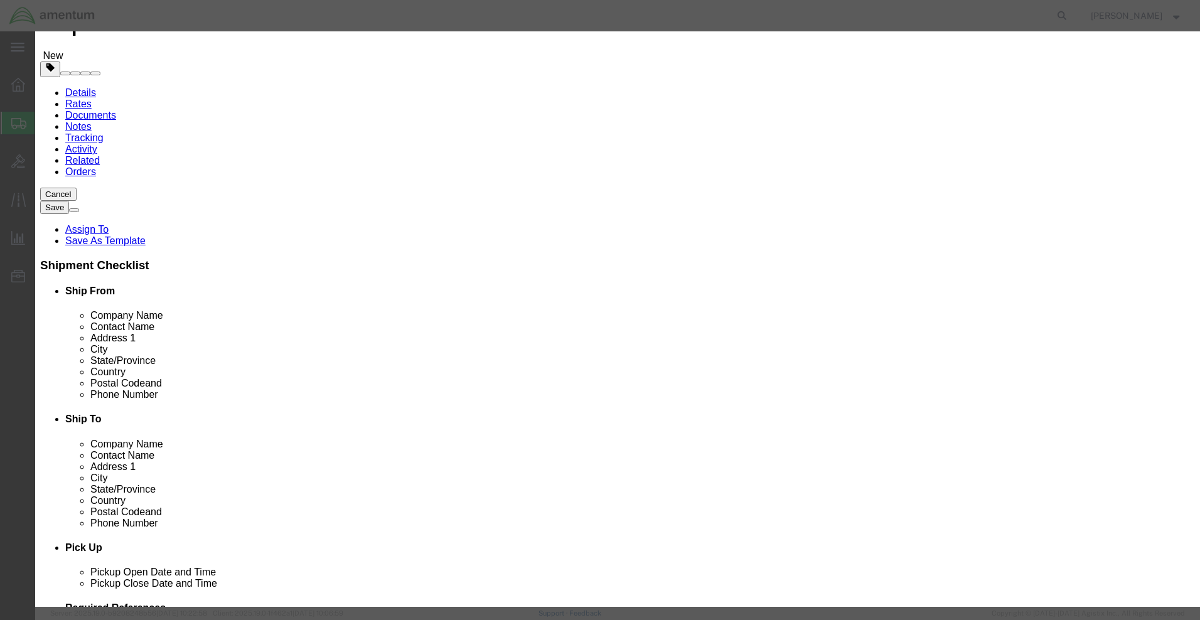
click button "Yes"
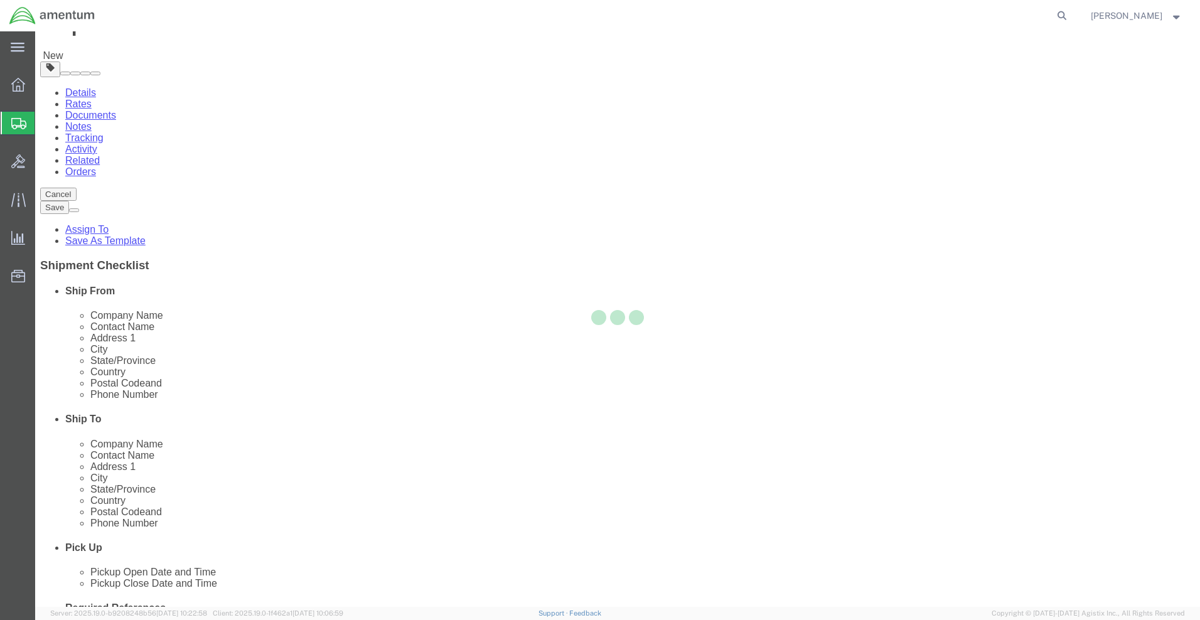
select select "CBOX"
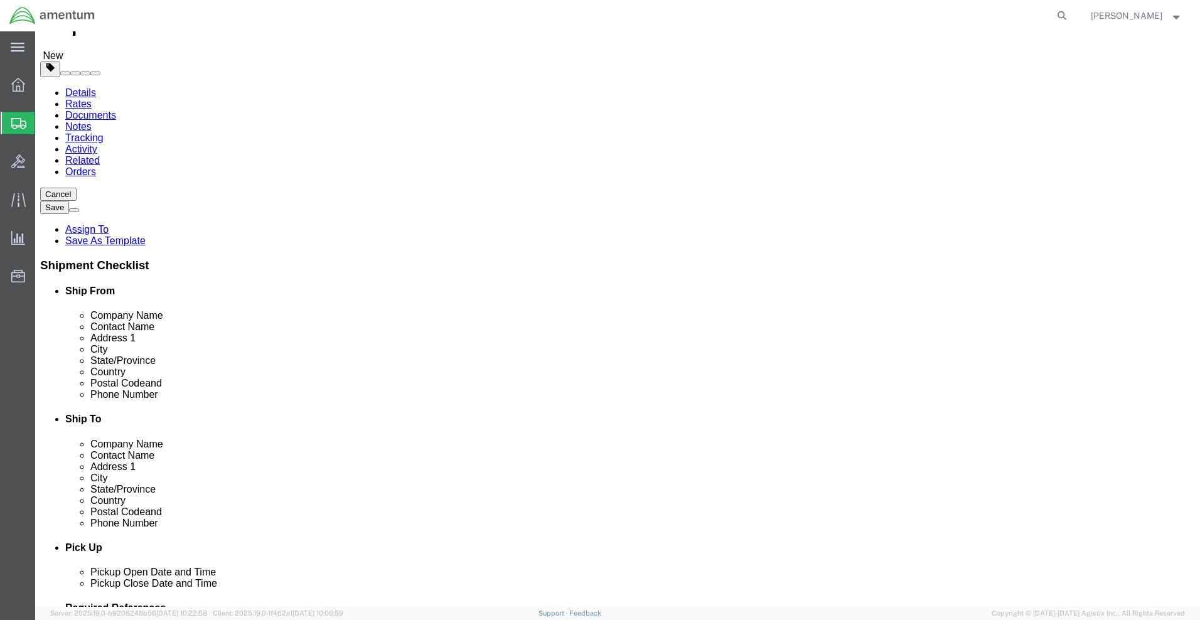
scroll to position [0, 0]
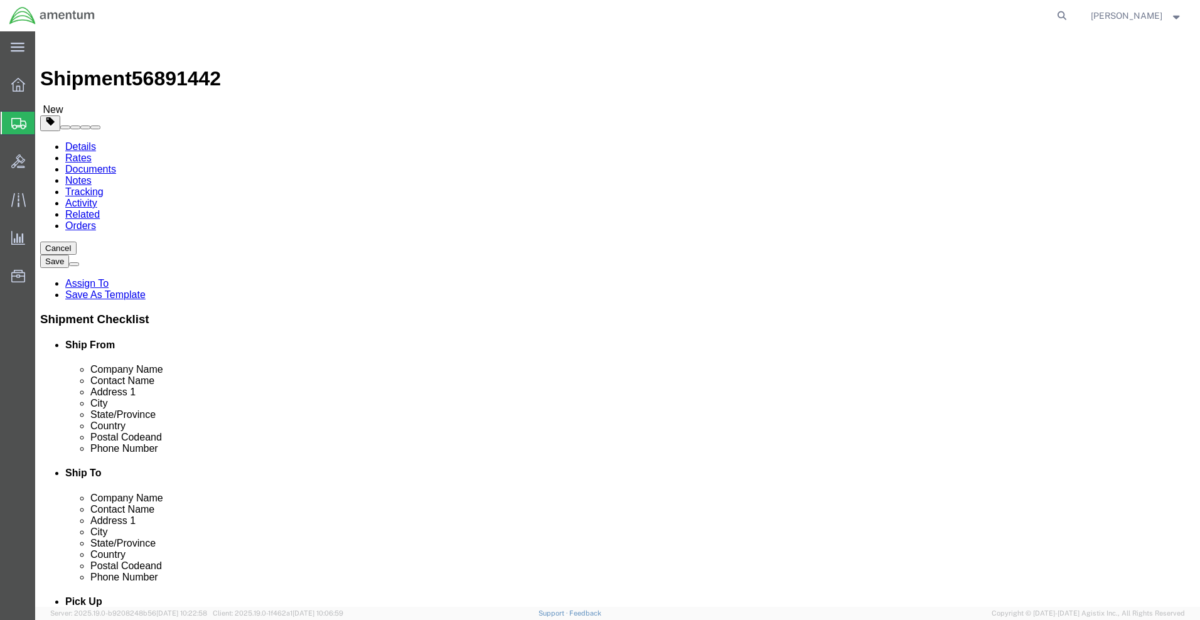
click button "Continue"
click icon
click input "70.00"
type input "7"
click div "Package Content # 1 1 x Cardboard Box(es) Package Type Select BCK Boxes Bale(s)…"
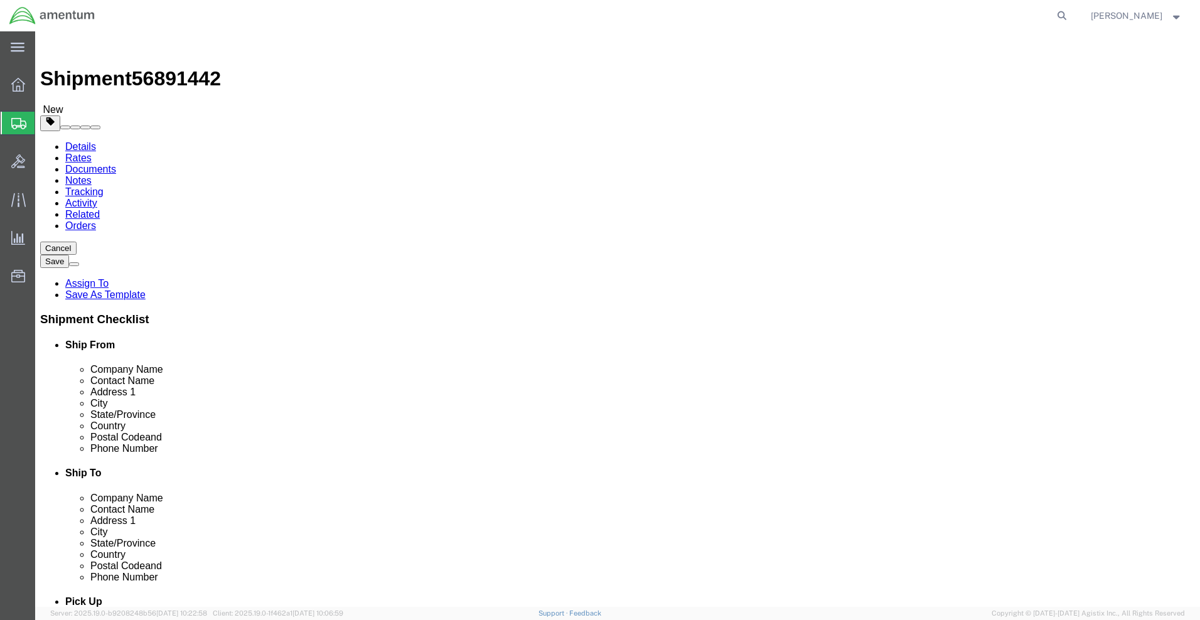
click button "Continue"
click icon
click input "text"
type input "ras"
click p "- Amentum Services, Inc. - (Rashonda Smith) 1624 Perimeter Rd, AUTEC Air Termin…"
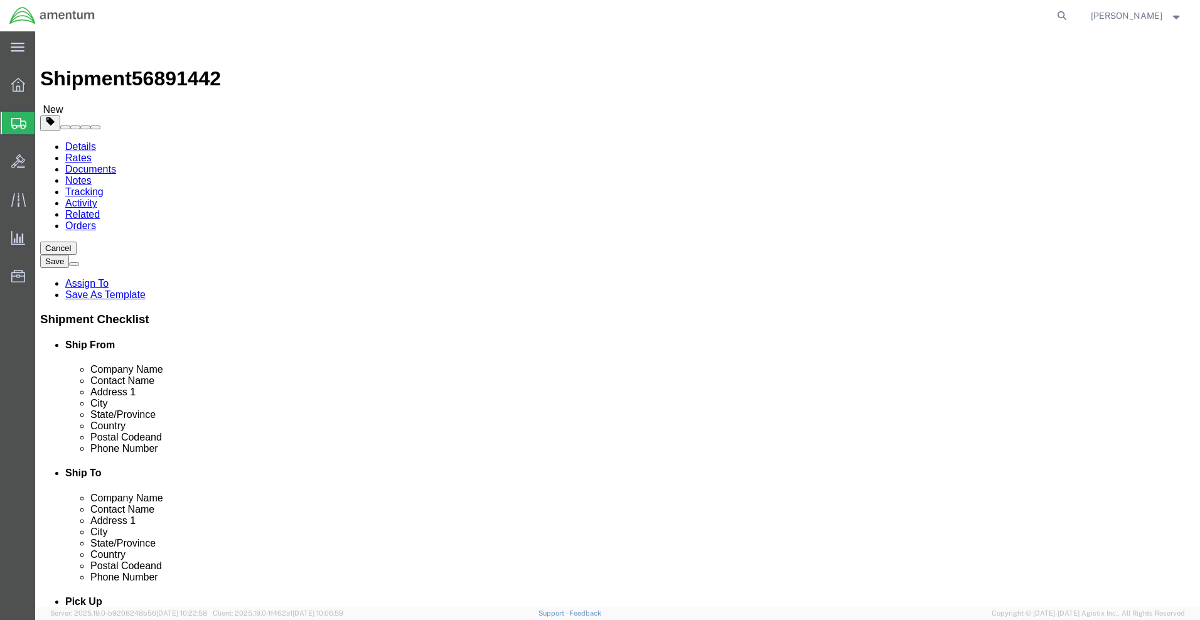
select select "FL"
type input "[PERSON_NAME]"
click input "text"
type input "Na"
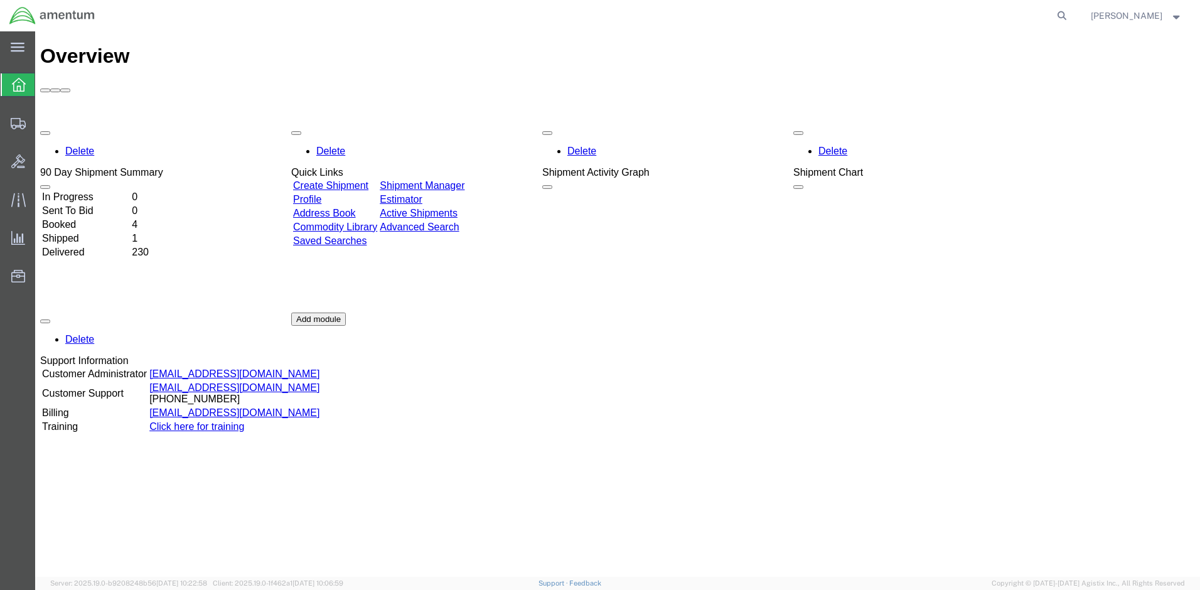
click at [13, 86] on icon at bounding box center [19, 85] width 14 height 14
click at [20, 47] on icon at bounding box center [18, 47] width 14 height 9
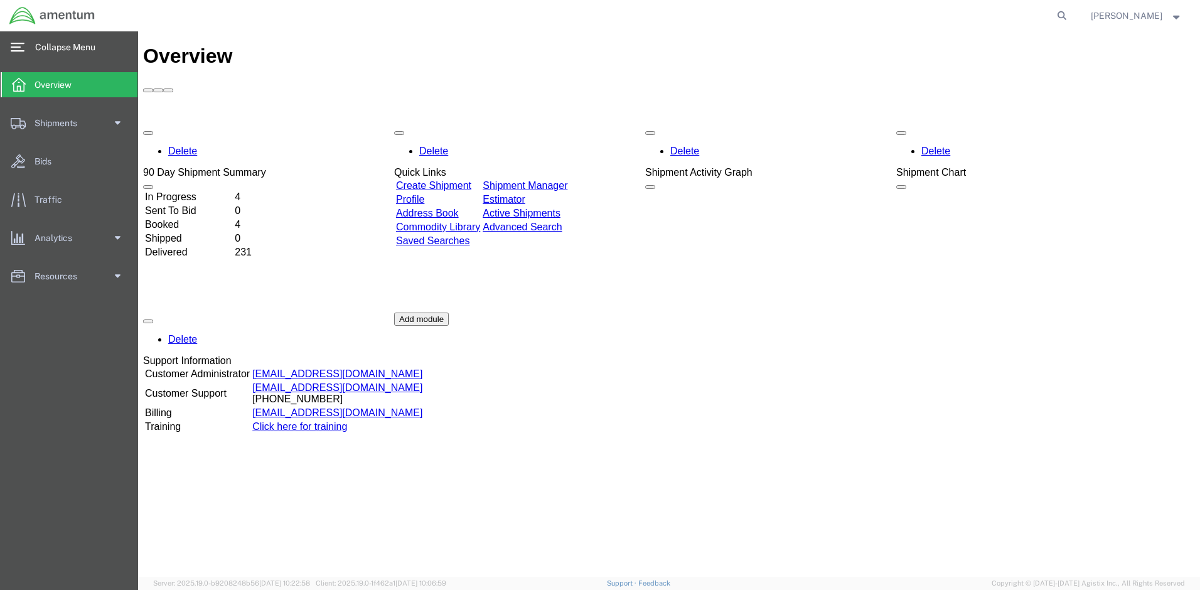
click at [461, 180] on link "Create Shipment" at bounding box center [433, 185] width 75 height 11
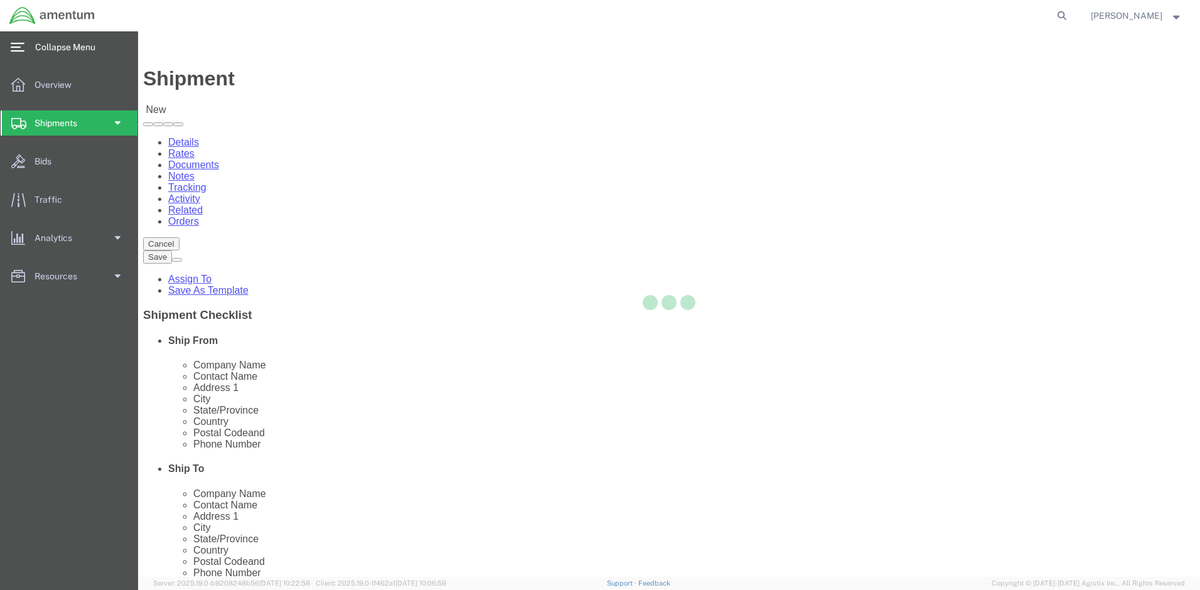
select select
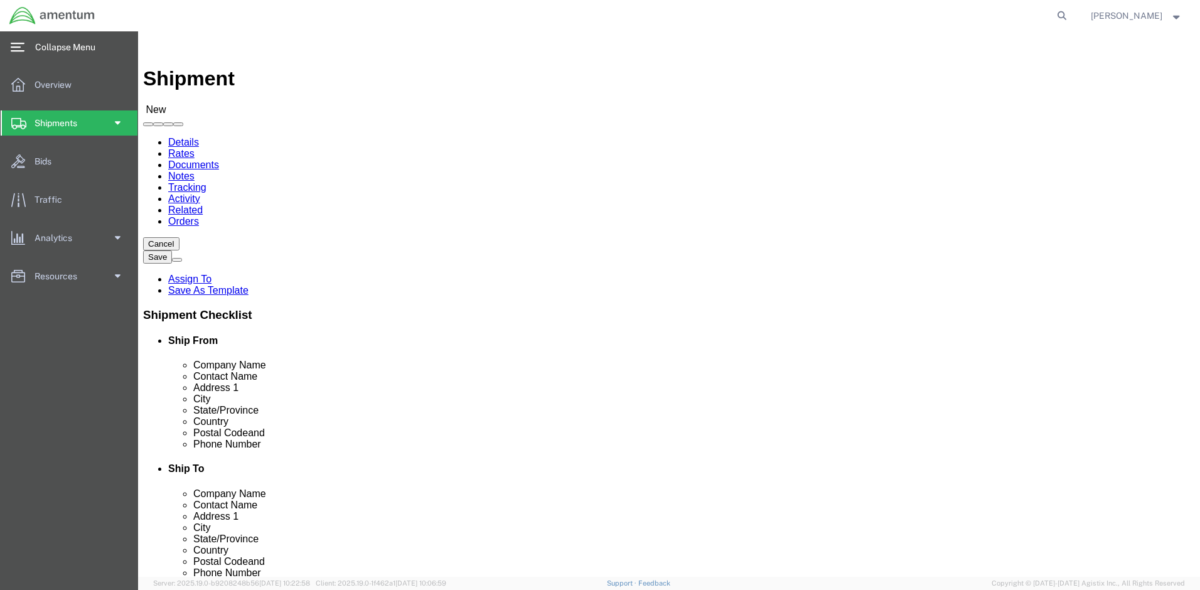
scroll to position [251, 0]
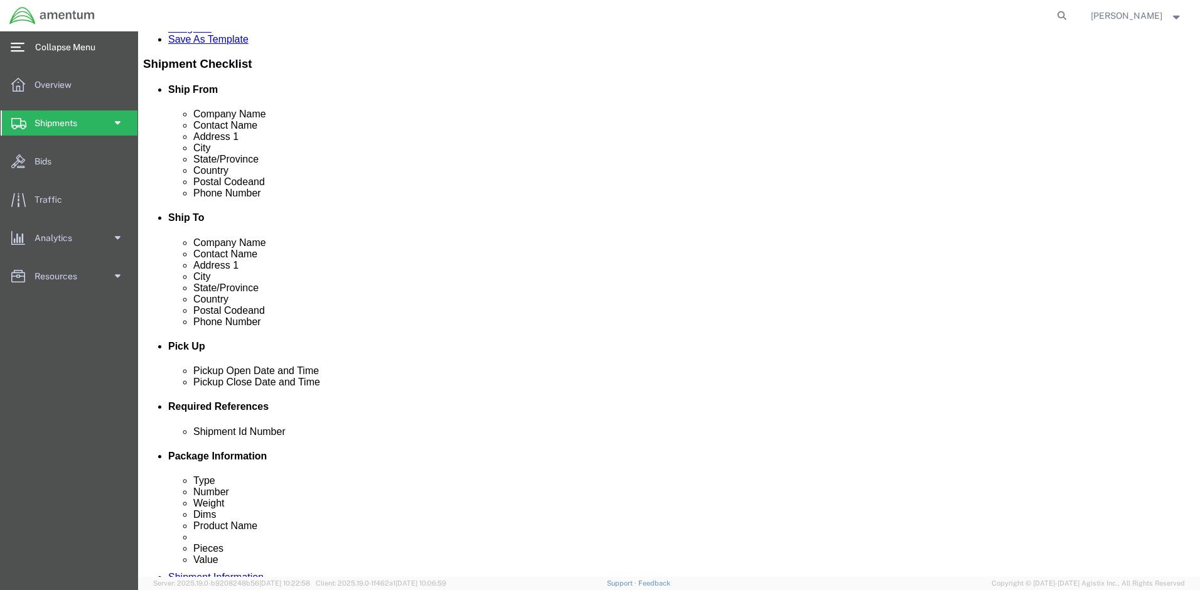
click div "Sep 22 2025 11:00 AM"
click button "Apply"
click input "text"
type input "0183"
click button "Add reference"
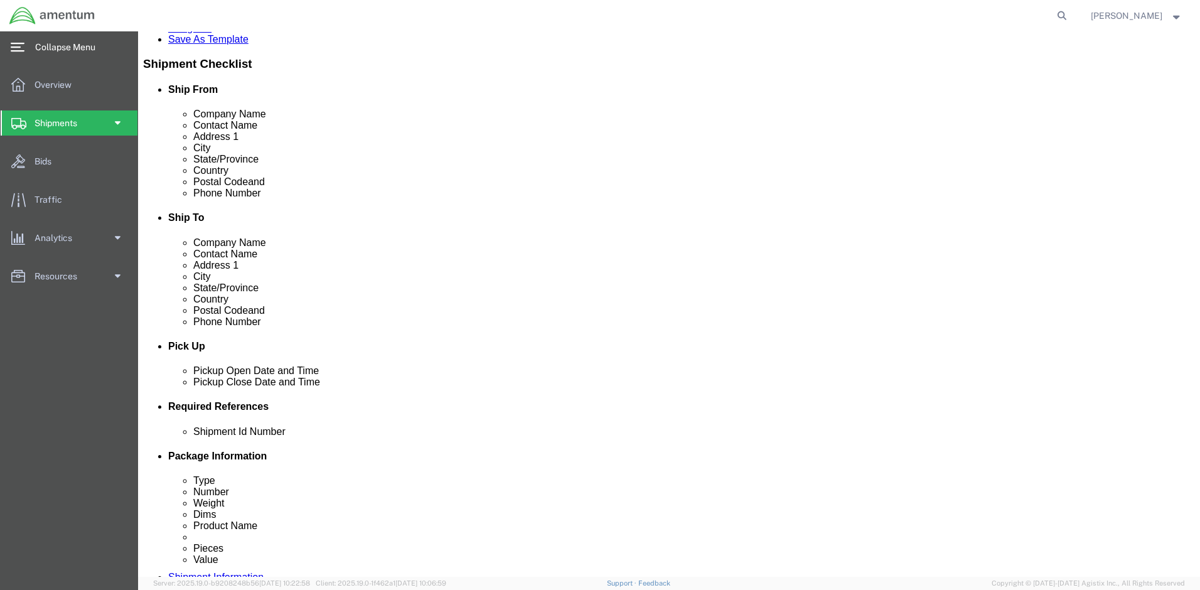
scroll to position [532, 0]
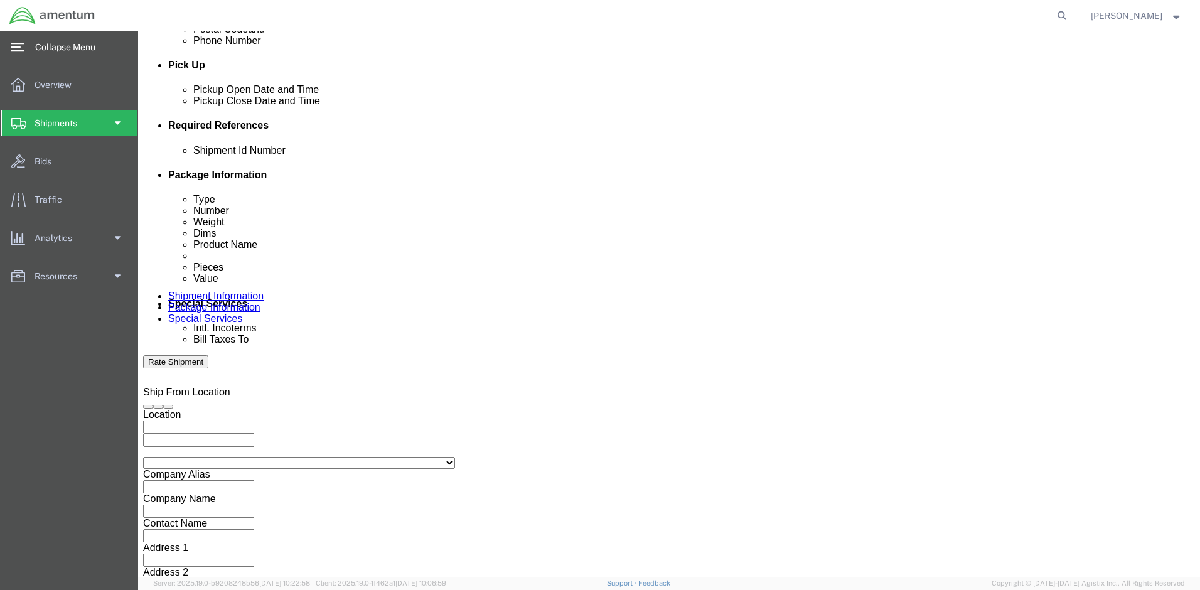
select select "PROJ"
click input "text"
type input "https://fsapp.agistix.com/platform/fs?action=com.agistix.webinterface.controlle…"
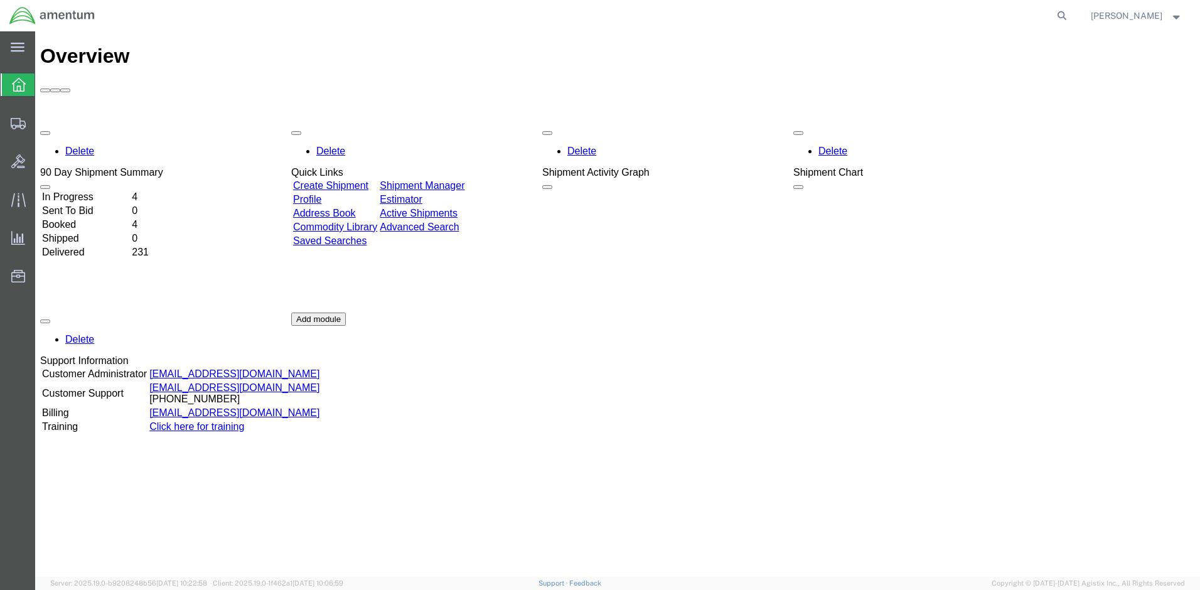
click at [361, 180] on link "Create Shipment" at bounding box center [330, 185] width 75 height 11
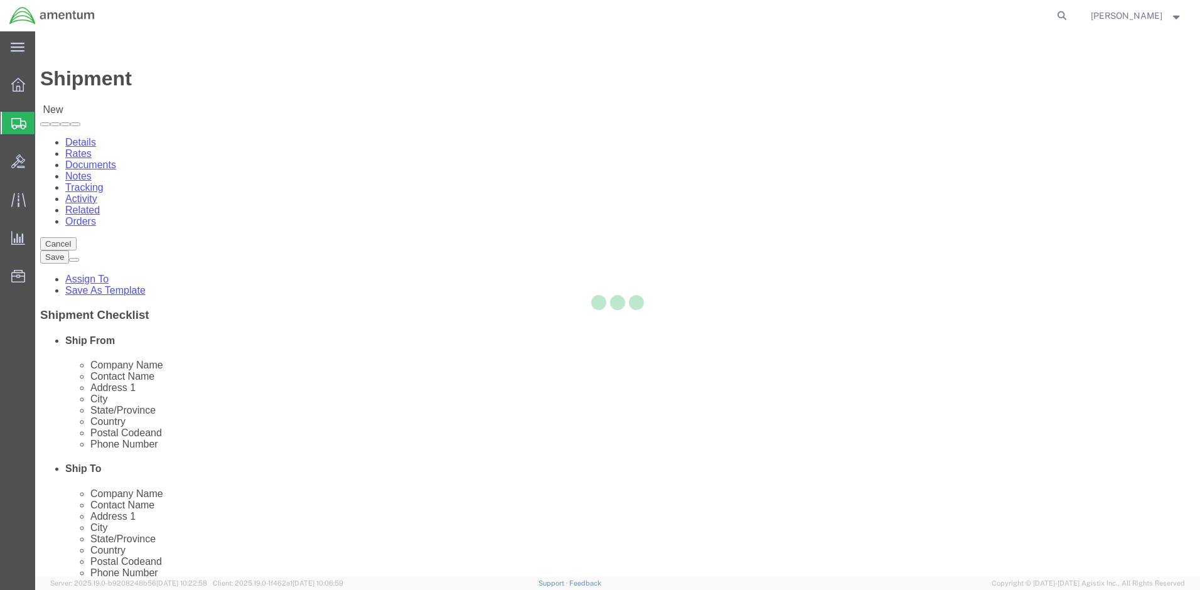
select select
